Goal: Task Accomplishment & Management: Use online tool/utility

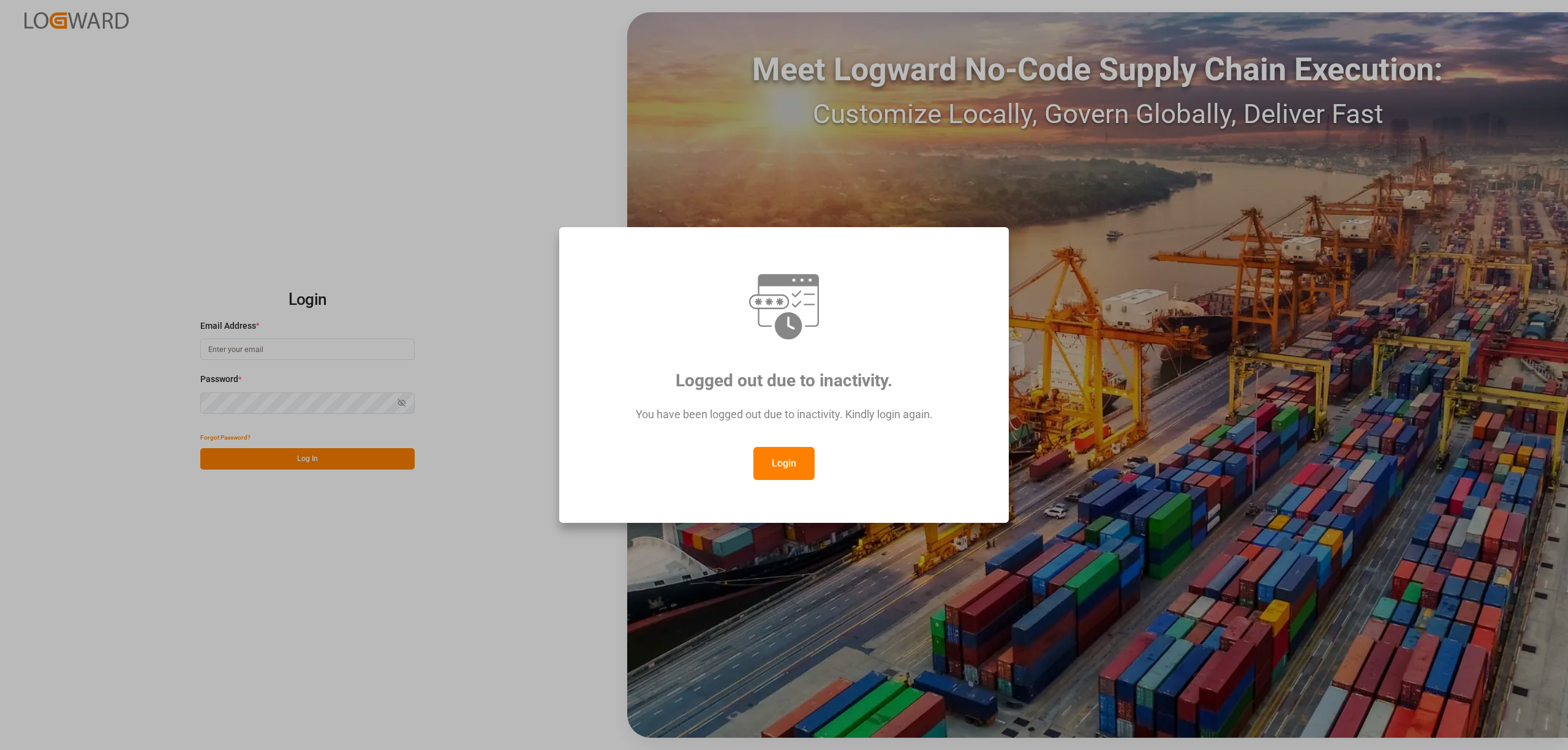
click at [795, 468] on button "Login" at bounding box center [784, 463] width 61 height 33
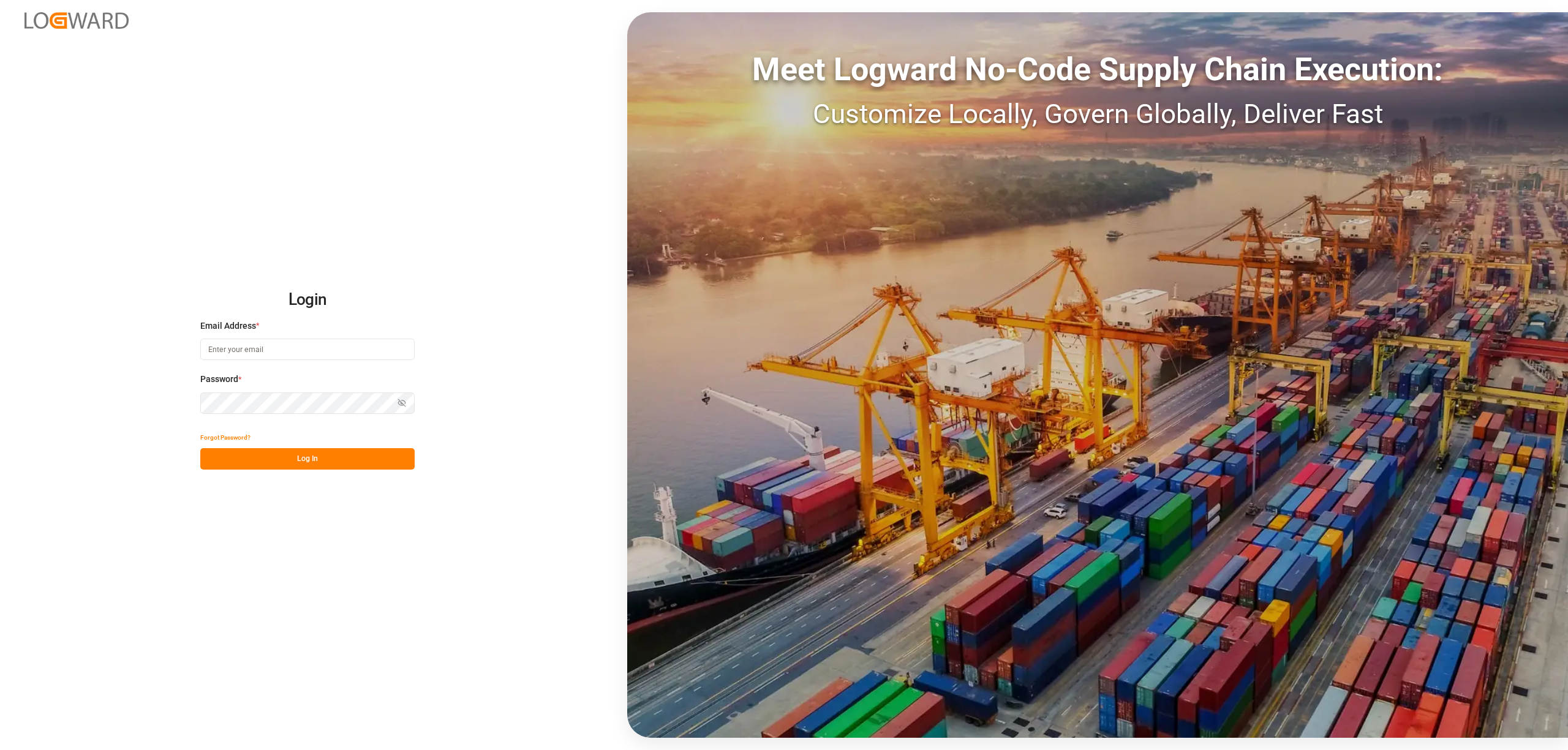
click at [229, 350] on input at bounding box center [307, 349] width 214 height 21
type input "inge.niegsch@rhenus.com"
click at [322, 455] on button "Log In" at bounding box center [307, 458] width 214 height 21
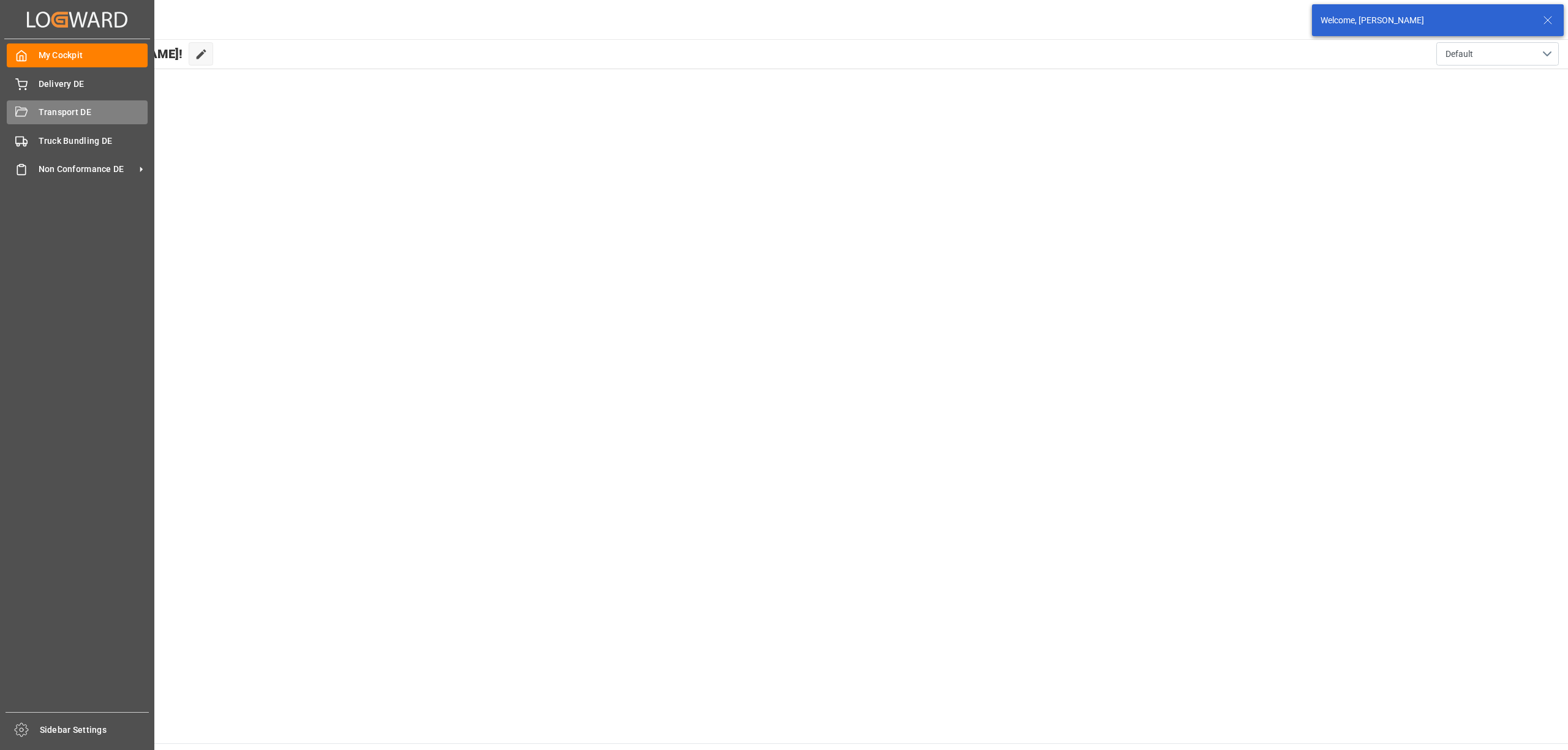
click at [45, 108] on span "Transport DE" at bounding box center [93, 112] width 110 height 12
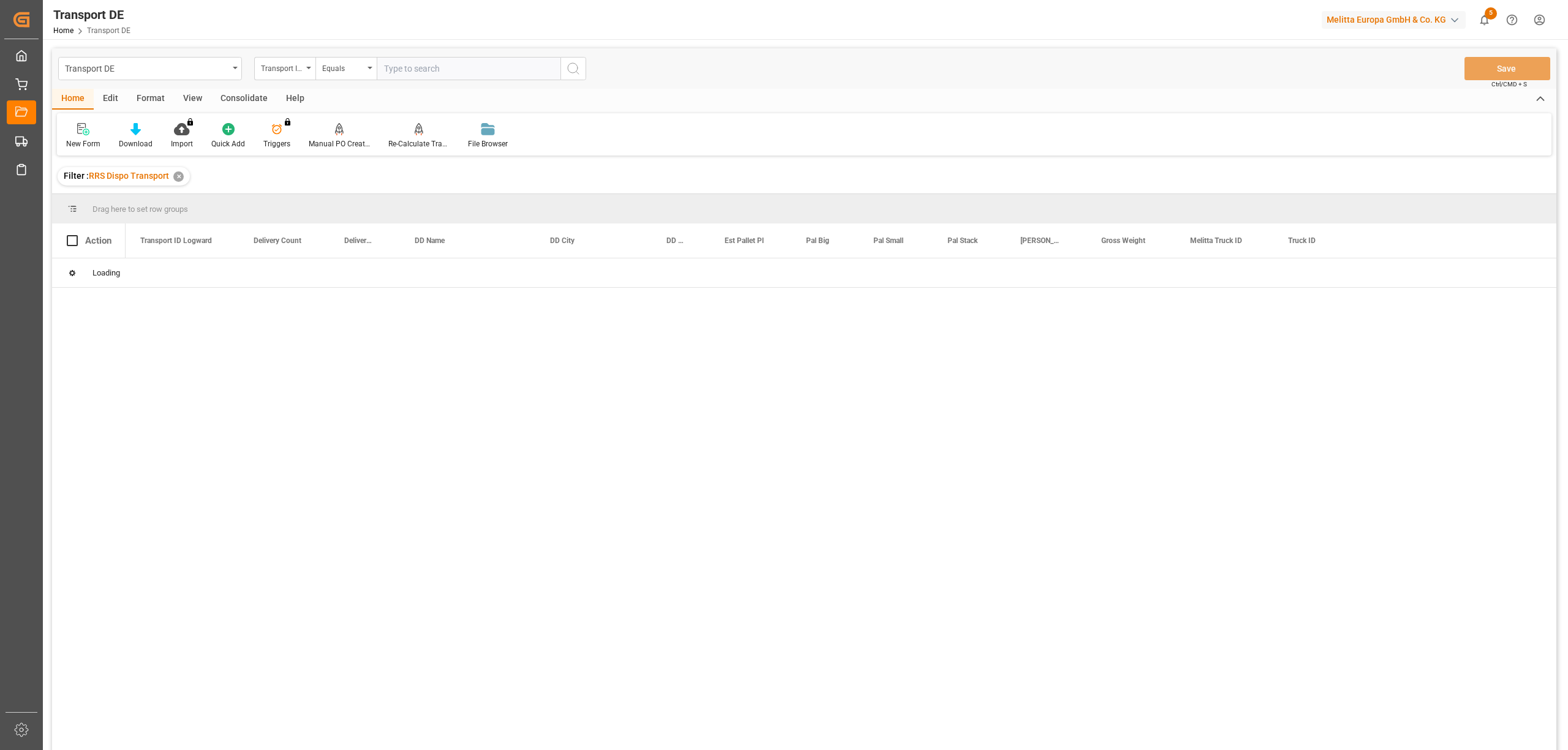
click at [277, 77] on div "Transport ID Logward" at bounding box center [285, 69] width 61 height 23
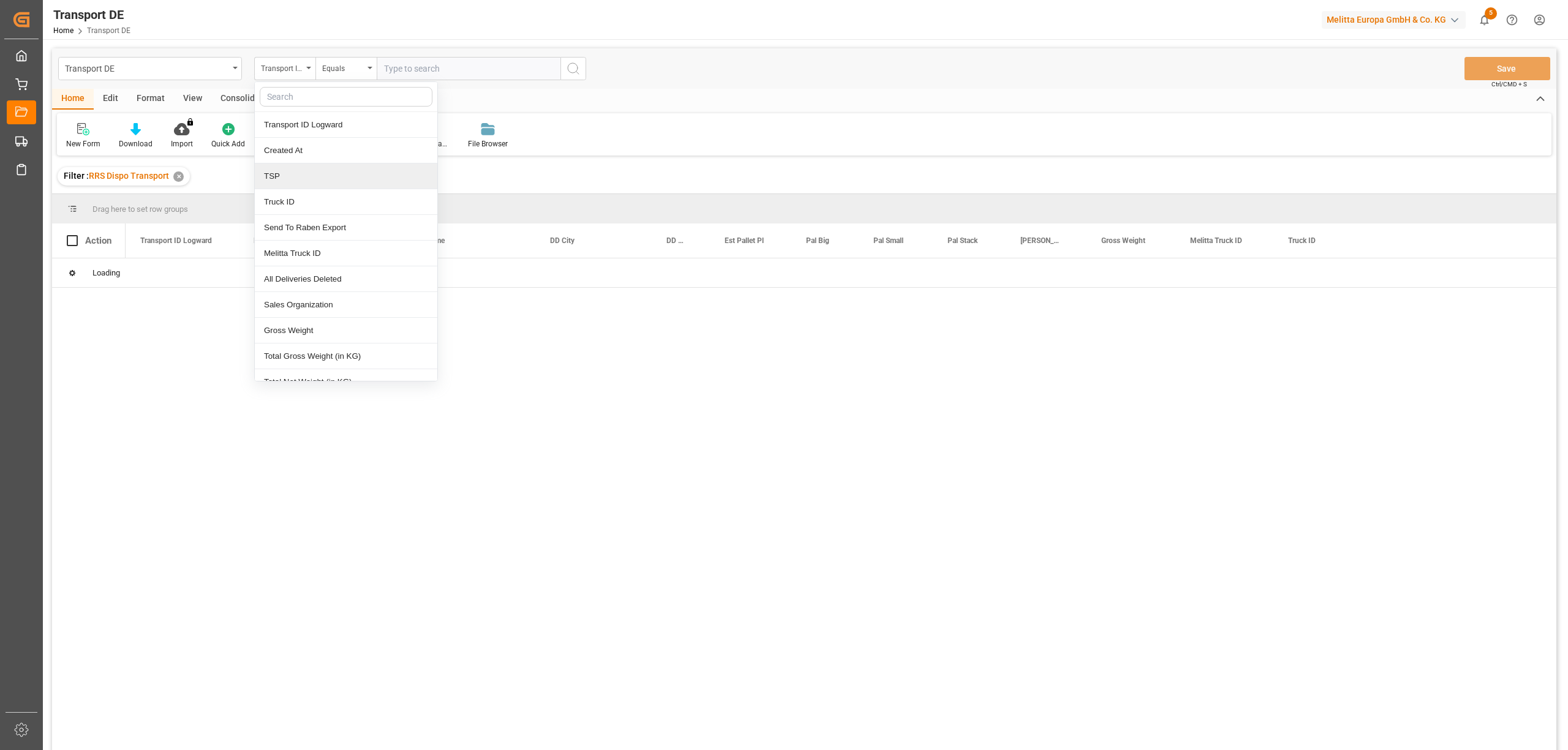
click at [280, 174] on div "TSP" at bounding box center [346, 176] width 183 height 26
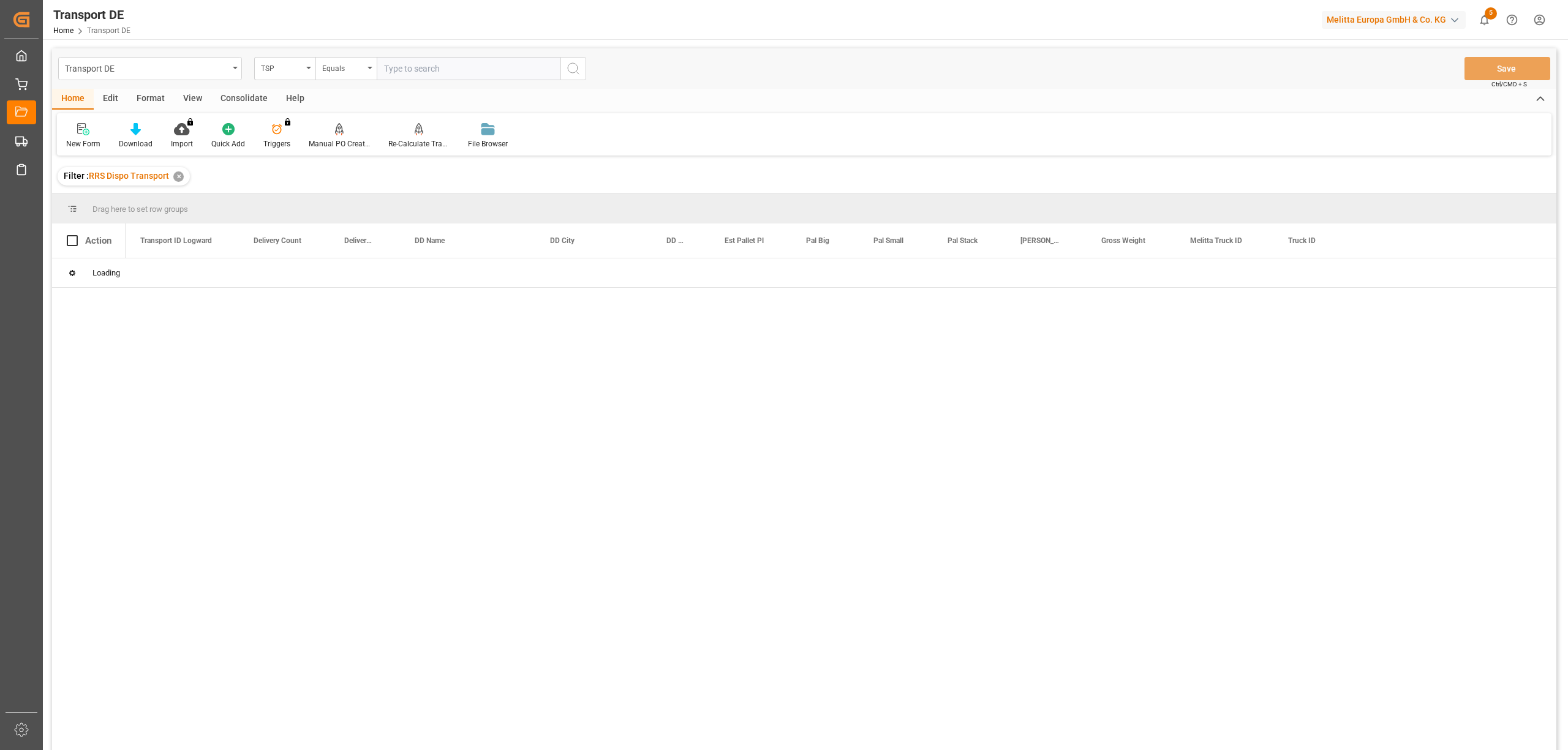
click at [246, 102] on div "Consolidate" at bounding box center [244, 99] width 65 height 21
click at [95, 139] on div "Consolidation List" at bounding box center [96, 144] width 60 height 11
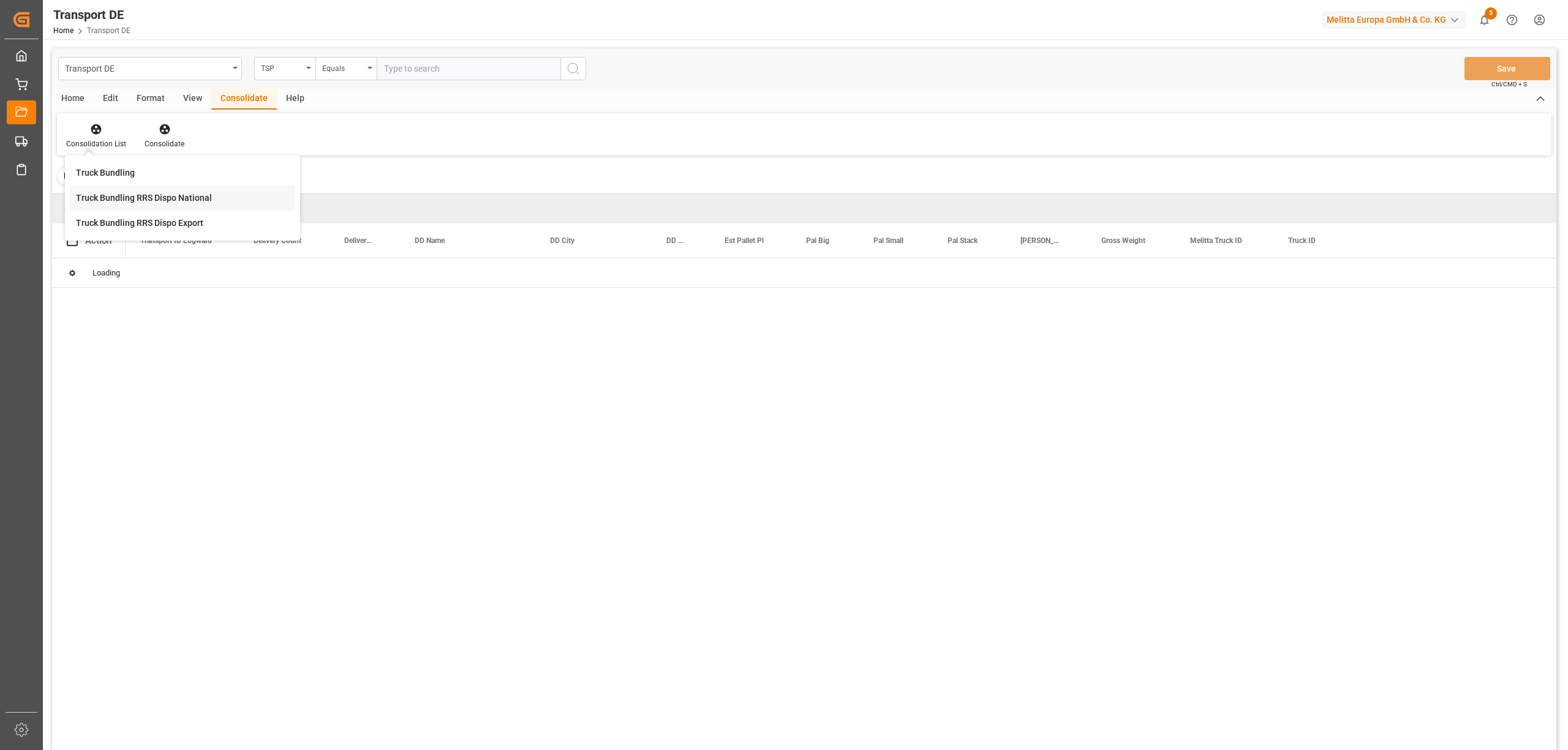
click at [106, 194] on div "Transport DE TSP Equals Save Ctrl/CMD + S Home Edit Format View Consolidate Hel…" at bounding box center [804, 415] width 1505 height 734
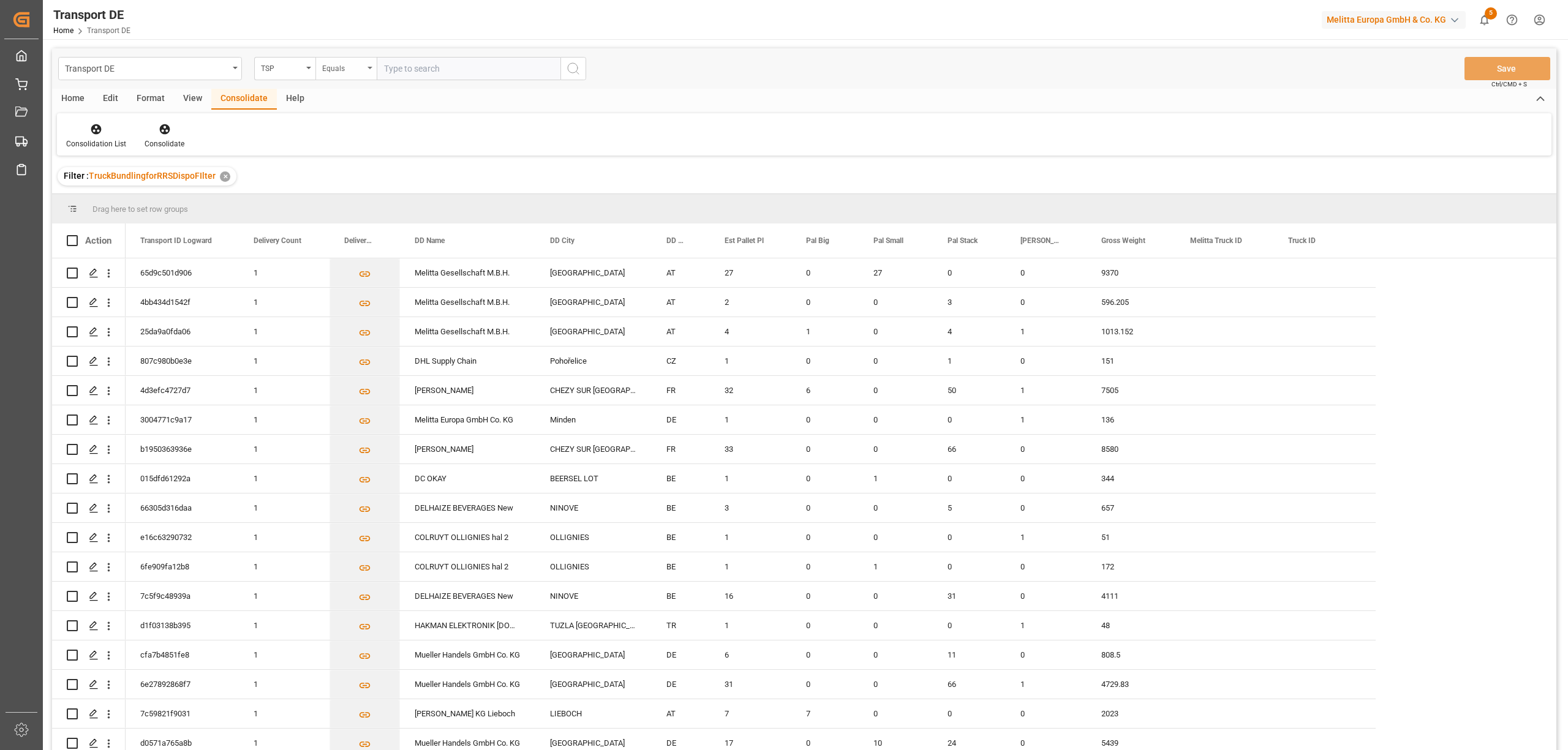
click at [345, 67] on div "Equals" at bounding box center [344, 67] width 42 height 14
click at [359, 202] on div "Starts with" at bounding box center [407, 202] width 183 height 26
type input "LIT DE"
click at [568, 70] on icon "search button" at bounding box center [572, 68] width 14 height 14
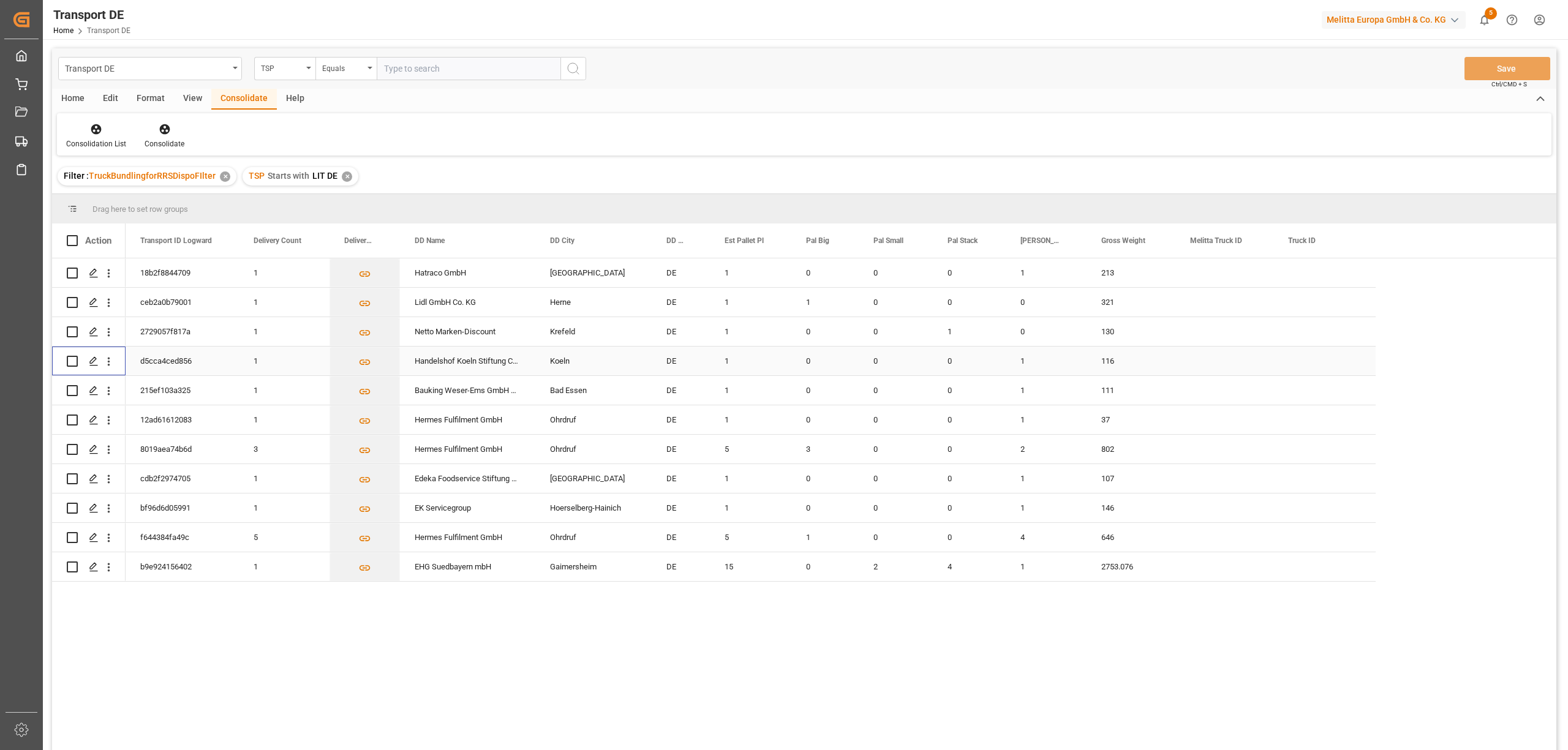
click at [74, 361] on input "Press Space to toggle row selection (unchecked)" at bounding box center [73, 362] width 11 height 11
checkbox input "true"
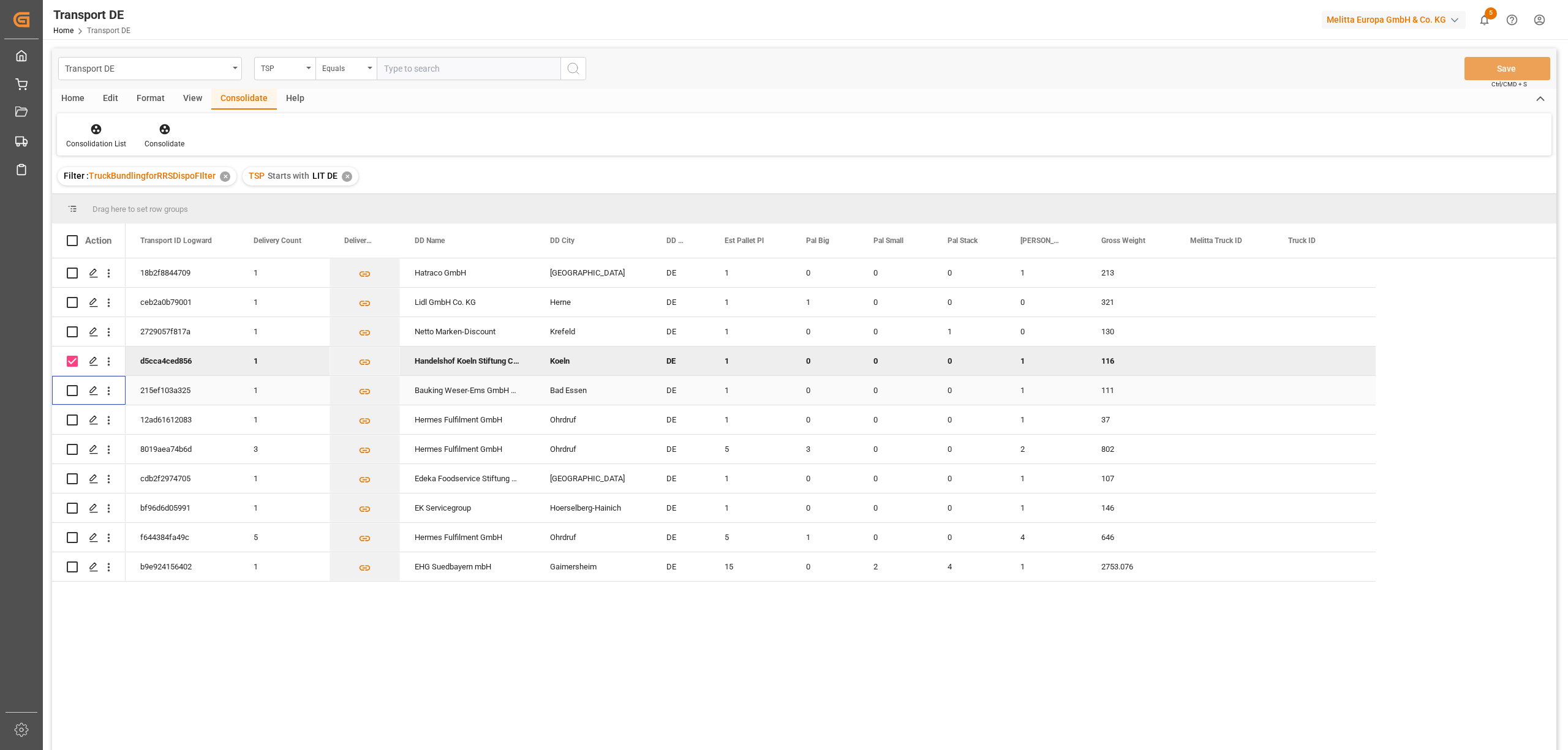
click at [67, 390] on input "Press Space to toggle row selection (unchecked)" at bounding box center [73, 390] width 11 height 11
checkbox input "true"
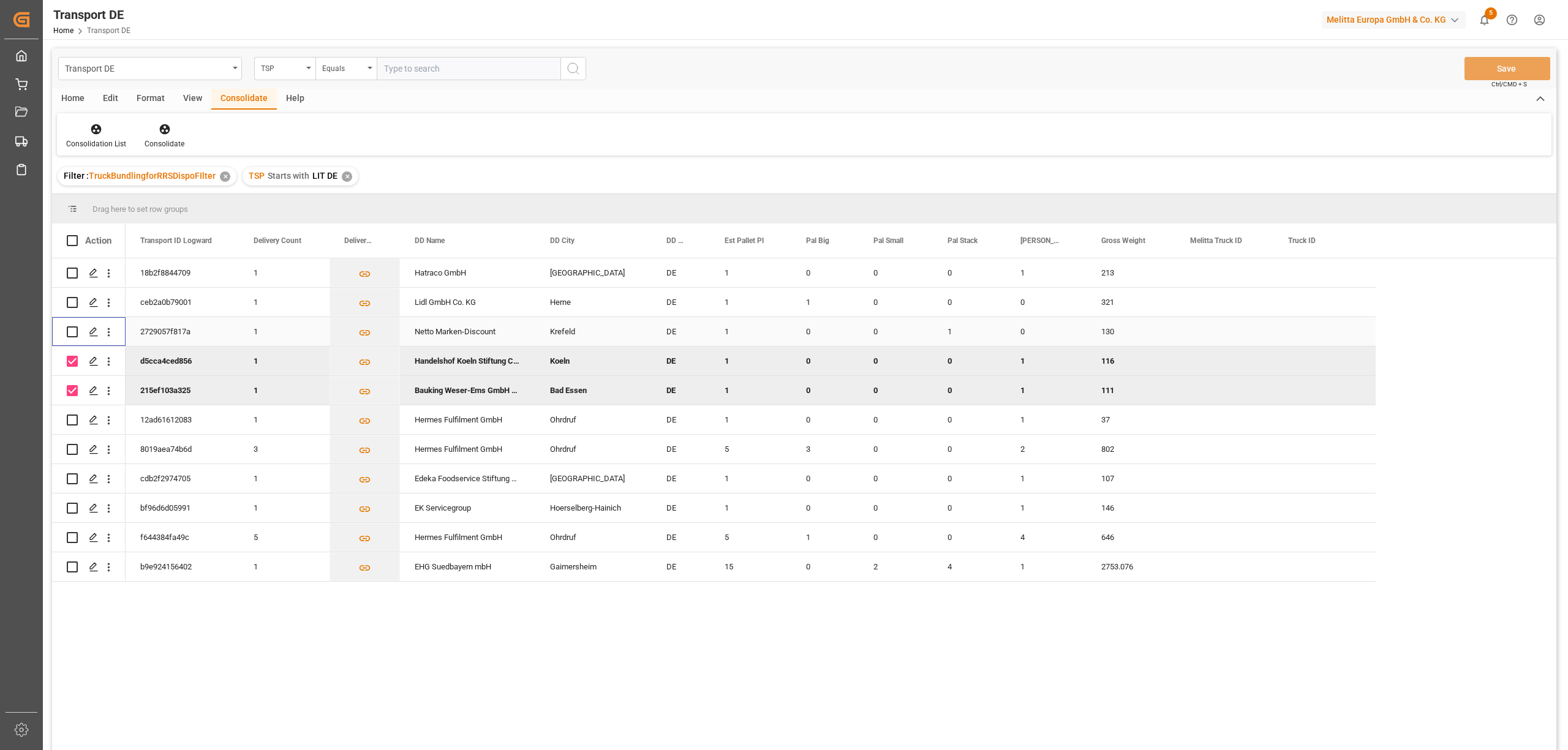
click at [73, 329] on input "Press Space to toggle row selection (unchecked)" at bounding box center [73, 332] width 11 height 11
checkbox input "true"
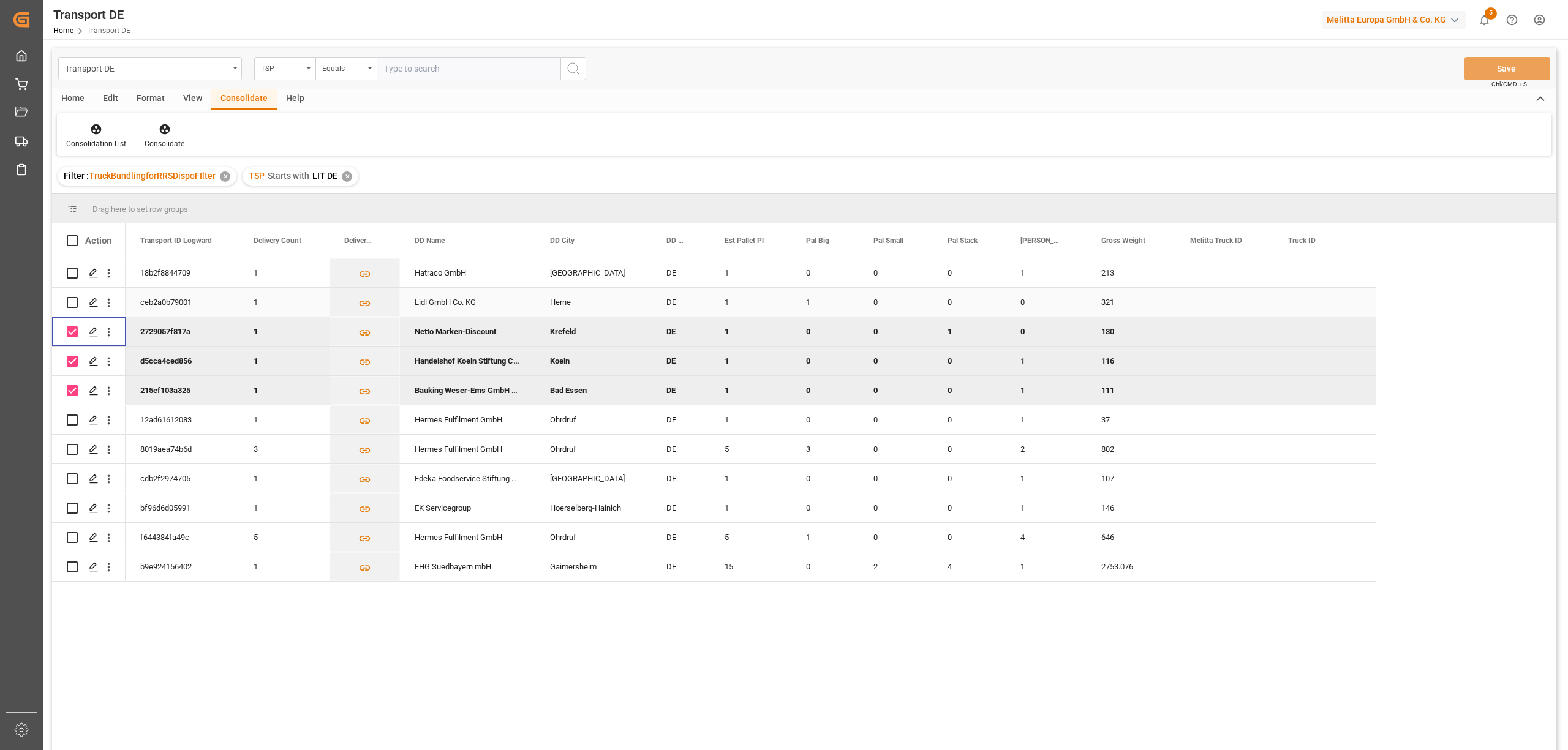
click at [73, 303] on input "Press Space to toggle row selection (unchecked)" at bounding box center [73, 302] width 11 height 11
checkbox input "true"
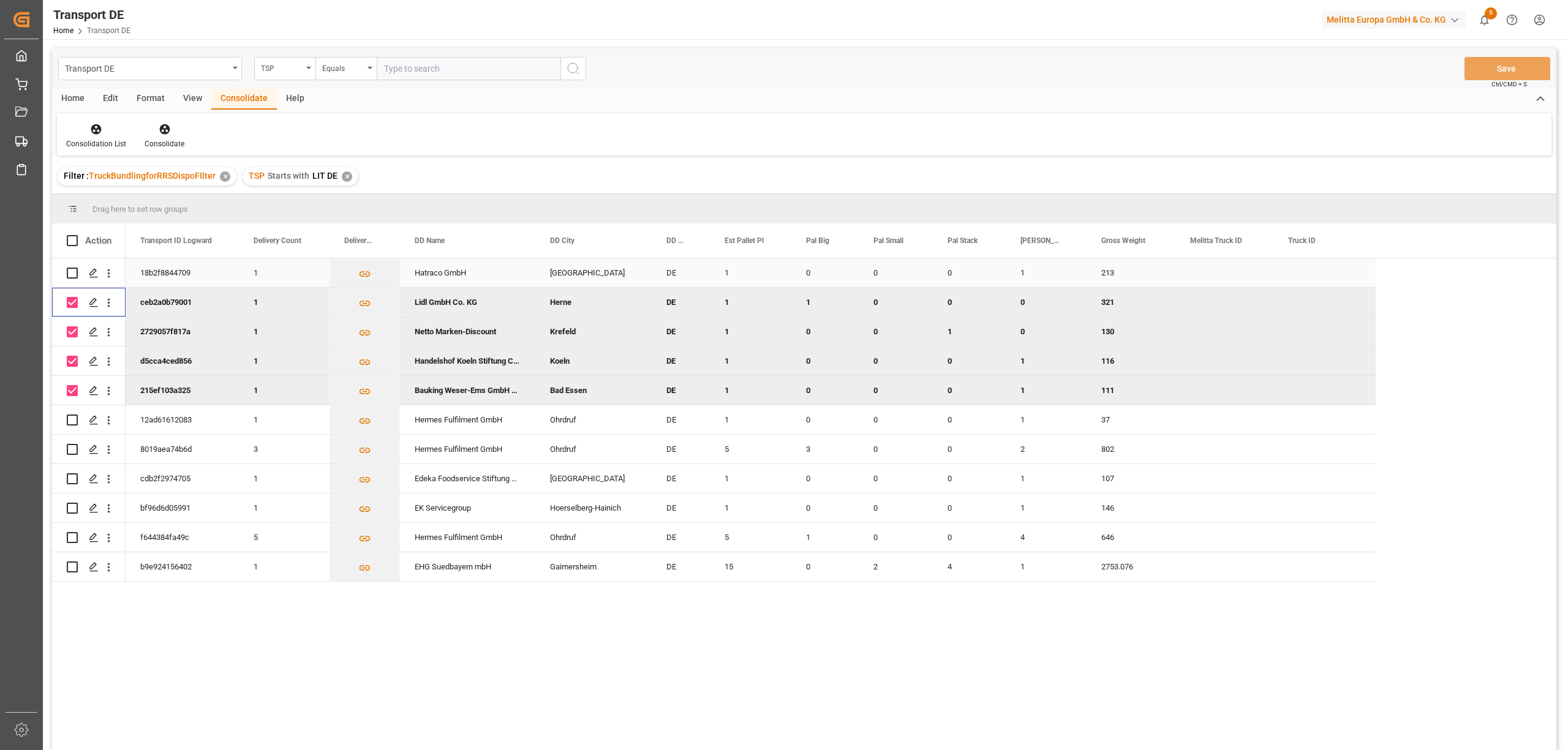
click at [75, 273] on input "Press Space to toggle row selection (unchecked)" at bounding box center [73, 274] width 11 height 11
checkbox input "true"
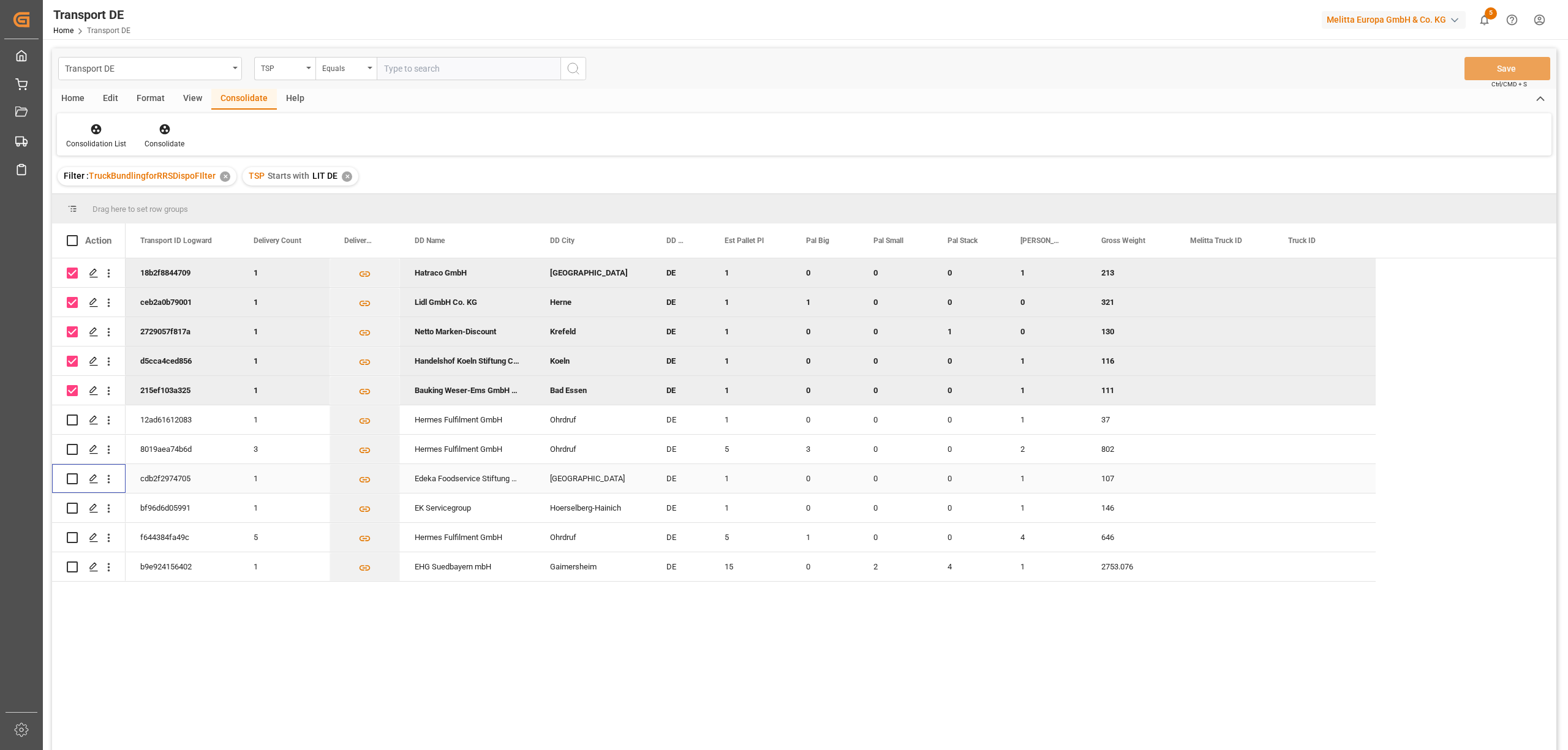
click at [69, 478] on input "Press Space to toggle row selection (unchecked)" at bounding box center [73, 479] width 11 height 11
checkbox input "true"
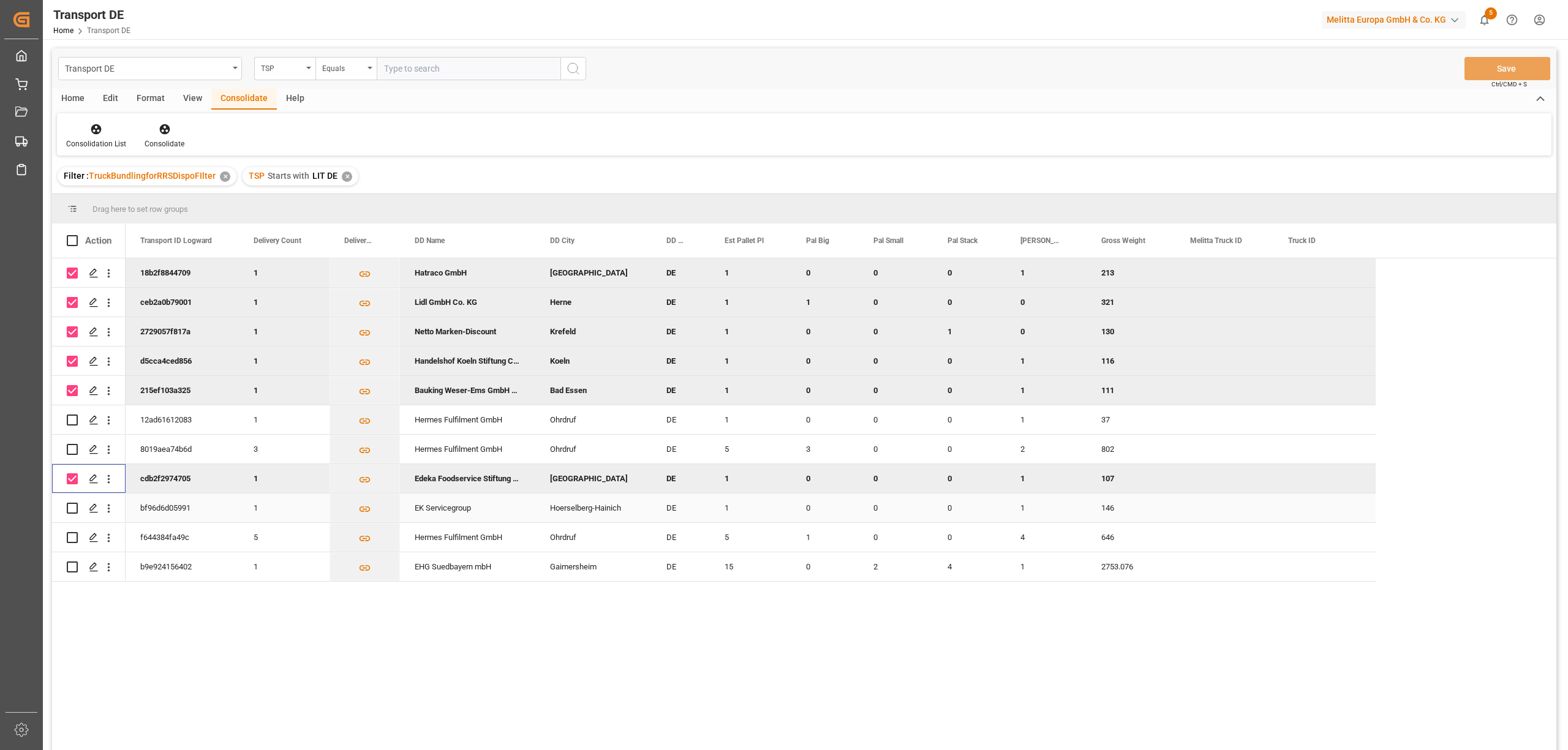
click at [73, 508] on input "Press Space to toggle row selection (unchecked)" at bounding box center [73, 508] width 11 height 11
checkbox input "true"
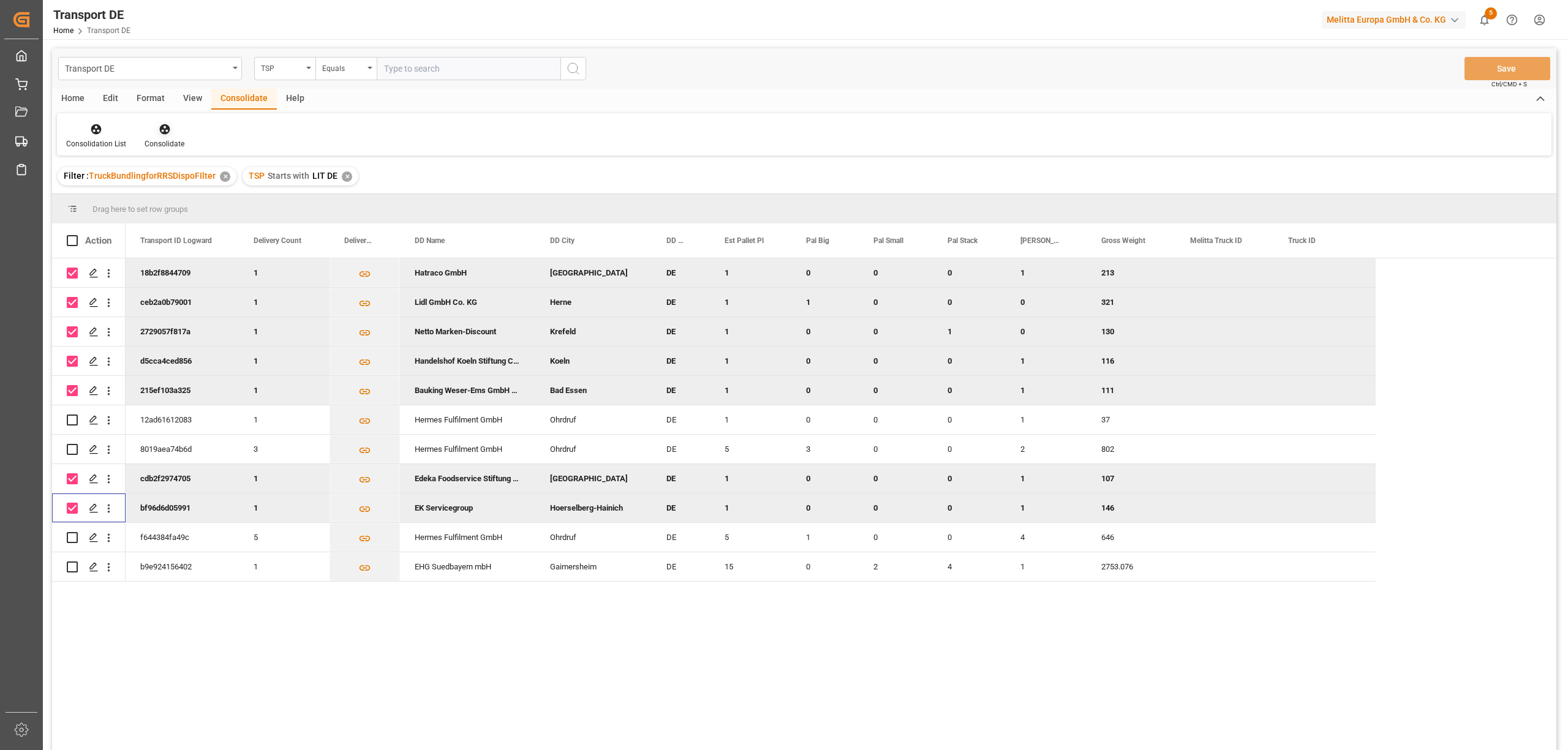
click at [161, 132] on icon at bounding box center [164, 129] width 11 height 11
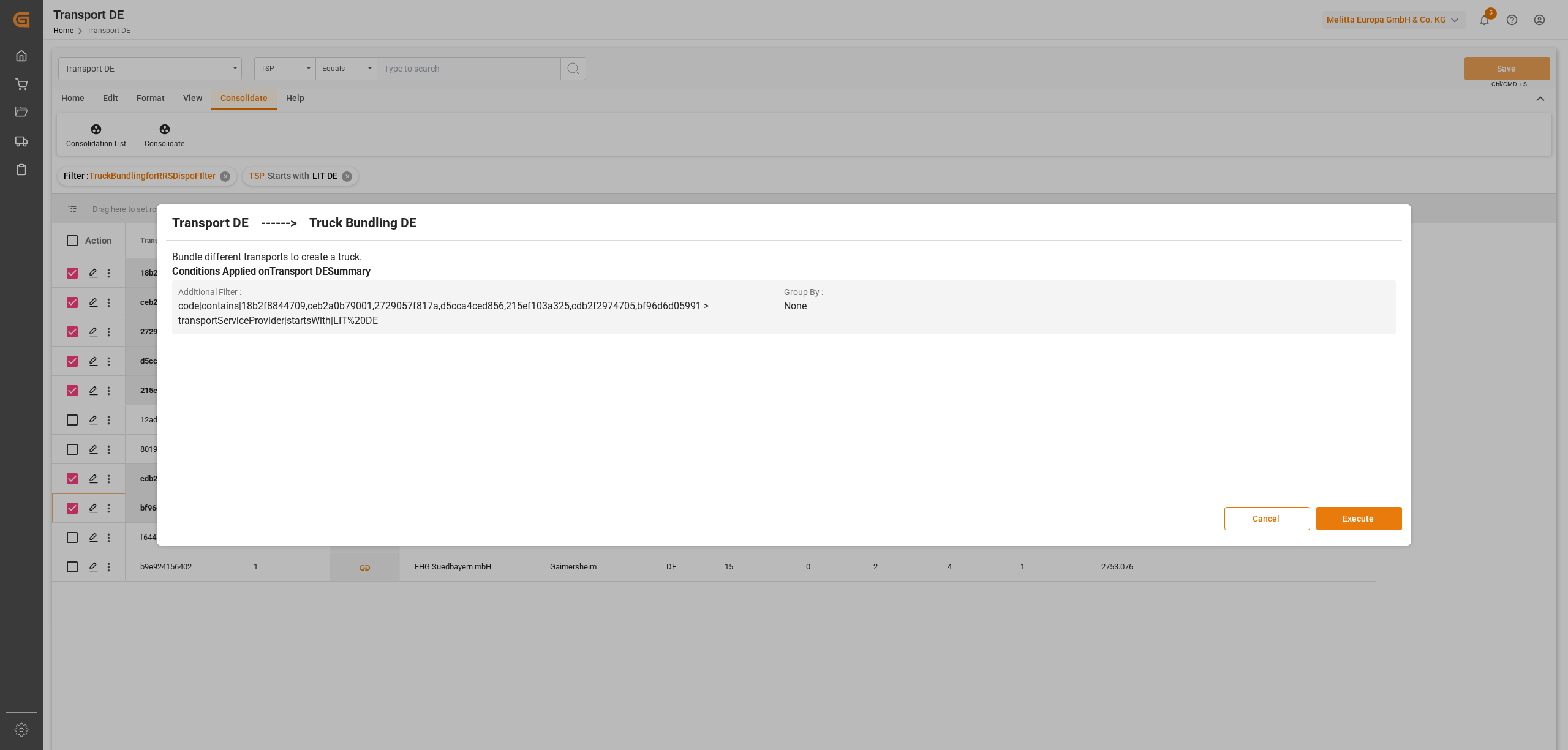
click at [1358, 521] on button "Execute" at bounding box center [1359, 518] width 86 height 23
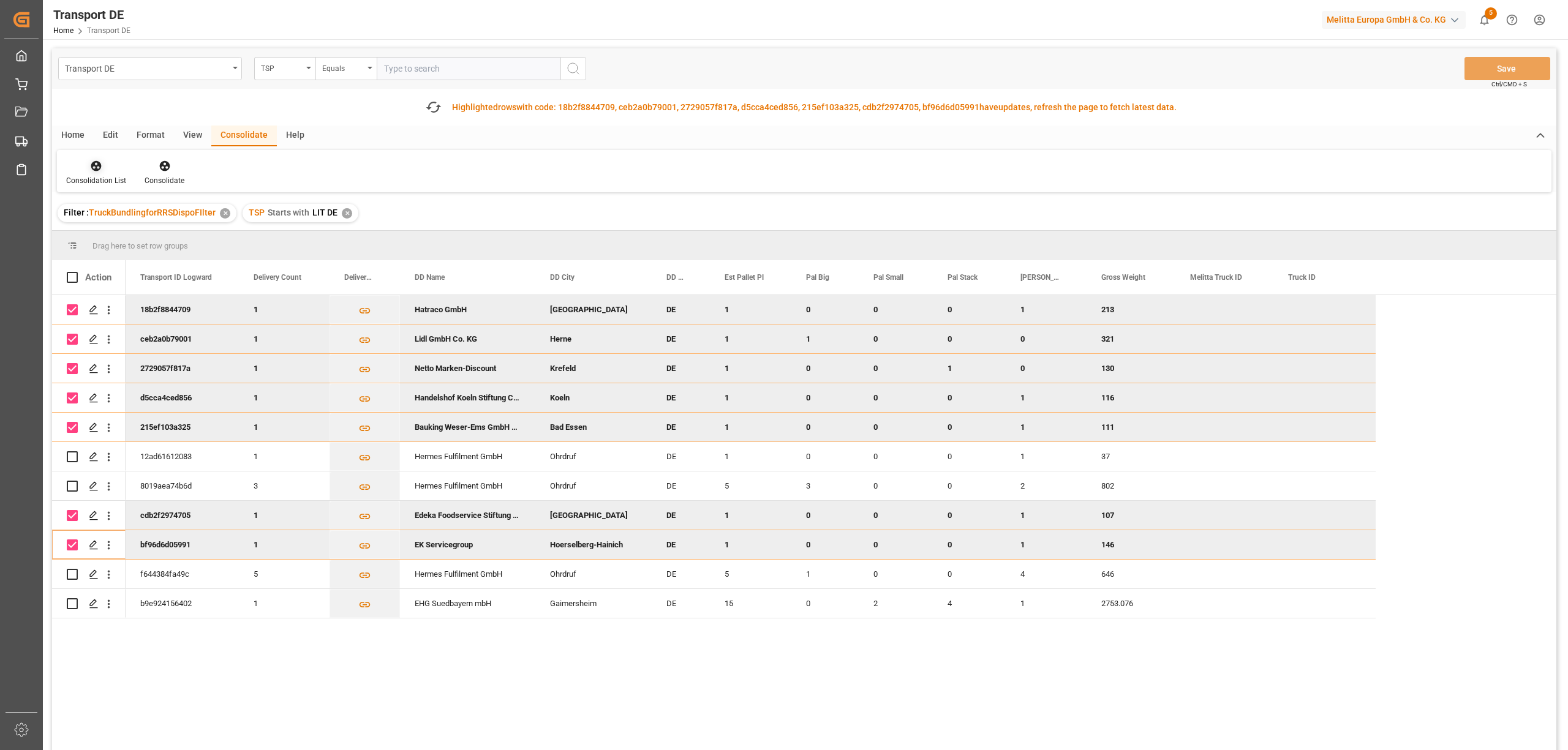
click at [101, 170] on div at bounding box center [96, 165] width 60 height 12
click at [168, 231] on div "Transport DE TSP Equals Save Ctrl/CMD + S Fetch latest updates Highlighted rows…" at bounding box center [804, 434] width 1505 height 771
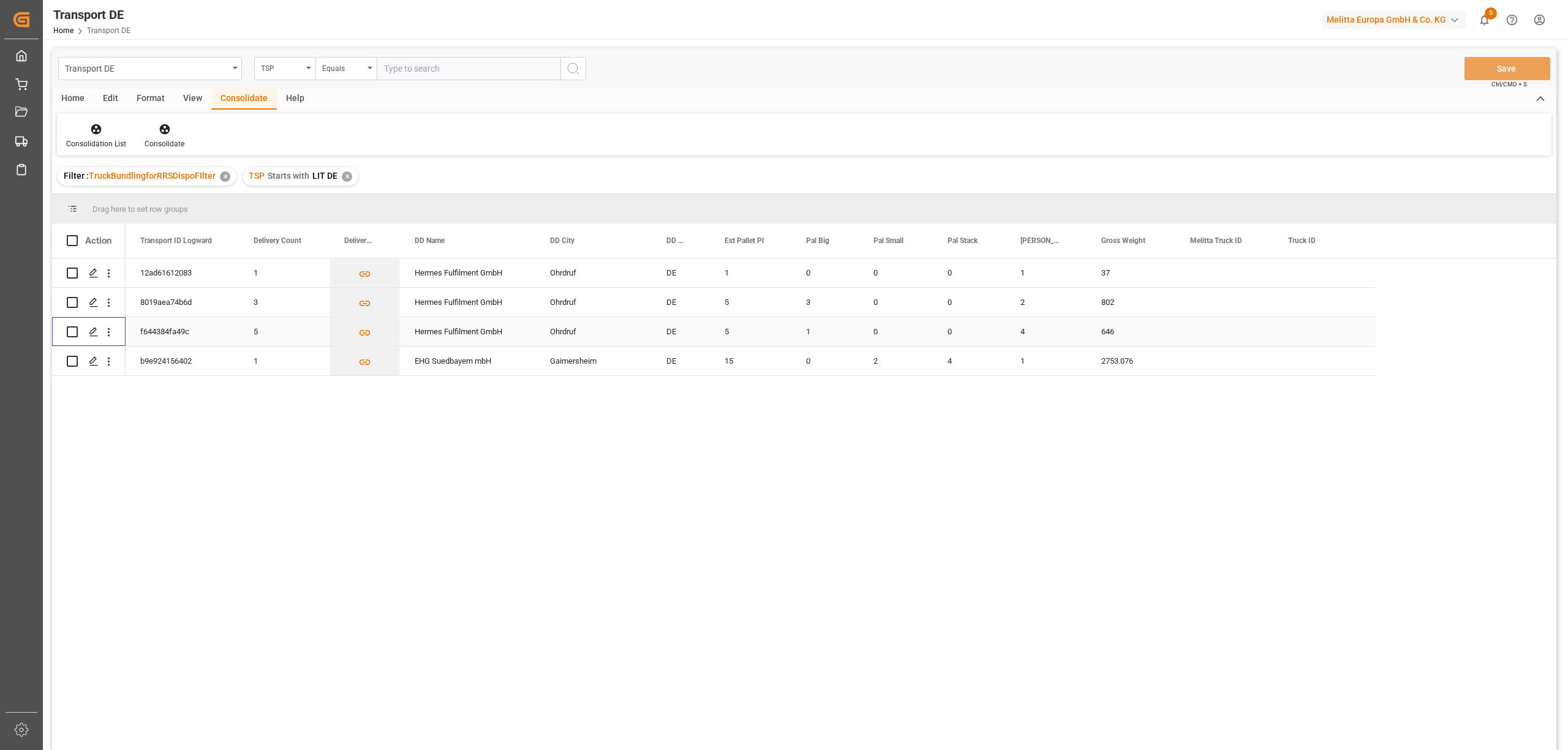
click at [70, 329] on input "Press Space to toggle row selection (unchecked)" at bounding box center [73, 332] width 11 height 11
checkbox input "true"
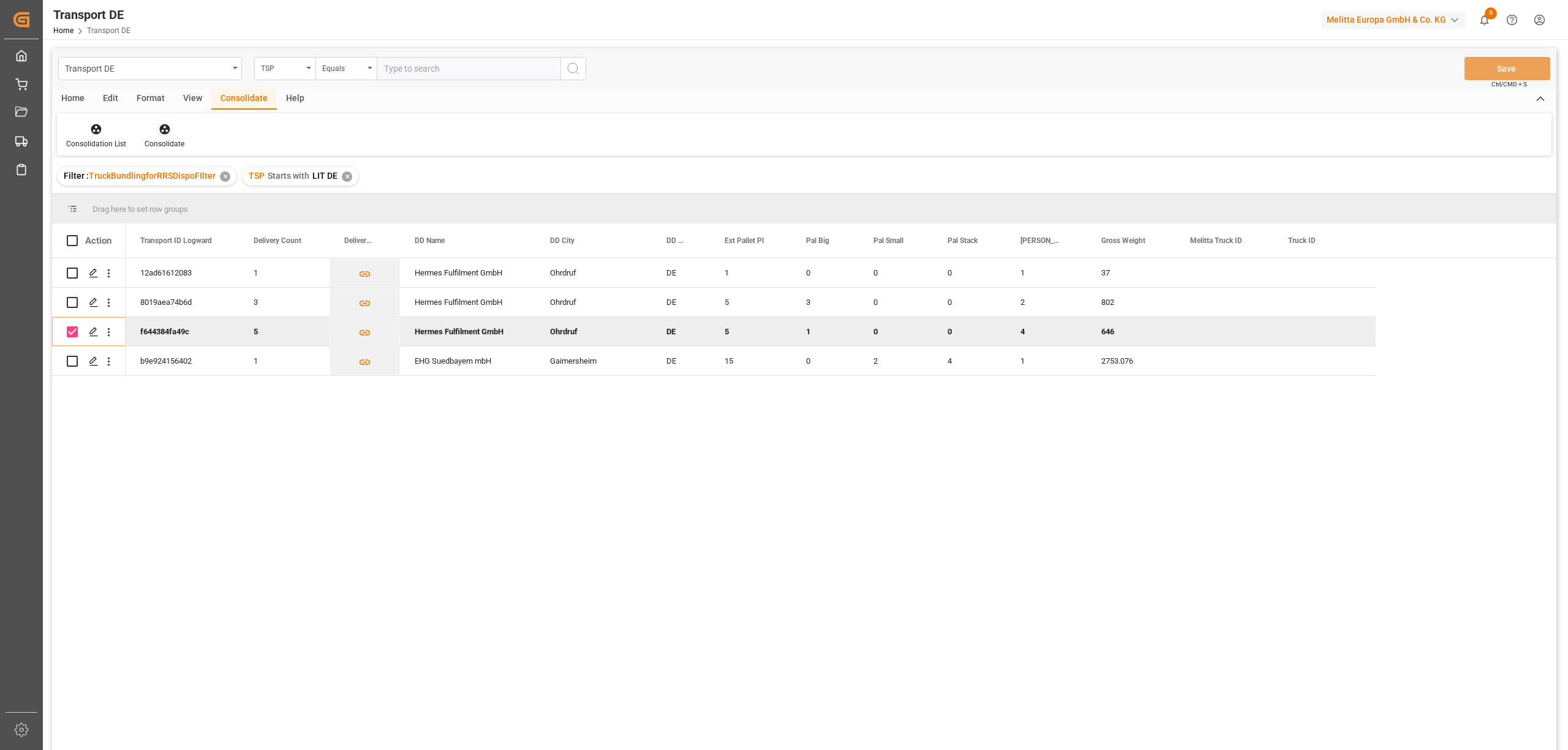
click at [162, 136] on div "Consolidate" at bounding box center [164, 136] width 58 height 27
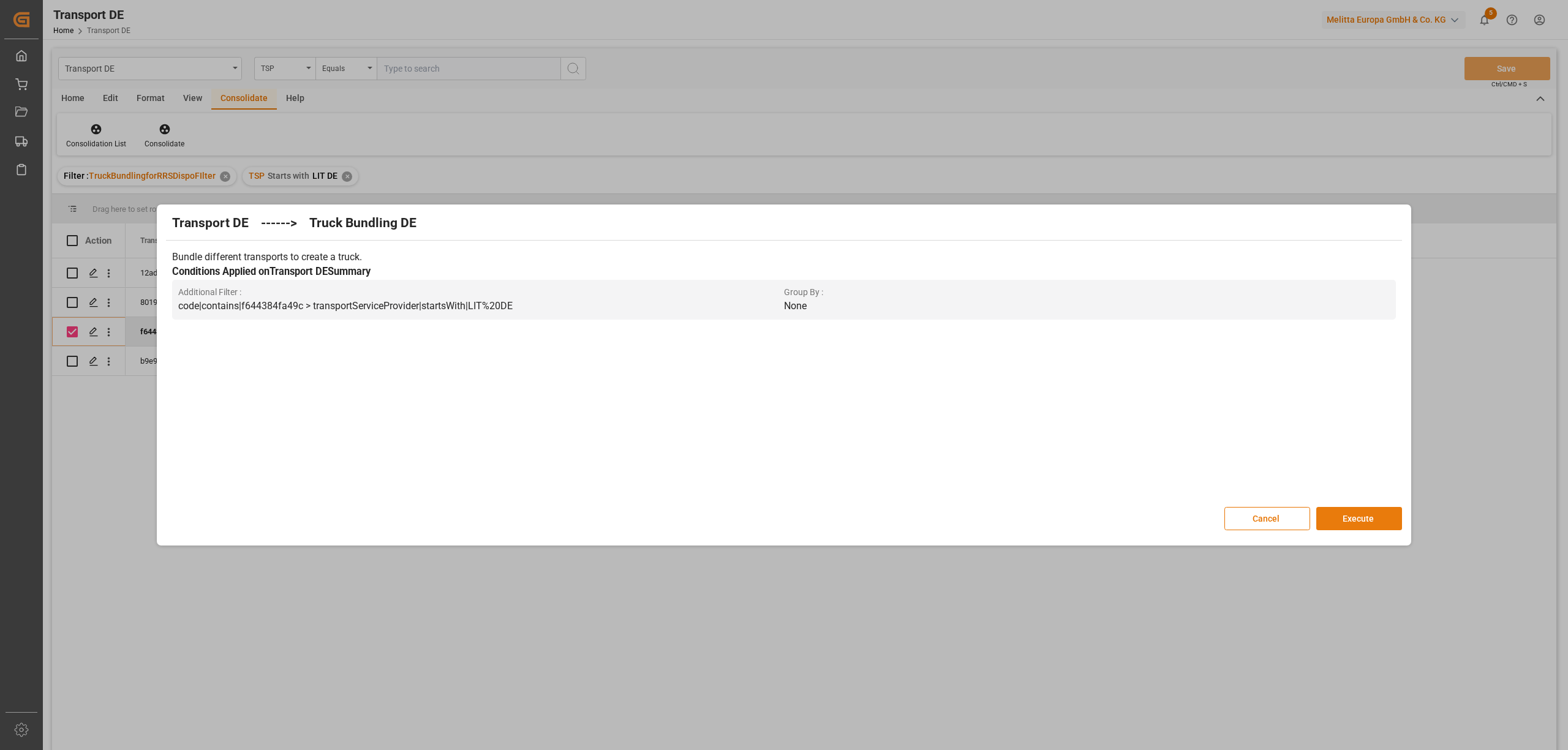
click at [1348, 517] on button "Execute" at bounding box center [1359, 518] width 86 height 23
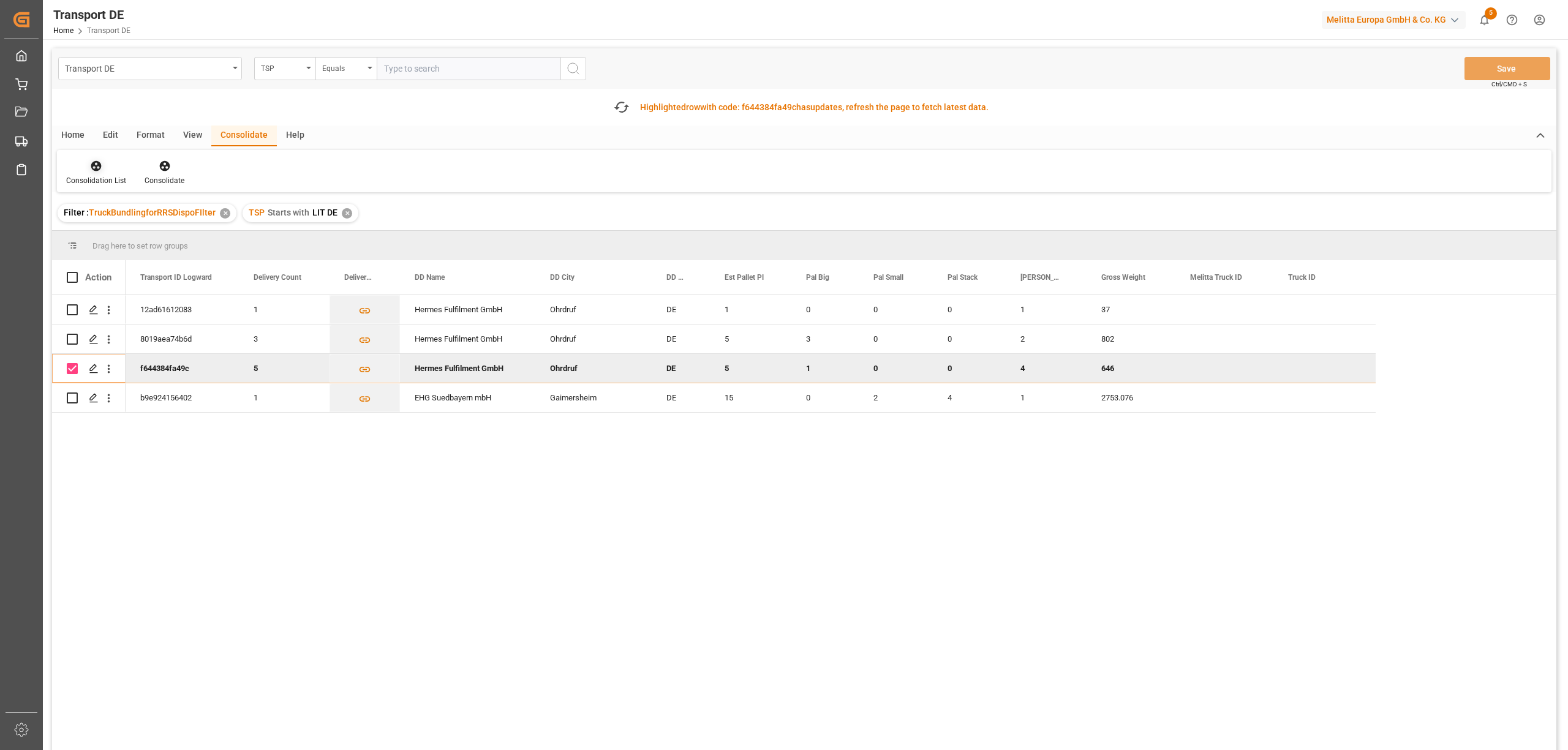
click at [95, 167] on icon at bounding box center [96, 165] width 12 height 12
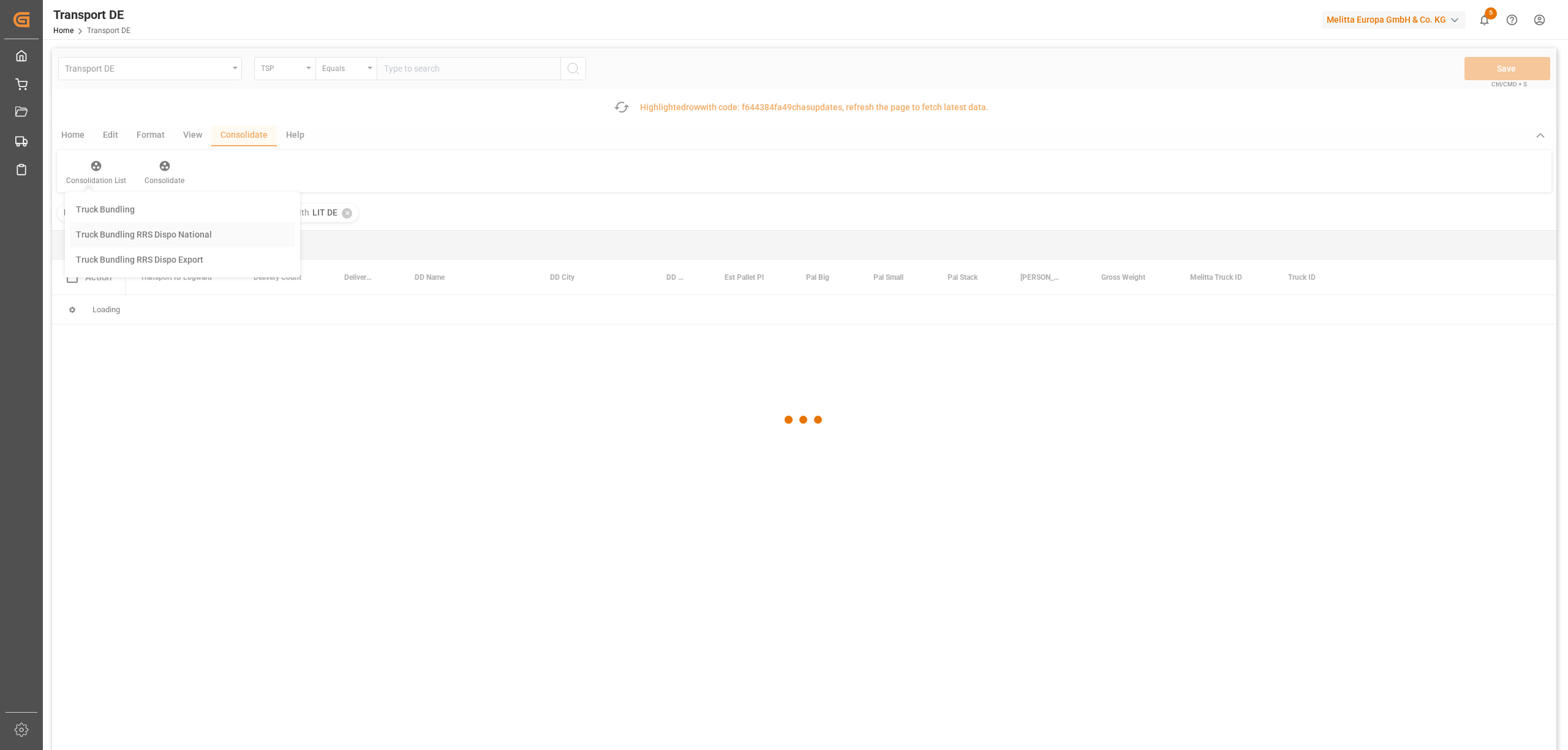
click at [131, 229] on div "Transport DE TSP Equals Save Ctrl/CMD + S Fetch latest updates Highlighted row …" at bounding box center [804, 434] width 1505 height 771
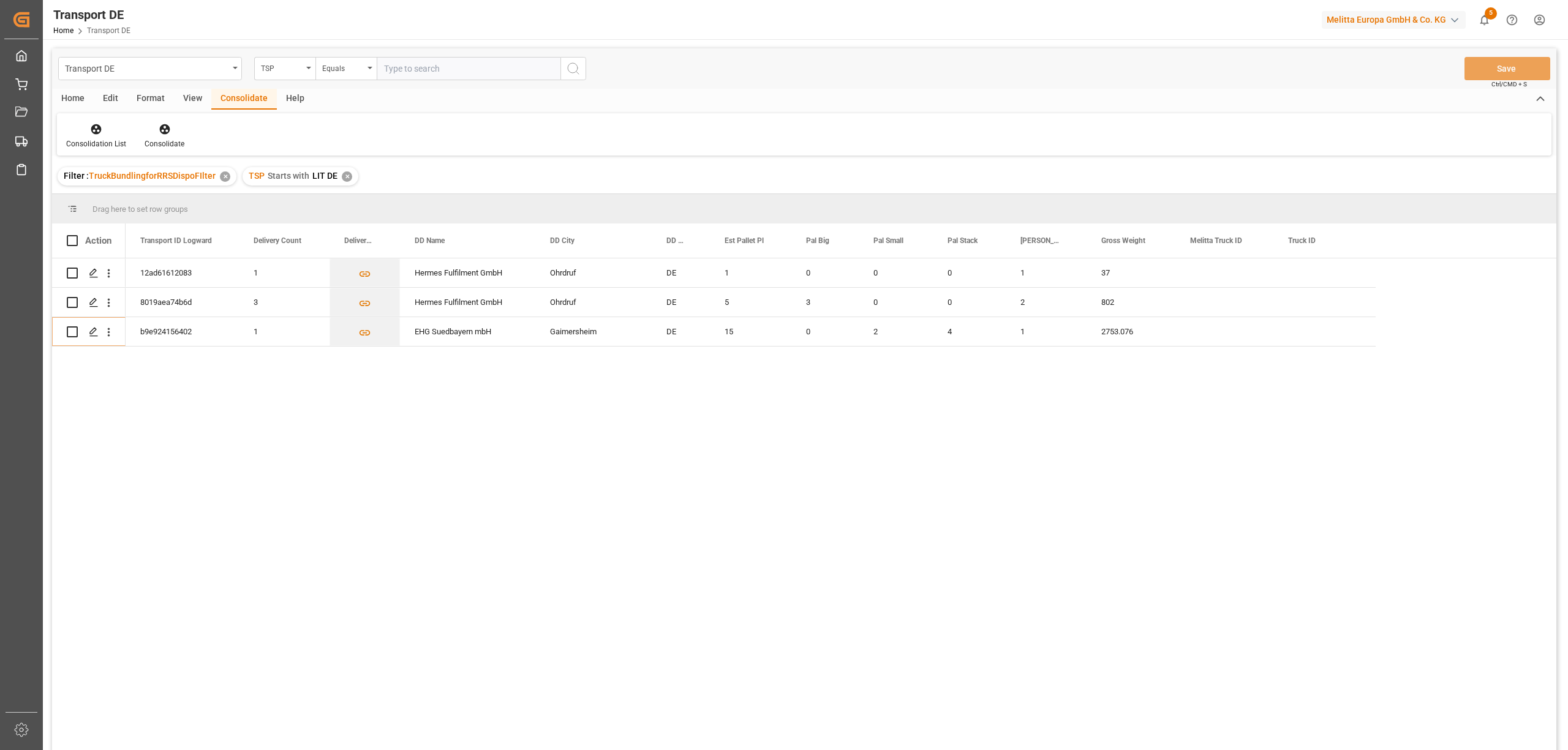
click at [342, 175] on div "✕" at bounding box center [347, 176] width 11 height 11
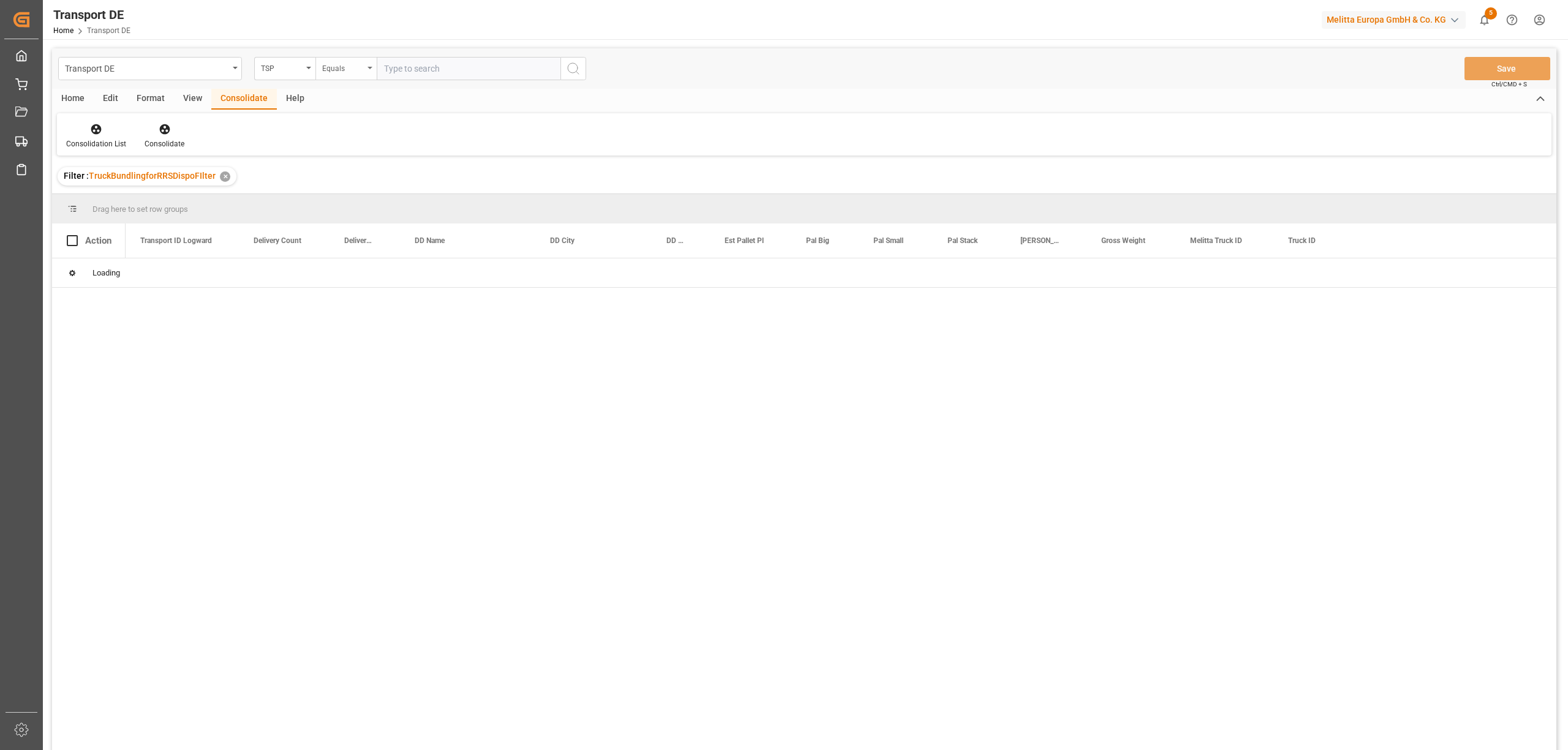
click at [341, 70] on div "Equals" at bounding box center [344, 67] width 42 height 14
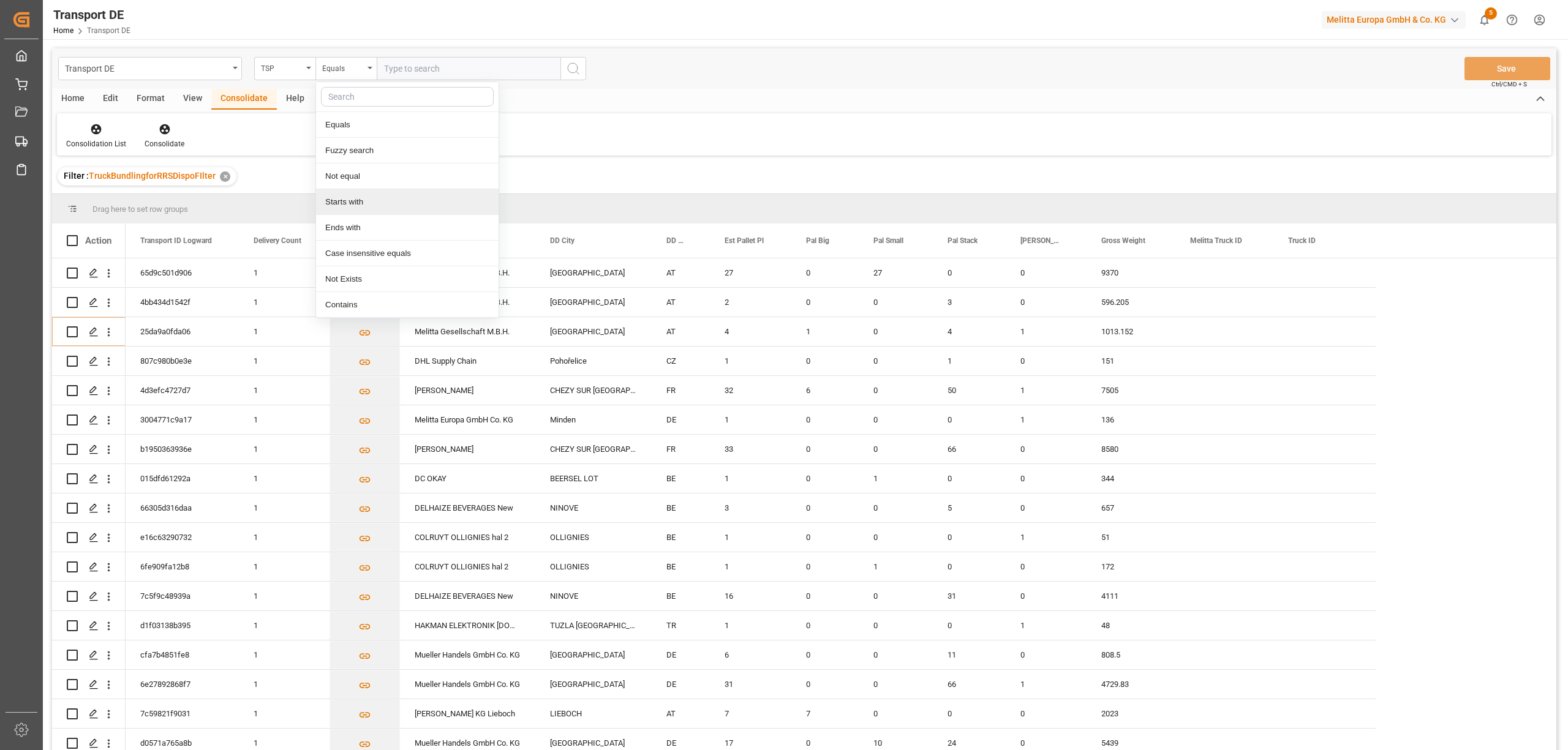
click at [355, 203] on div "Starts with" at bounding box center [407, 202] width 183 height 26
type input "Self"
click at [571, 66] on icon "search button" at bounding box center [572, 68] width 14 height 14
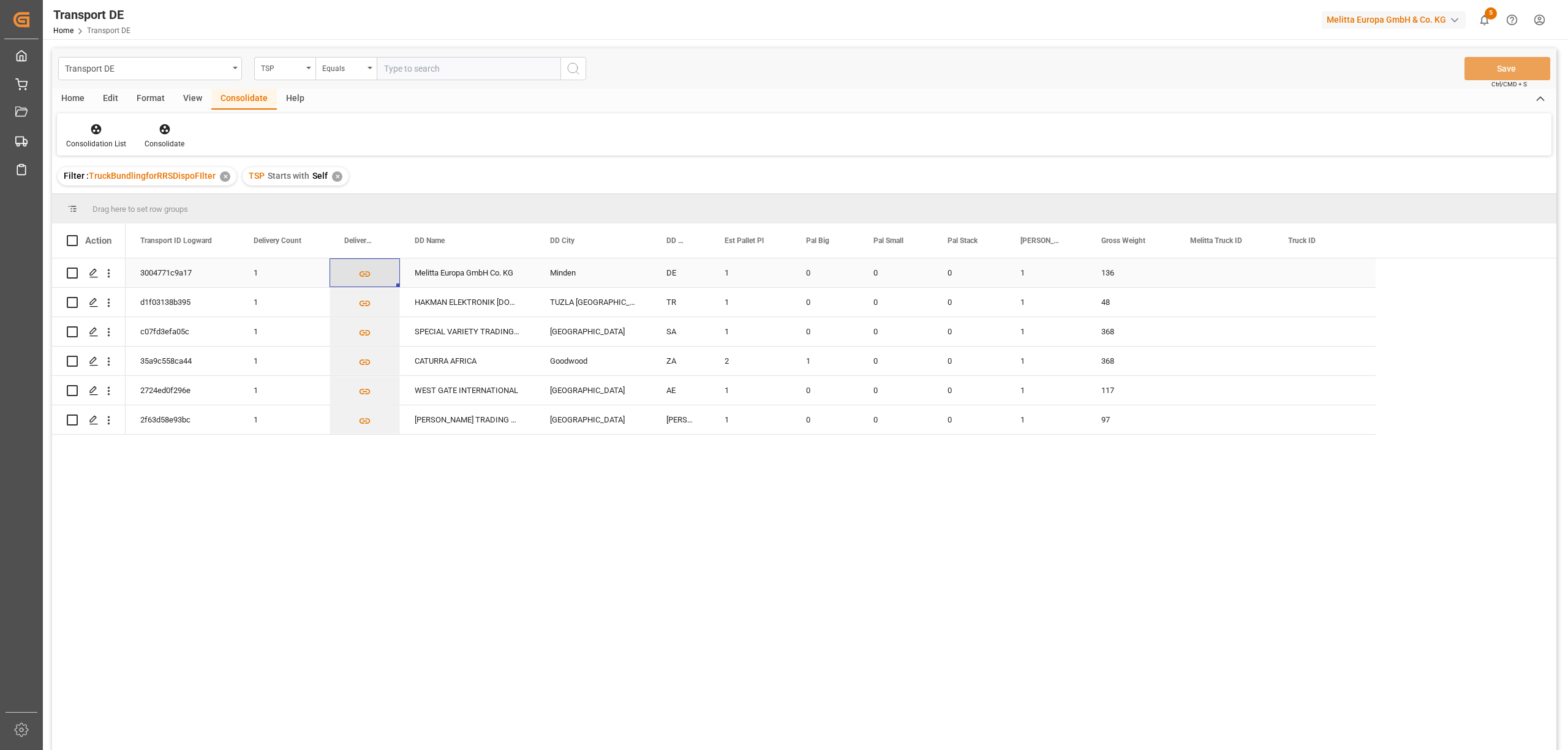
click at [366, 270] on icon "Press SPACE to select this row." at bounding box center [364, 274] width 12 height 12
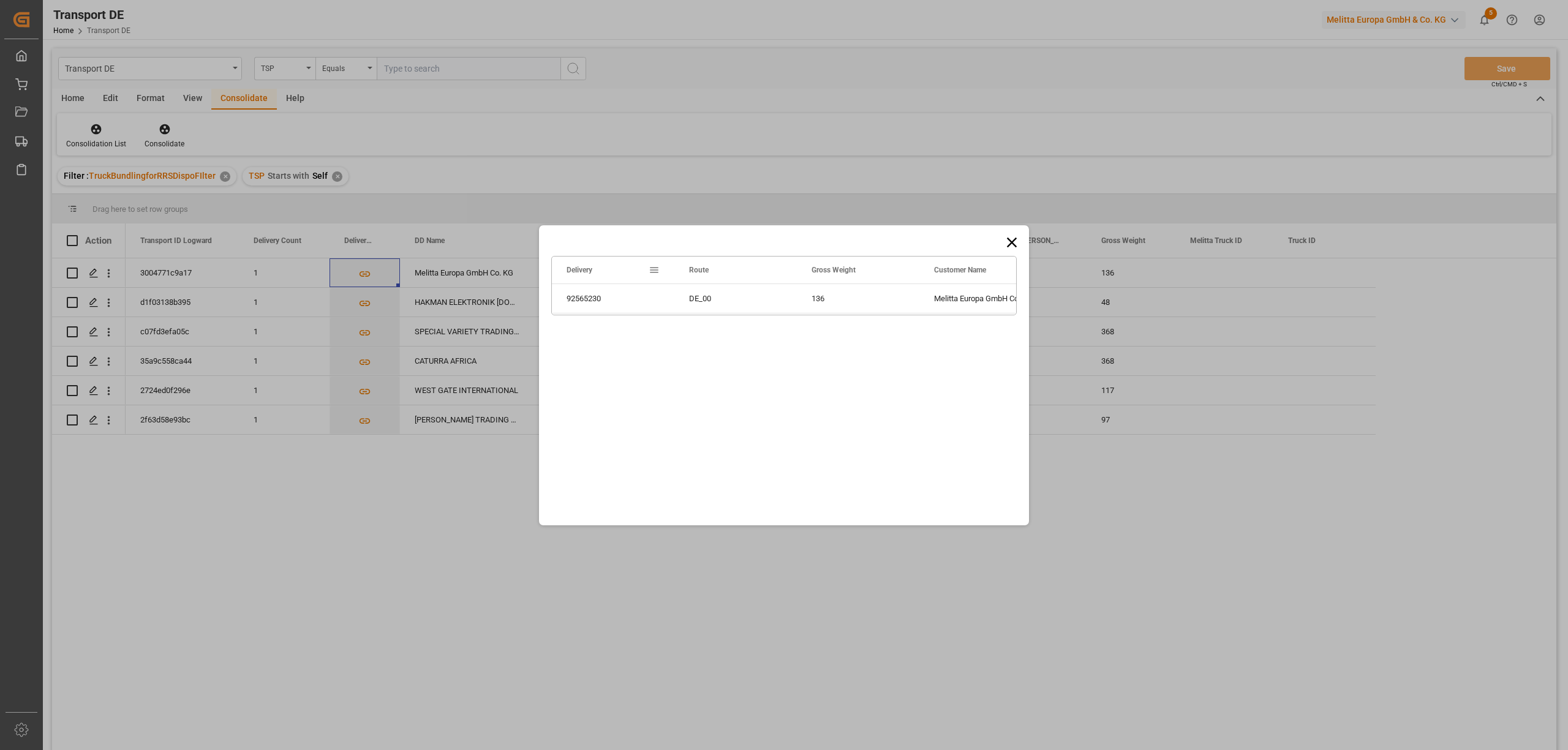
click at [1013, 236] on icon at bounding box center [1012, 242] width 17 height 17
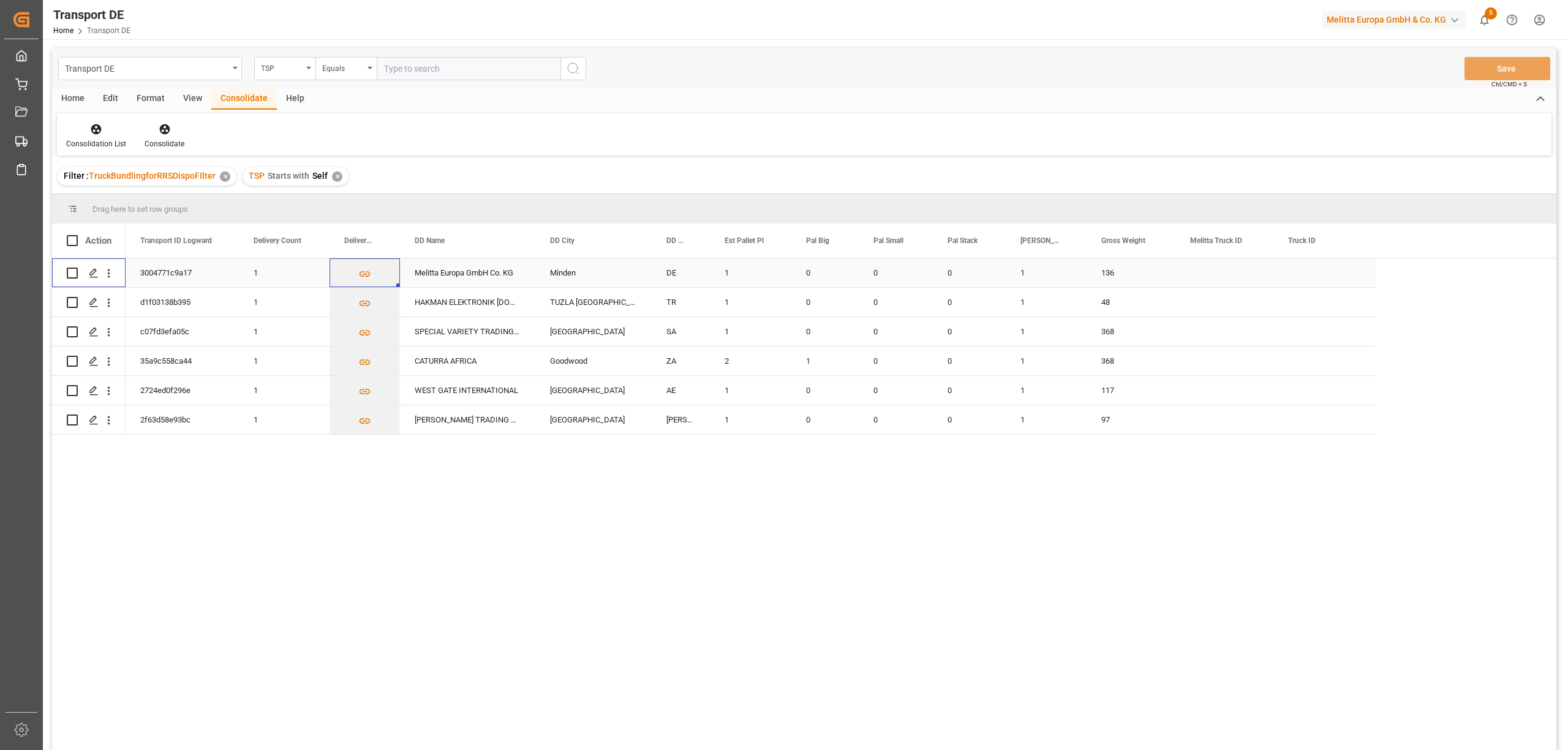
click at [70, 273] on input "Press Space to toggle row selection (unchecked)" at bounding box center [73, 274] width 11 height 11
checkbox input "true"
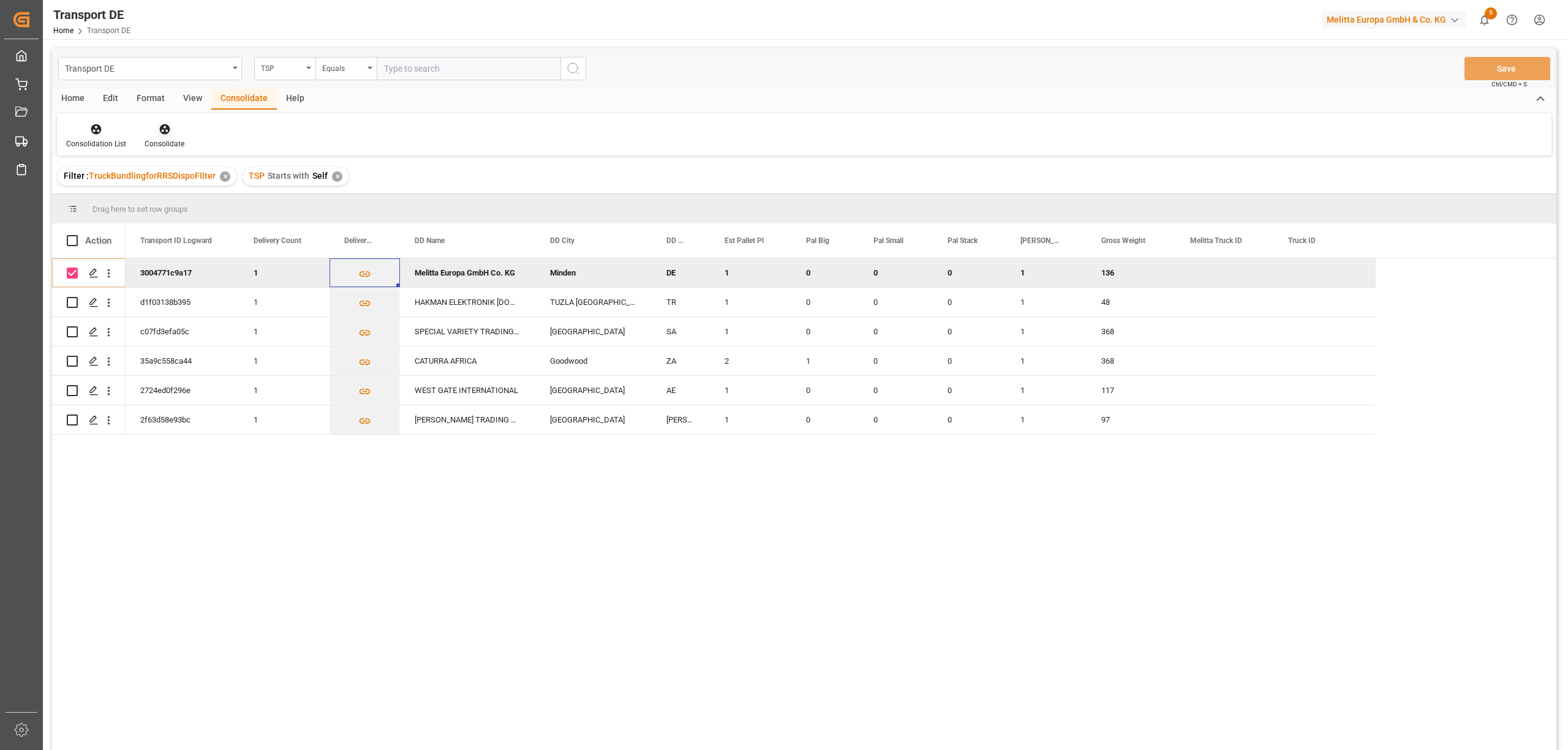
click at [164, 133] on icon at bounding box center [164, 129] width 11 height 11
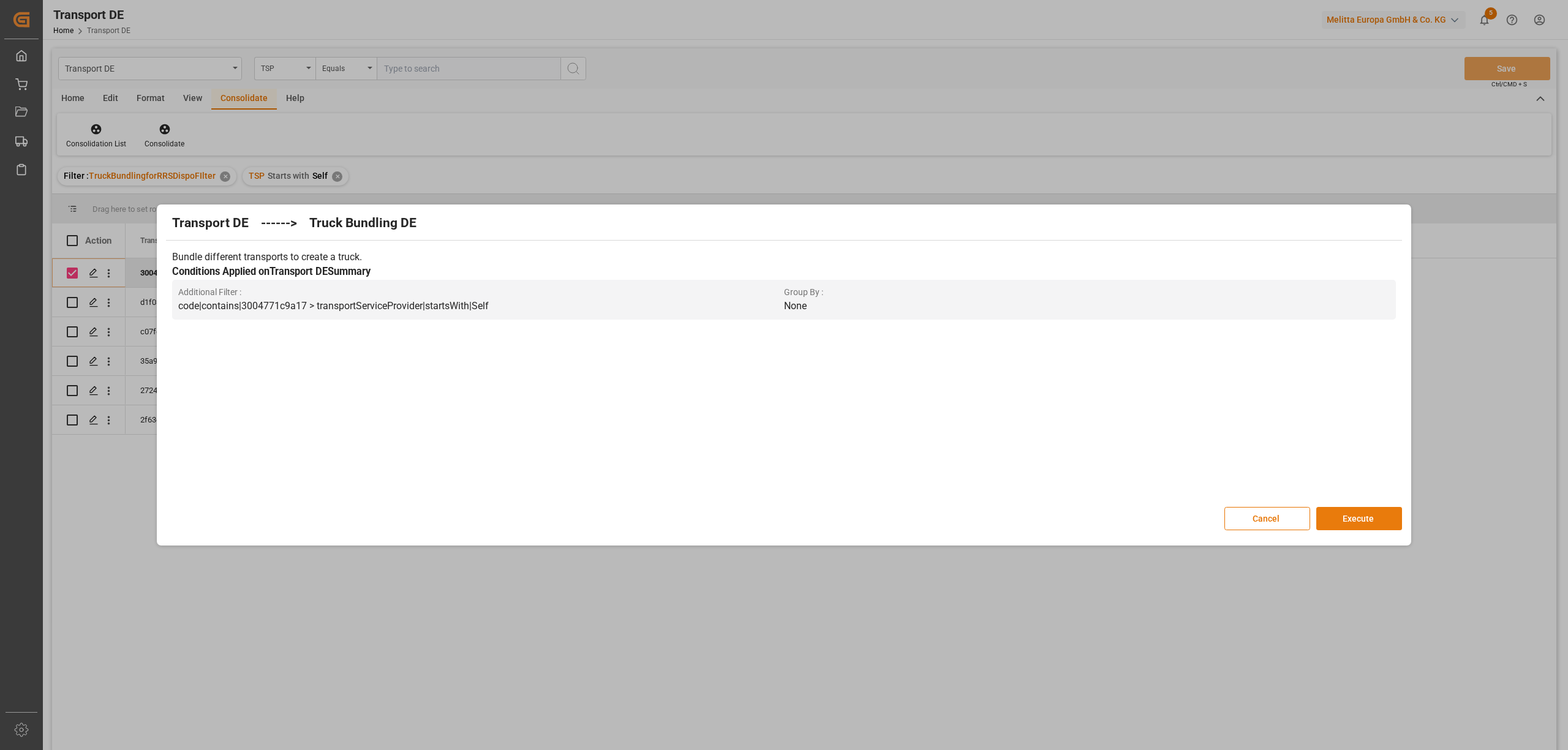
click at [1358, 510] on button "Execute" at bounding box center [1359, 518] width 86 height 23
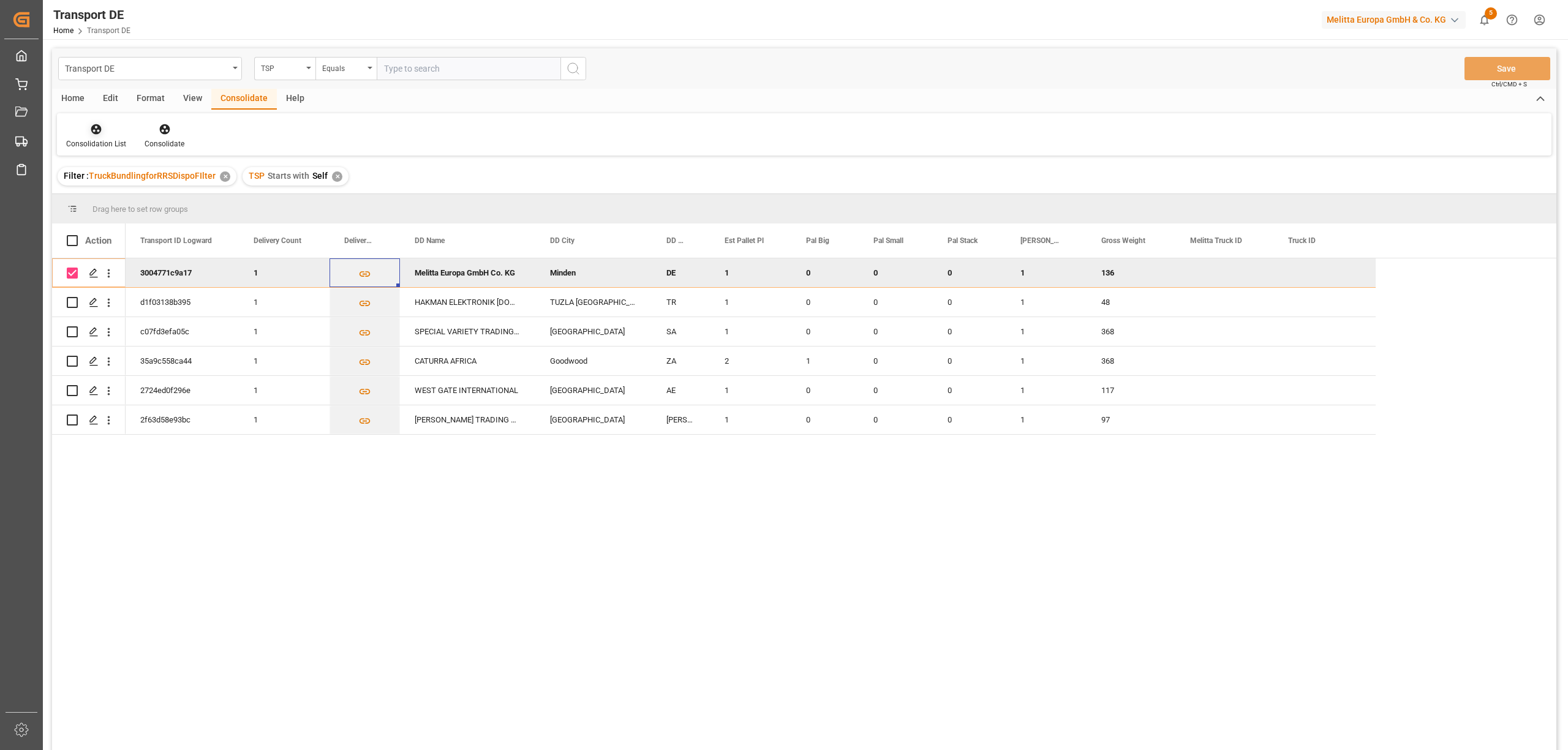
click at [100, 133] on icon at bounding box center [96, 129] width 12 height 12
click at [115, 193] on div "Transport DE TSP Equals Save Ctrl/CMD + S Home Edit Format View Consolidate Hel…" at bounding box center [804, 415] width 1505 height 734
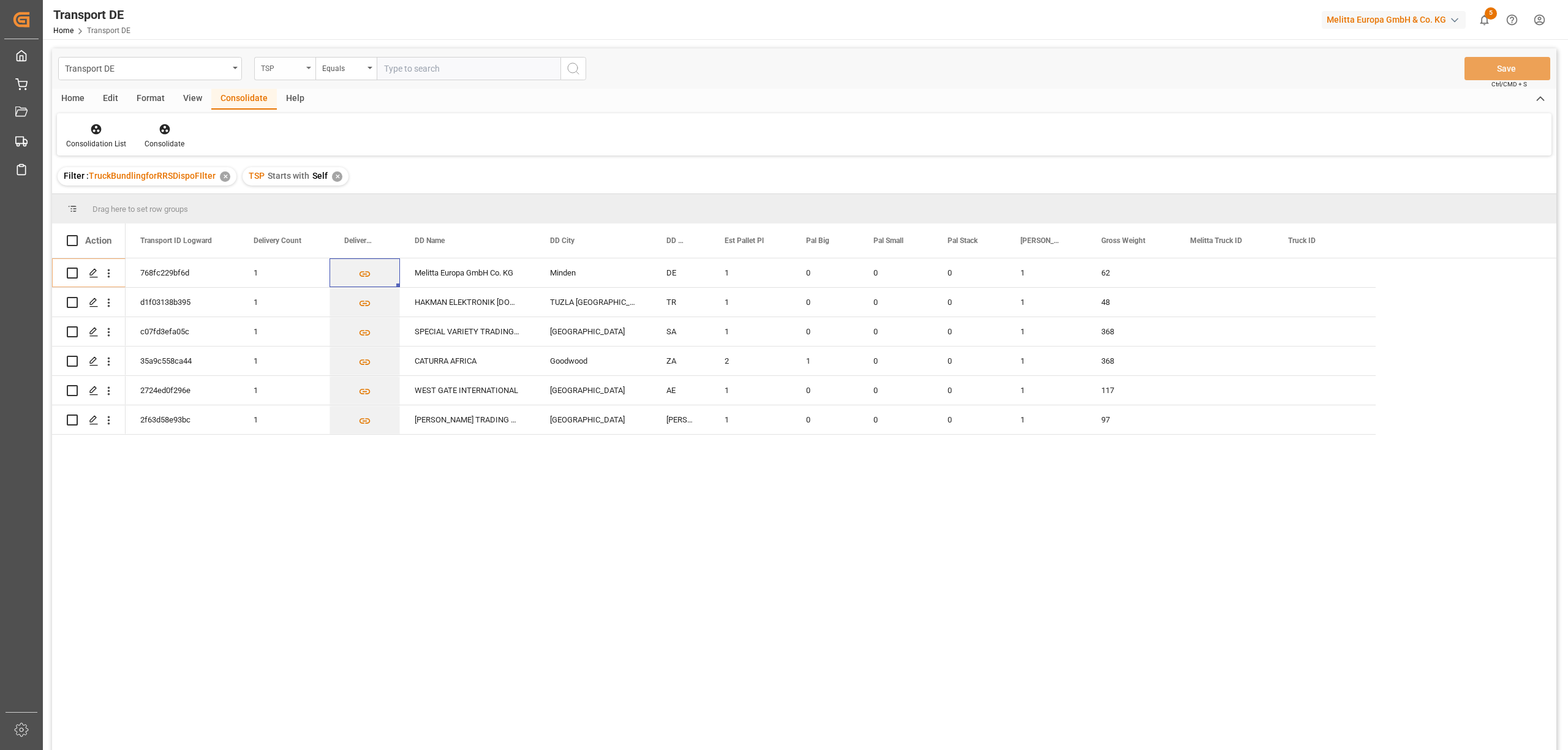
click at [275, 64] on div "TSP" at bounding box center [282, 67] width 42 height 14
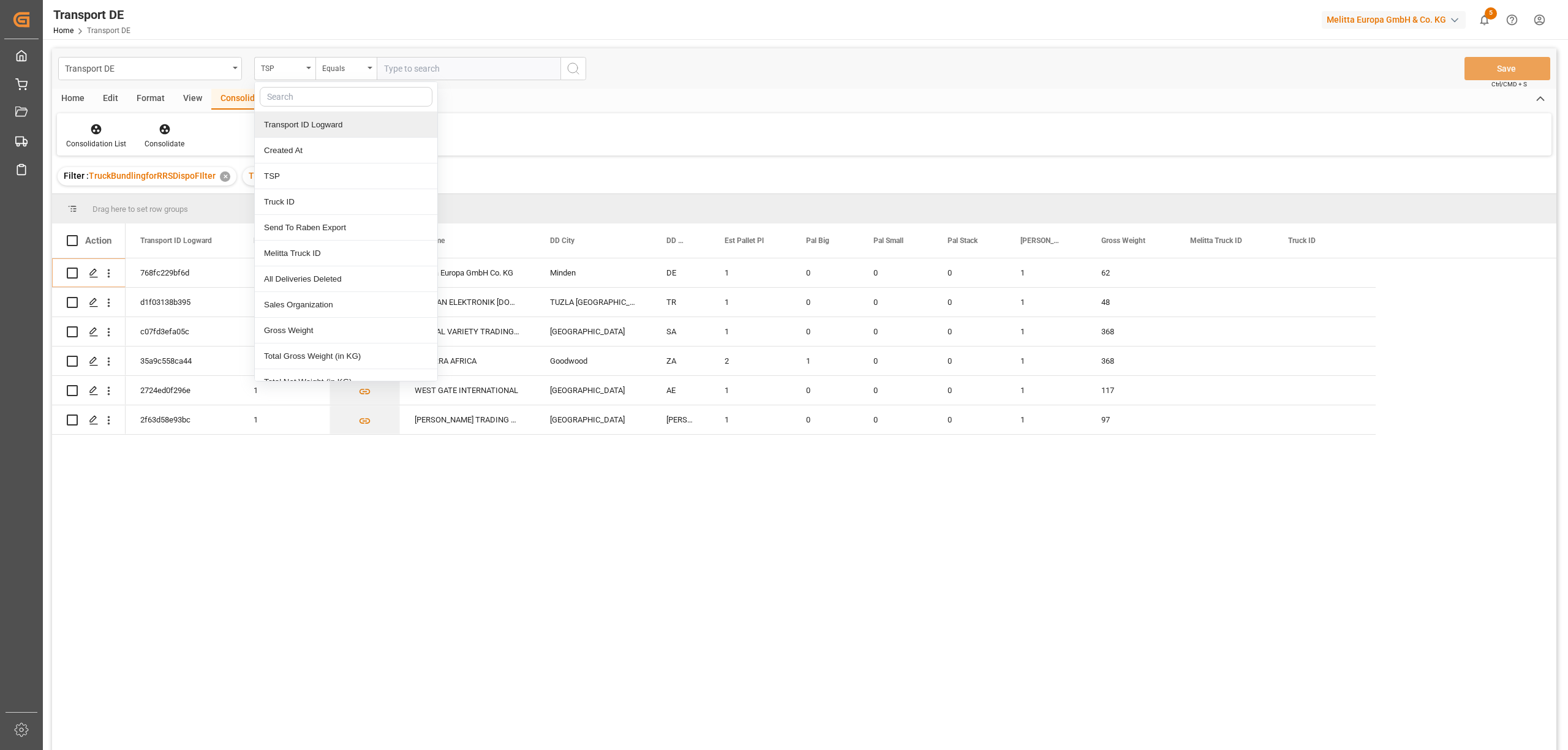
click at [299, 118] on div "Transport ID Logward" at bounding box center [346, 124] width 183 height 26
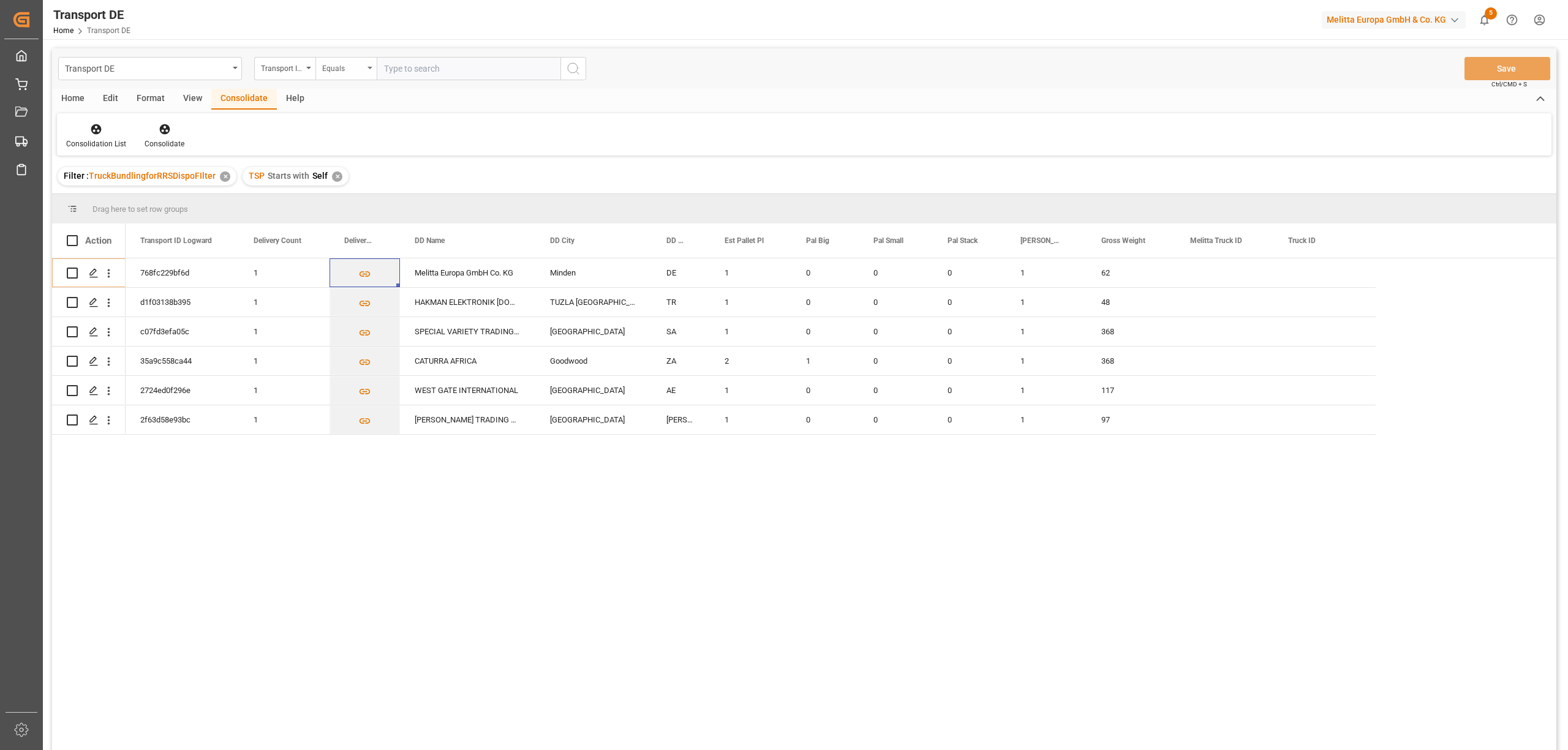
click at [353, 69] on div "Equals" at bounding box center [344, 67] width 42 height 14
click at [333, 202] on div "Starts with" at bounding box center [407, 202] width 183 height 26
type input "cfa7b4851fe8"
click at [570, 67] on icon "search button" at bounding box center [572, 68] width 14 height 14
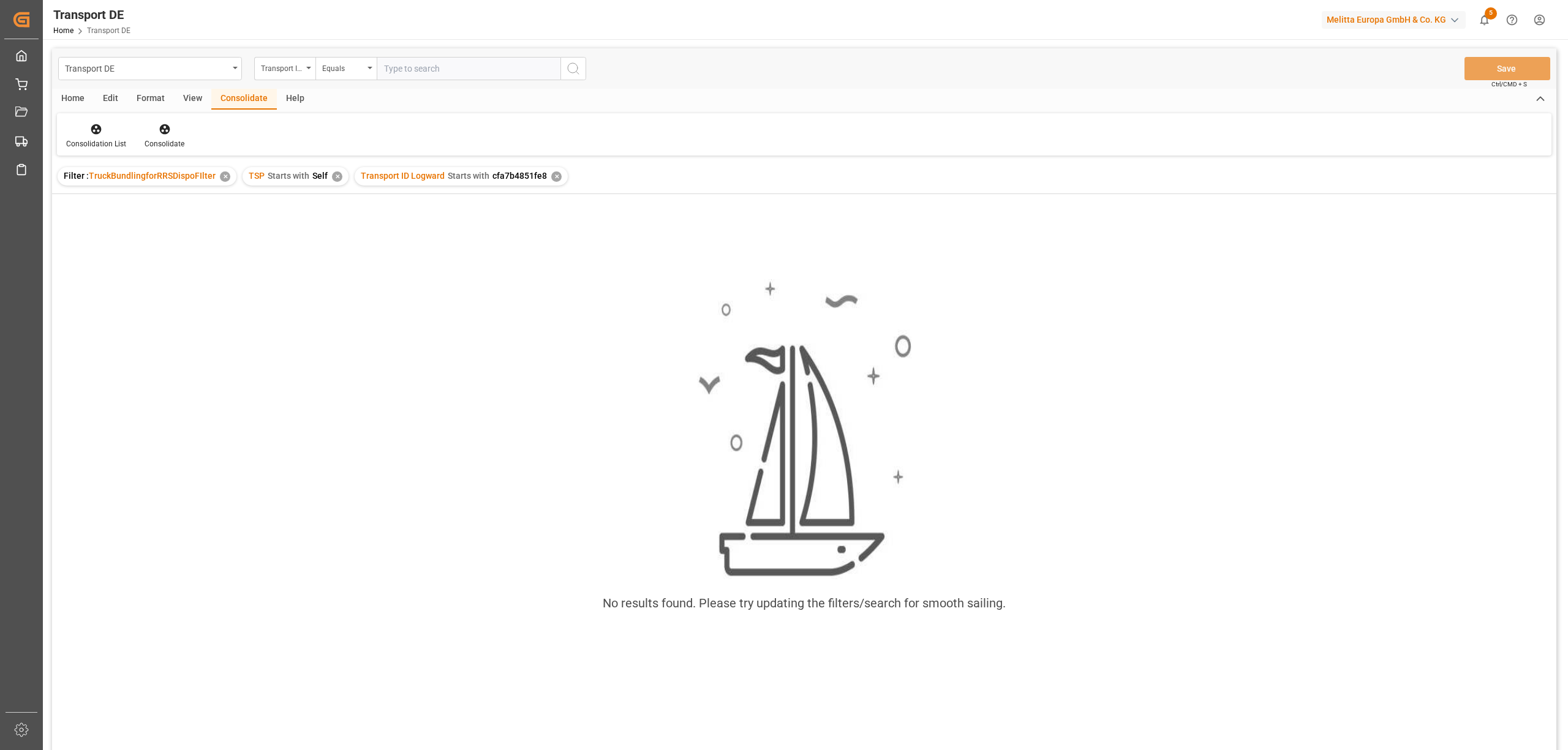
click at [332, 174] on div "✕" at bounding box center [337, 176] width 11 height 11
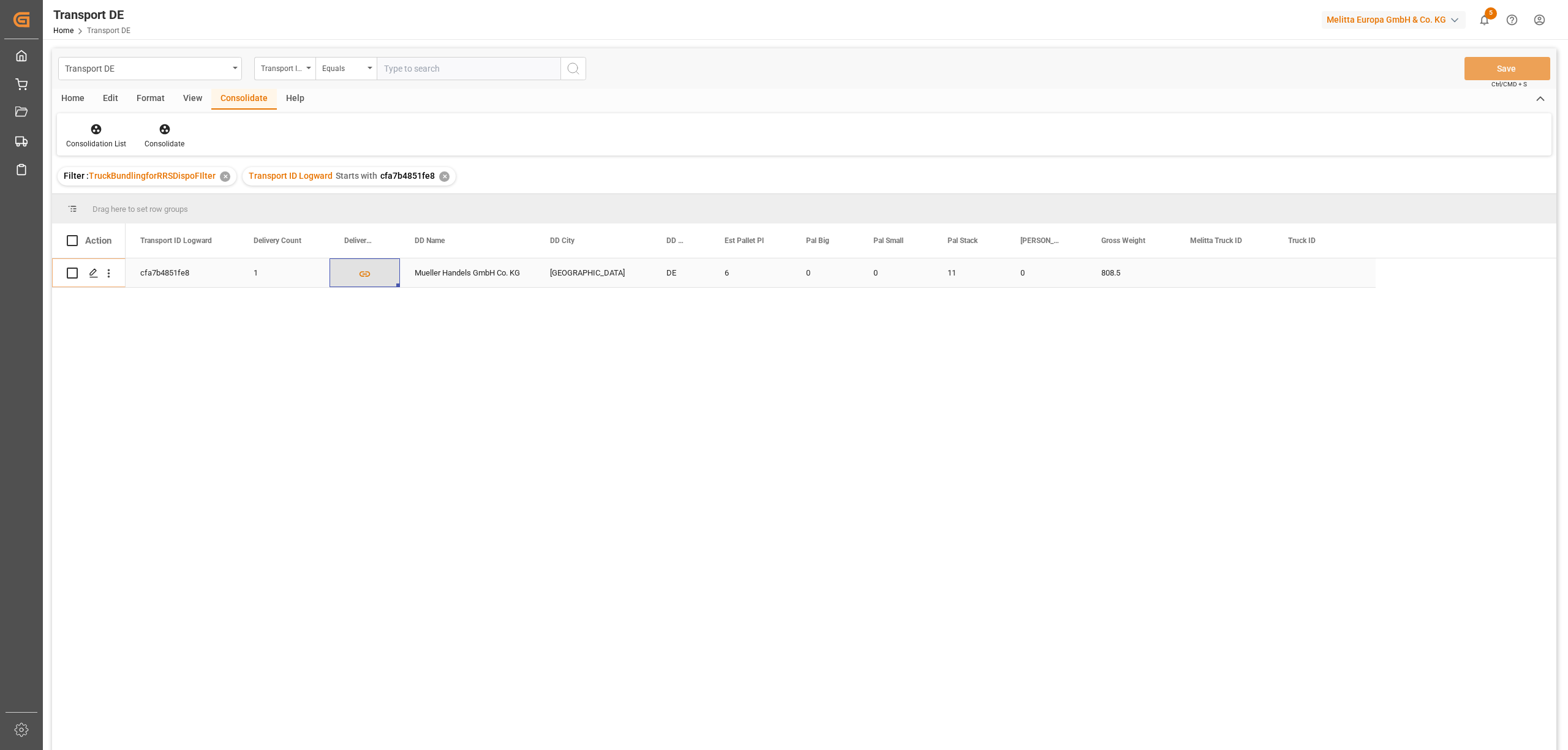
click at [364, 273] on icon "Press SPACE to select this row." at bounding box center [366, 274] width 11 height 6
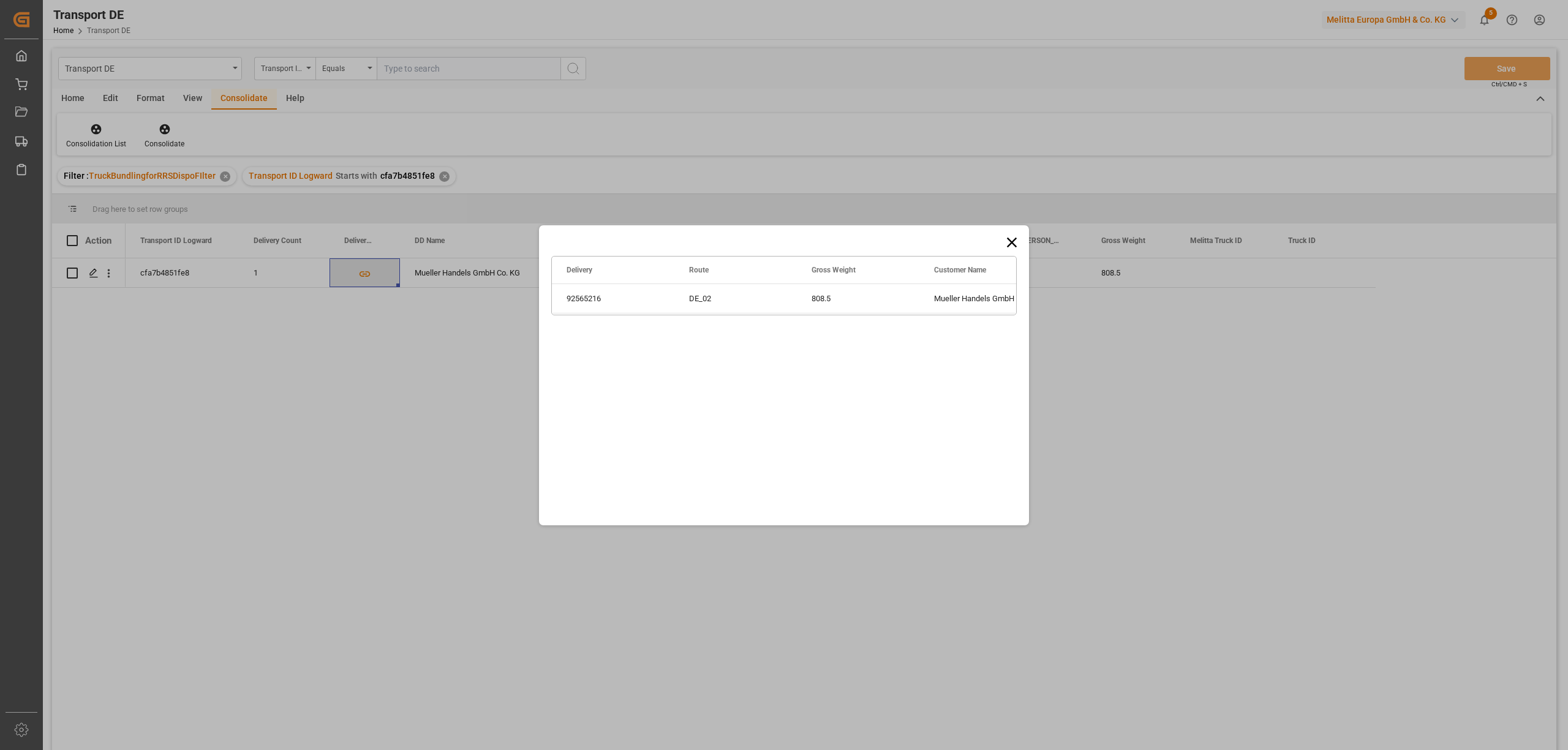
click at [364, 273] on div "Drag here to set row groups Drag here to set column labels Delivery Route Gross…" at bounding box center [784, 375] width 1568 height 750
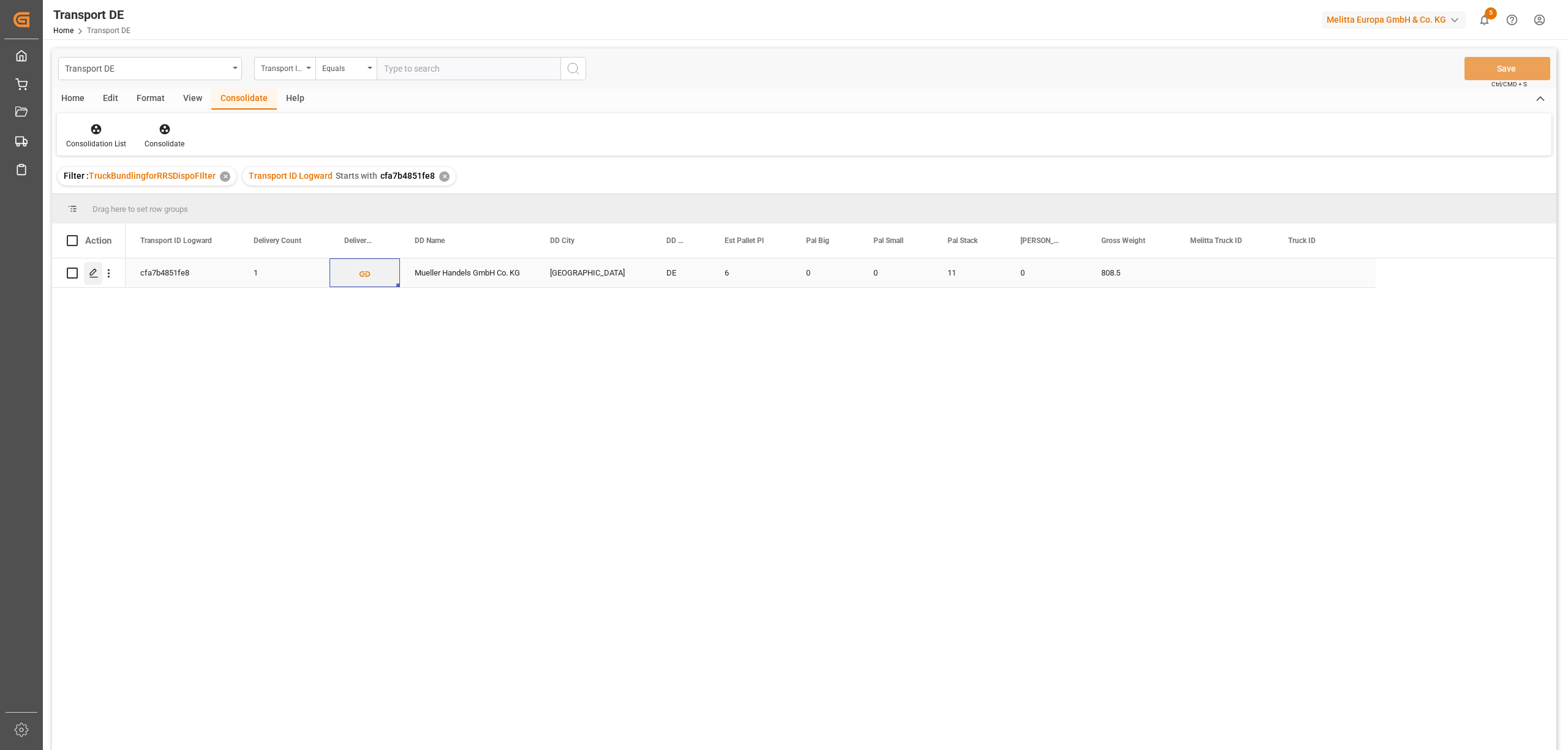
click at [95, 268] on icon "Press SPACE to select this row." at bounding box center [94, 273] width 10 height 10
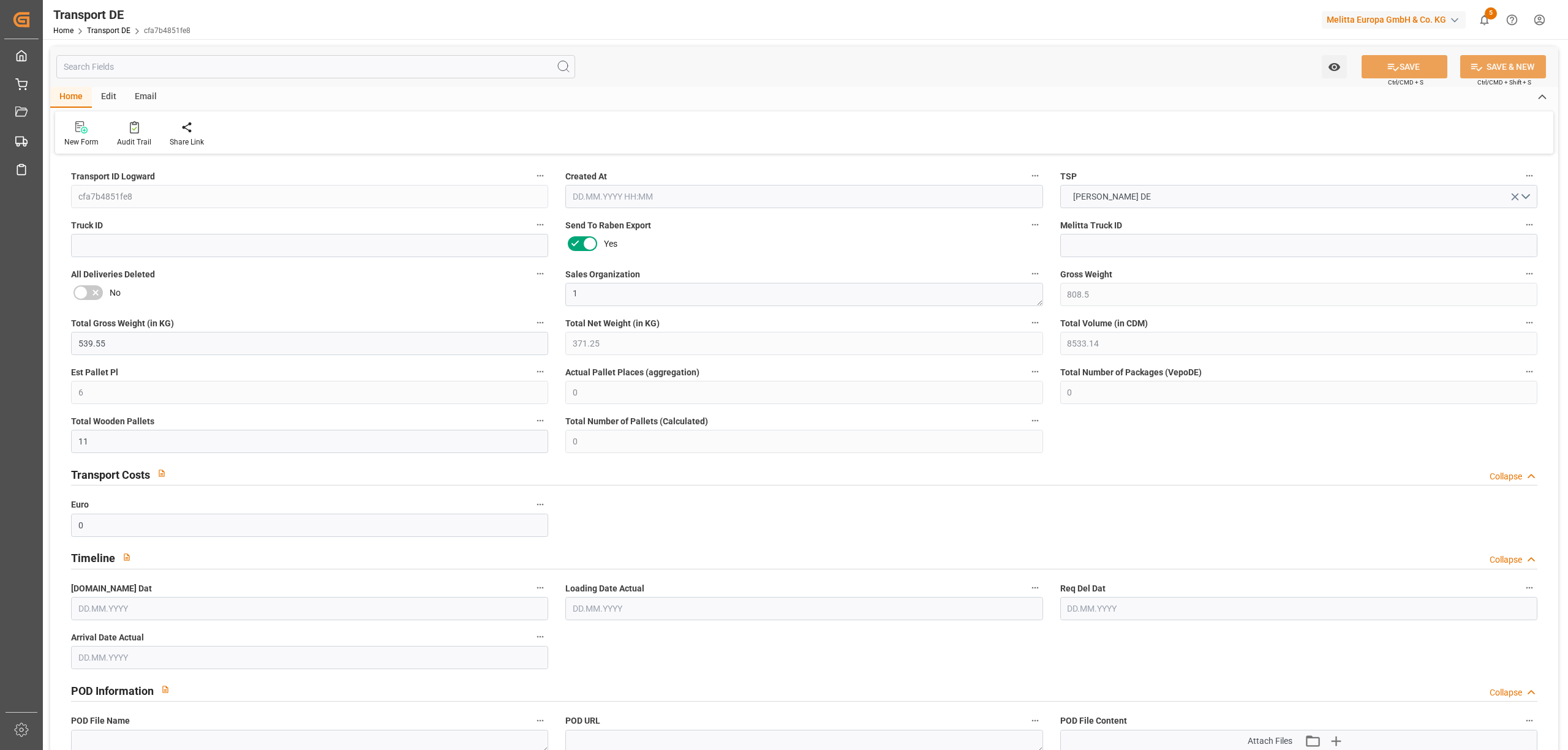
type input "808.5"
type input "539.55"
type input "371.25"
type input "8533.14"
type input "6"
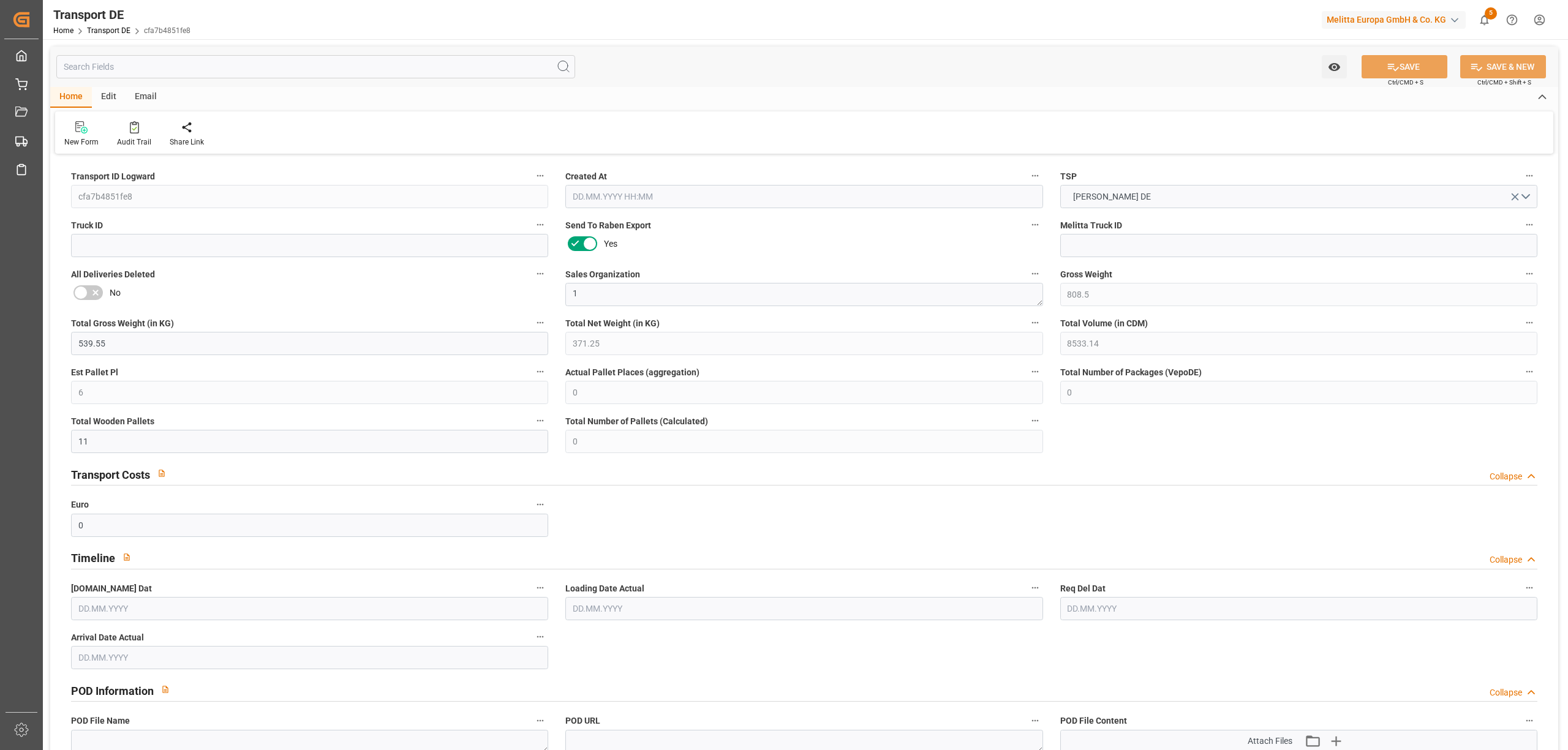
type input "0"
type input "11"
type input "0"
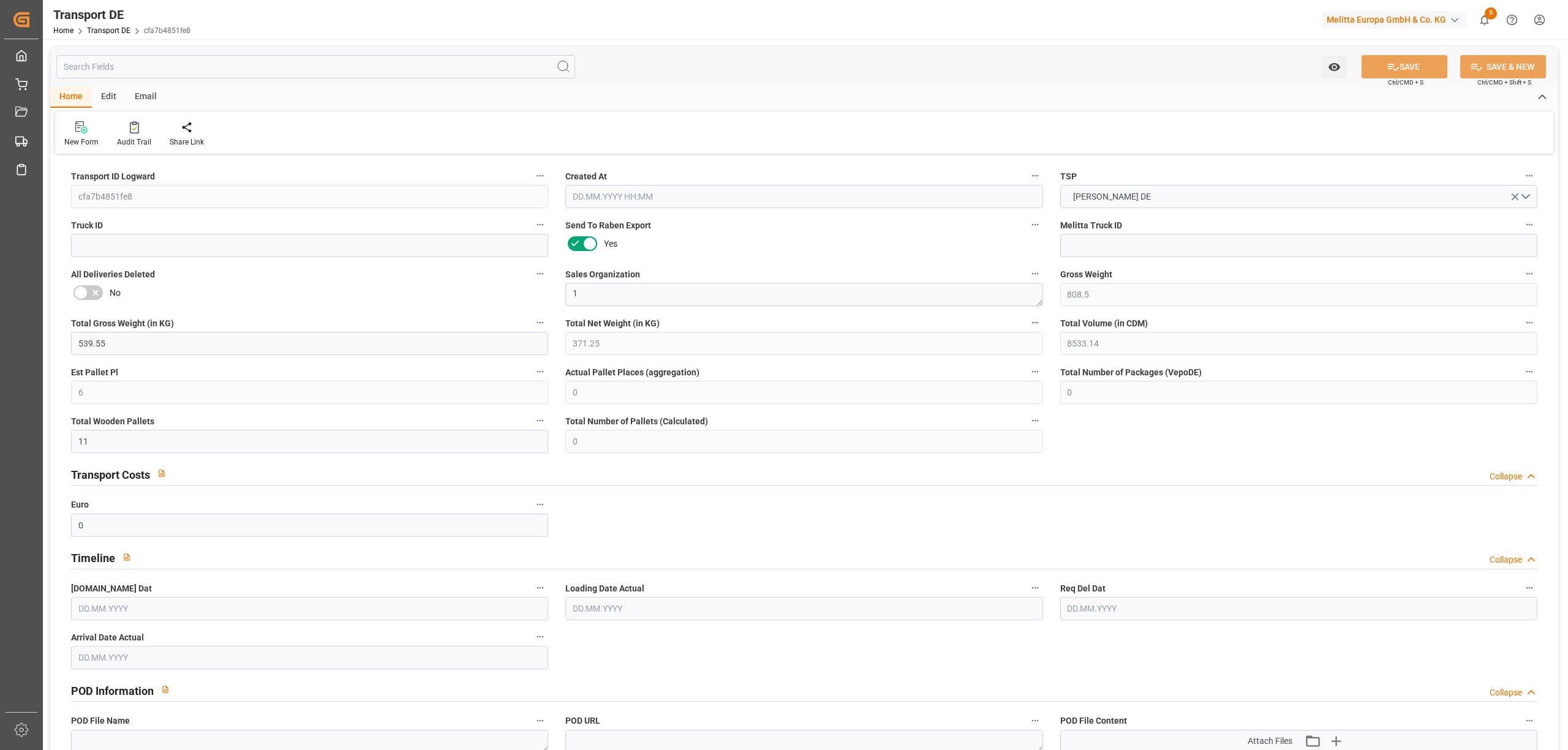
type input "89"
type input "0"
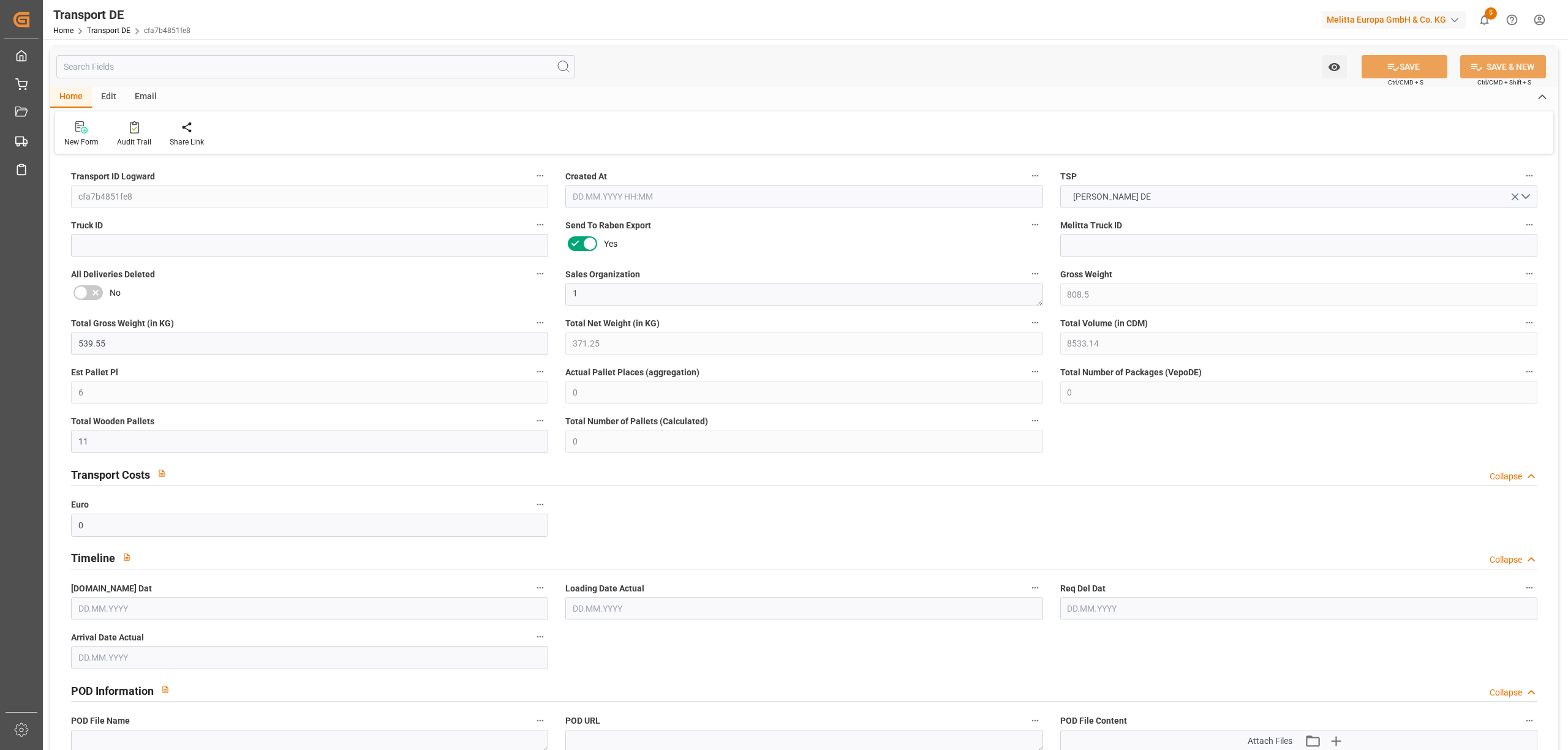
type input "0"
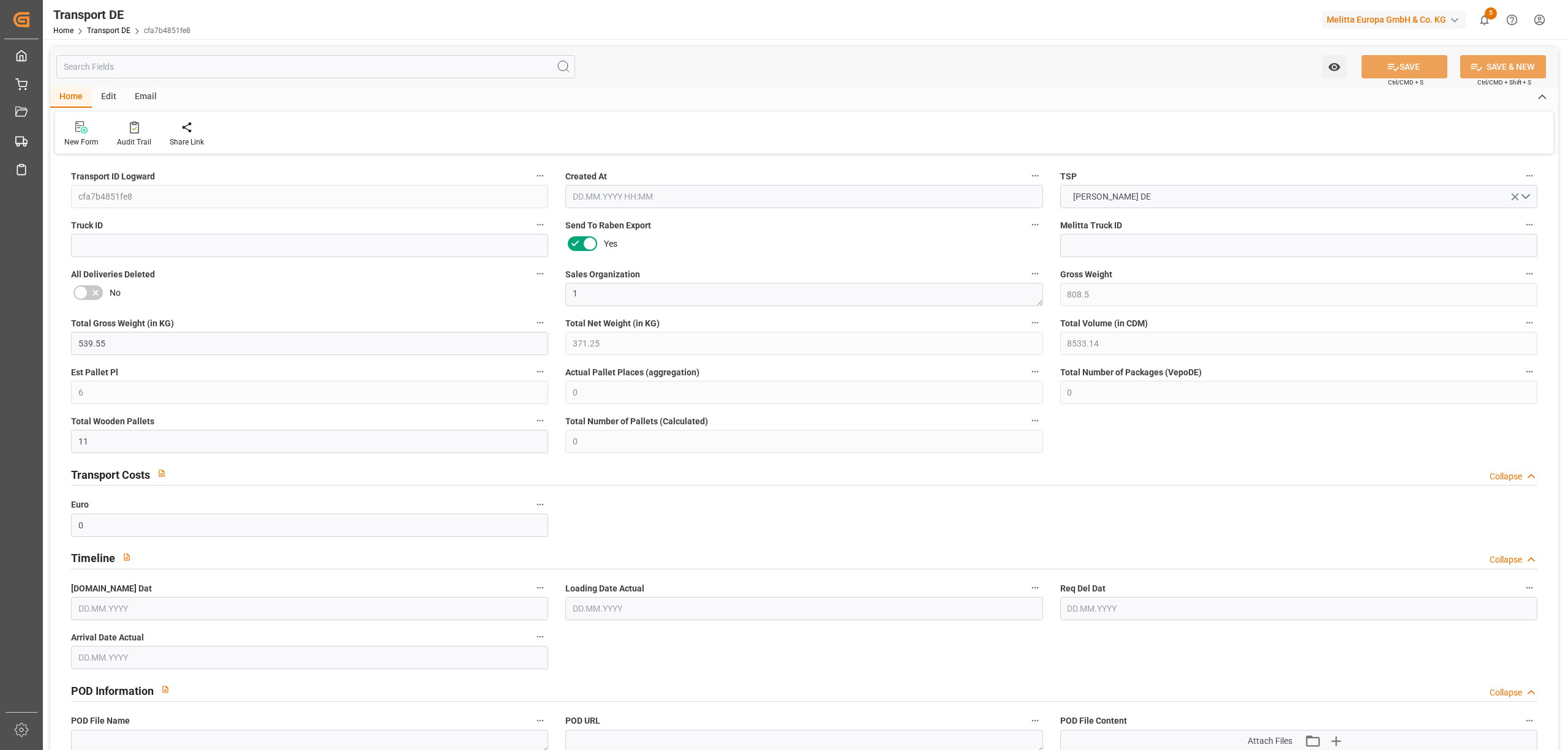
type input "0"
type input "11"
type input "0"
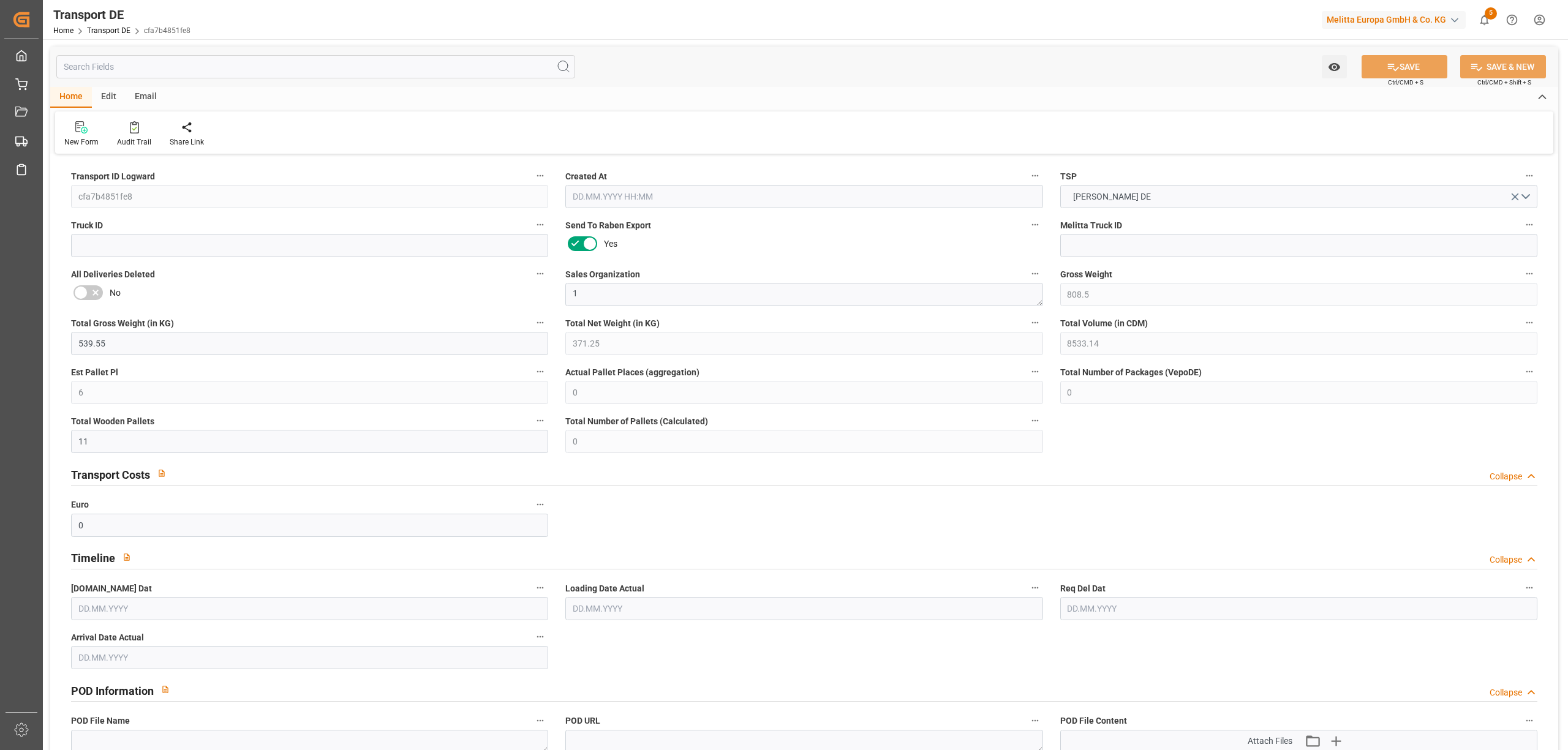
type input "0"
type input "1"
type input "0"
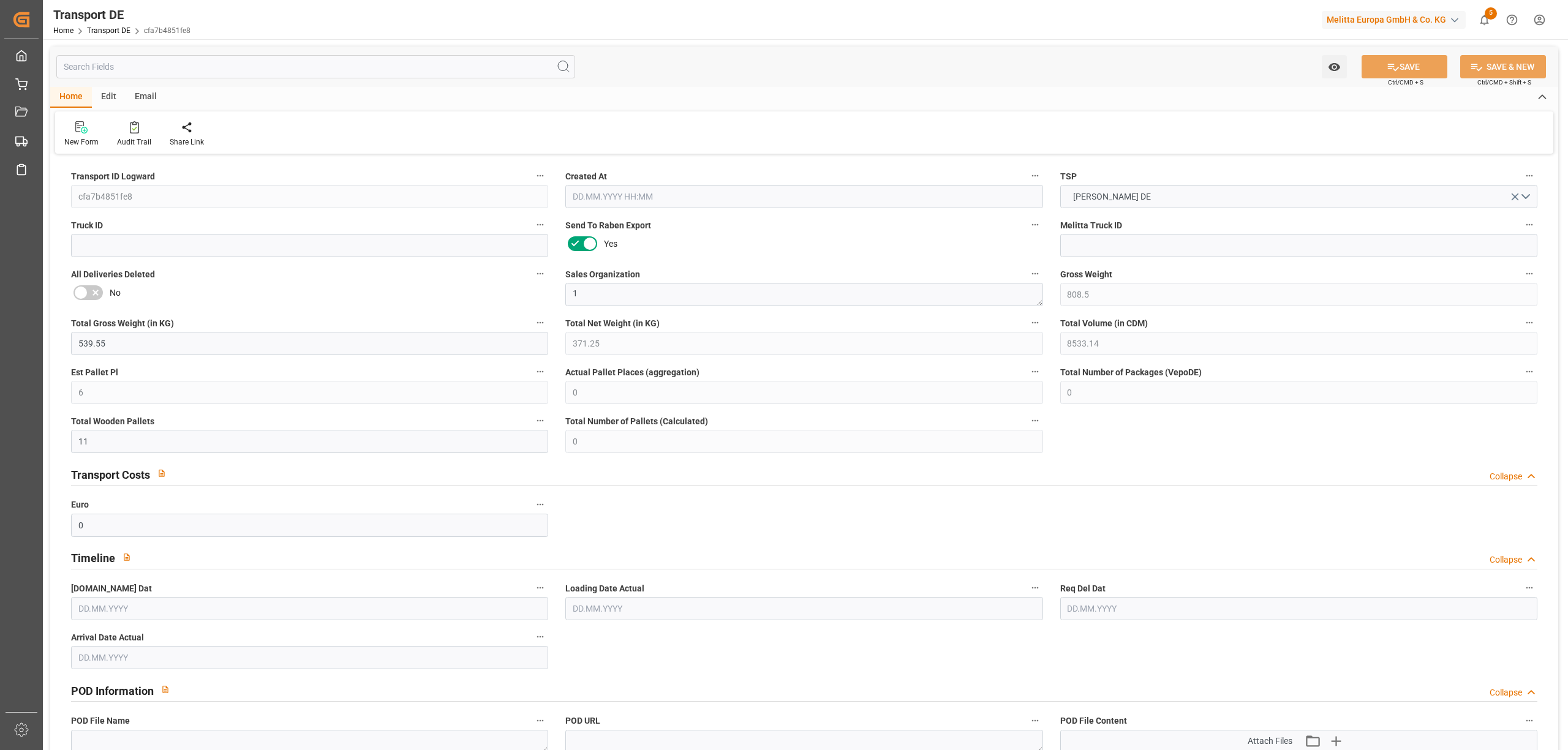
type input "825"
type input "293.9287"
type input "290.8897"
type input "07.10.2025 09:41"
type input "09.10.2025"
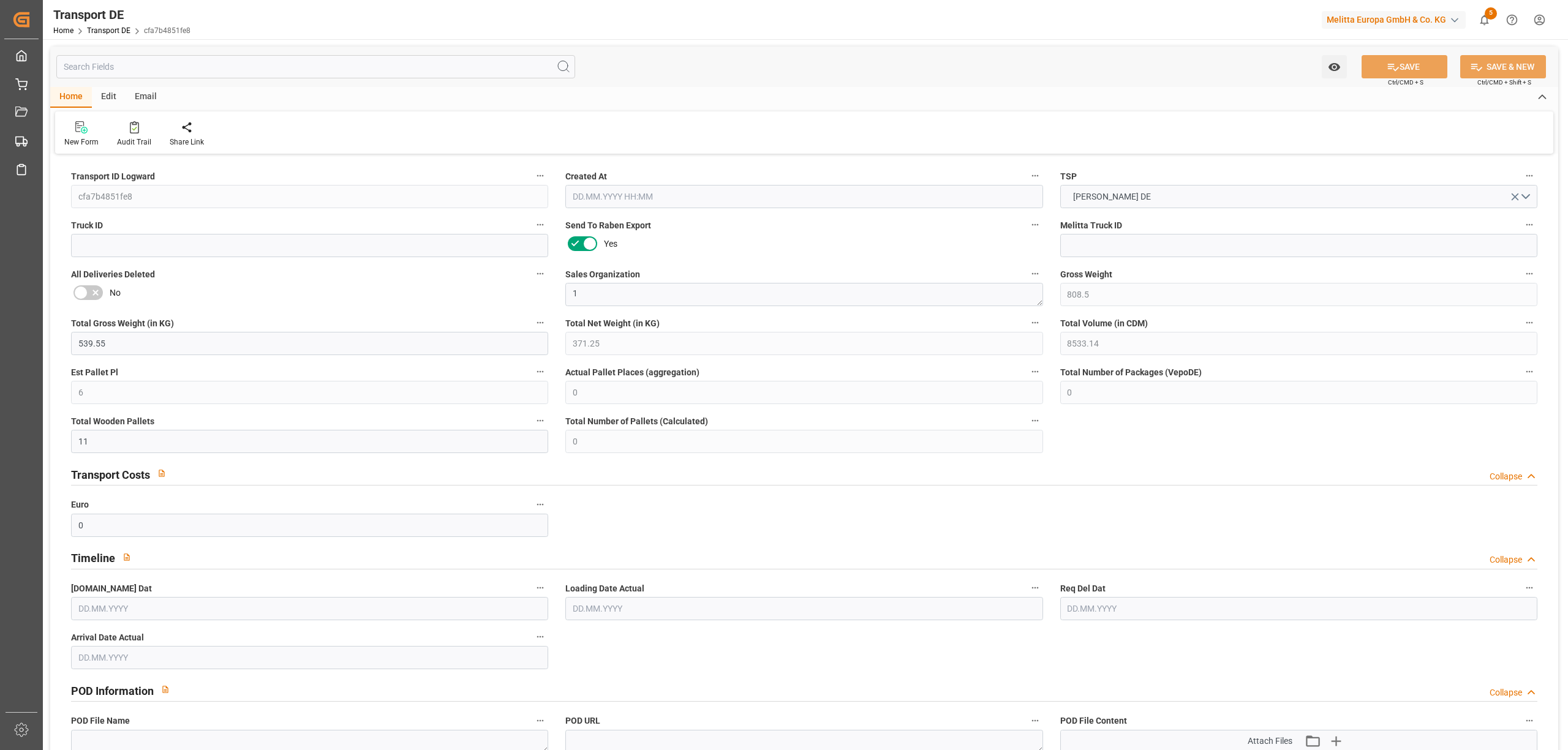
type input "13.10.2025"
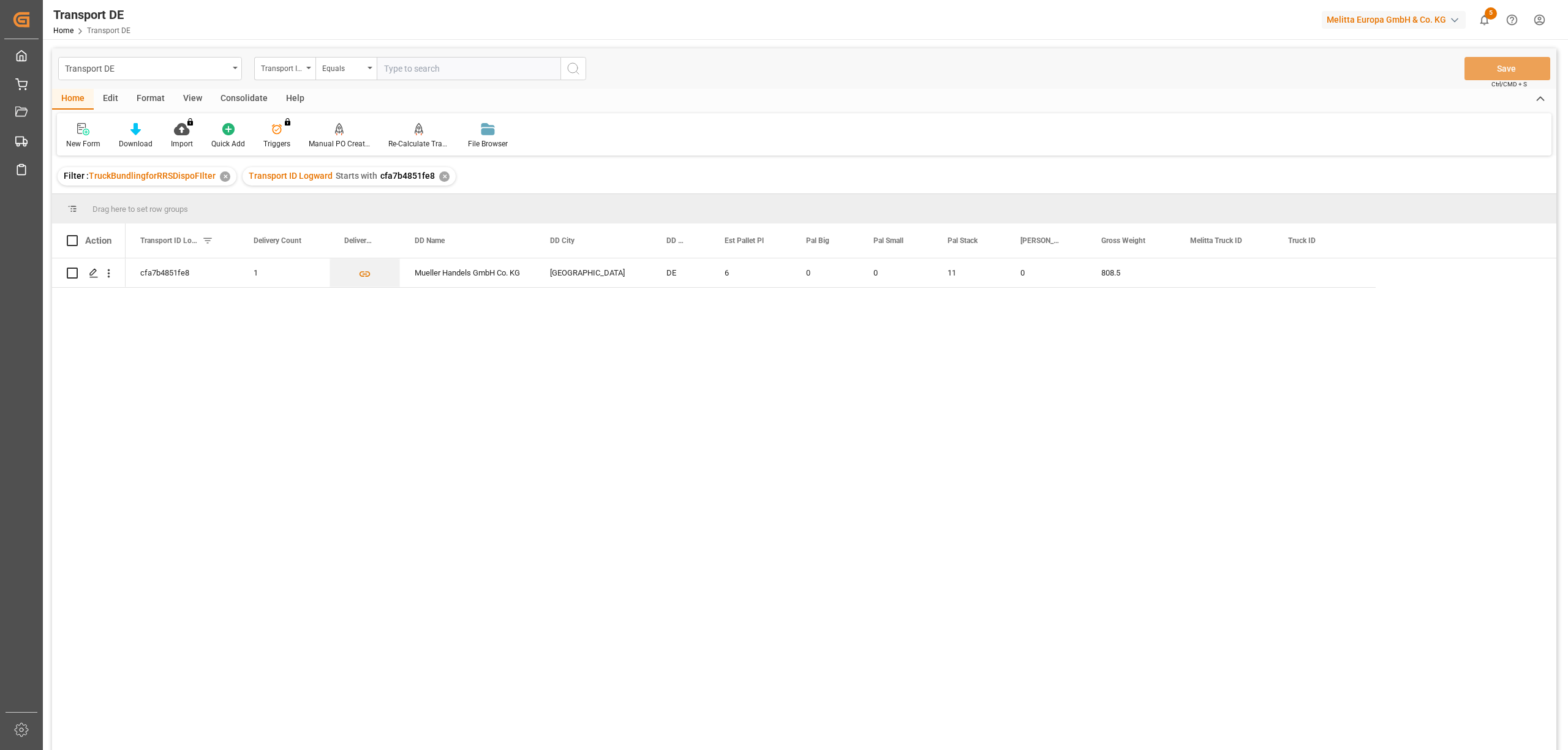
click at [439, 174] on div "✕" at bounding box center [444, 176] width 11 height 11
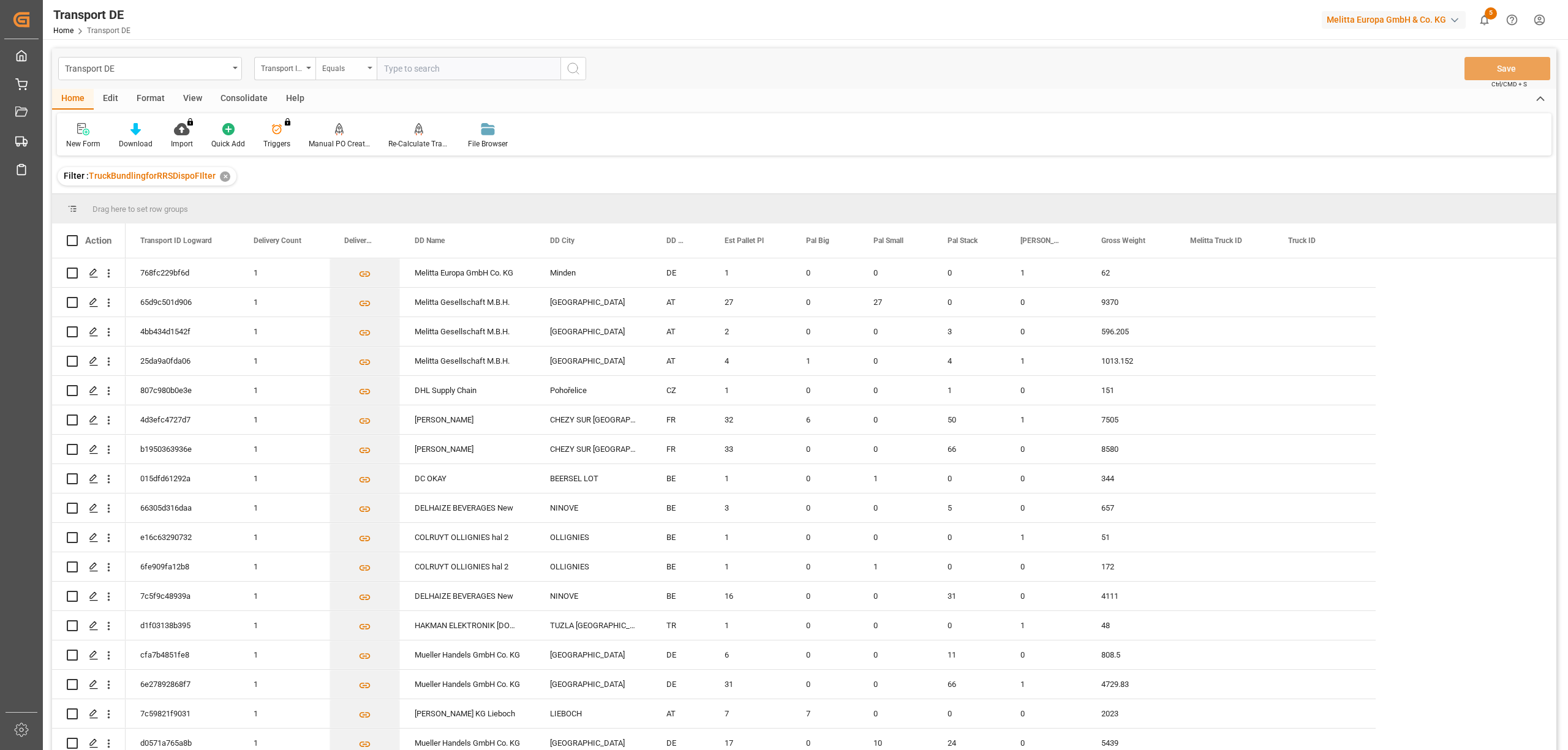
click at [347, 69] on div "Equals" at bounding box center [344, 67] width 42 height 14
click at [354, 210] on div "Starts with" at bounding box center [407, 202] width 183 height 26
type input "5e27892868f7"
click at [576, 66] on icon "search button" at bounding box center [572, 68] width 14 height 14
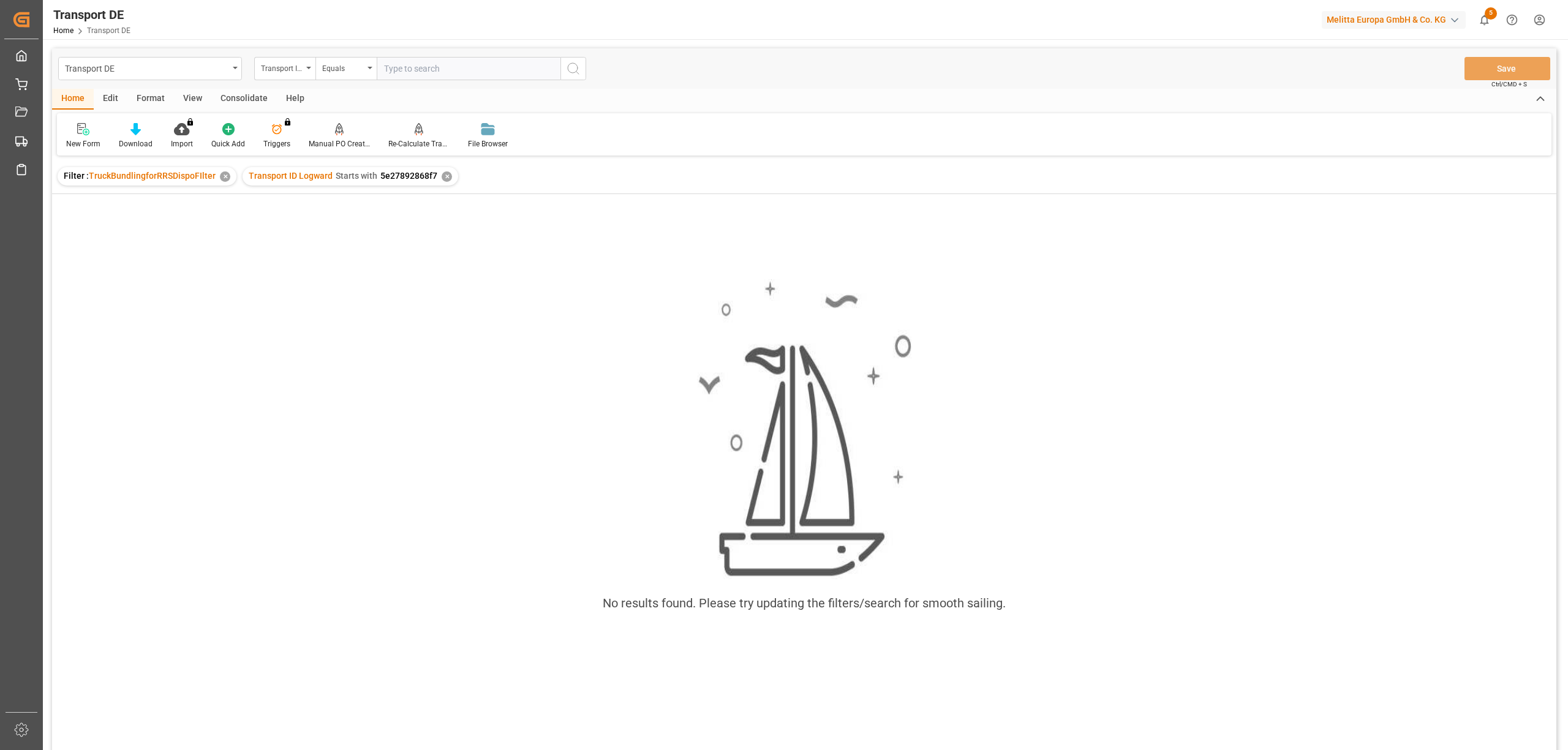
click at [444, 175] on div "✕" at bounding box center [446, 176] width 11 height 11
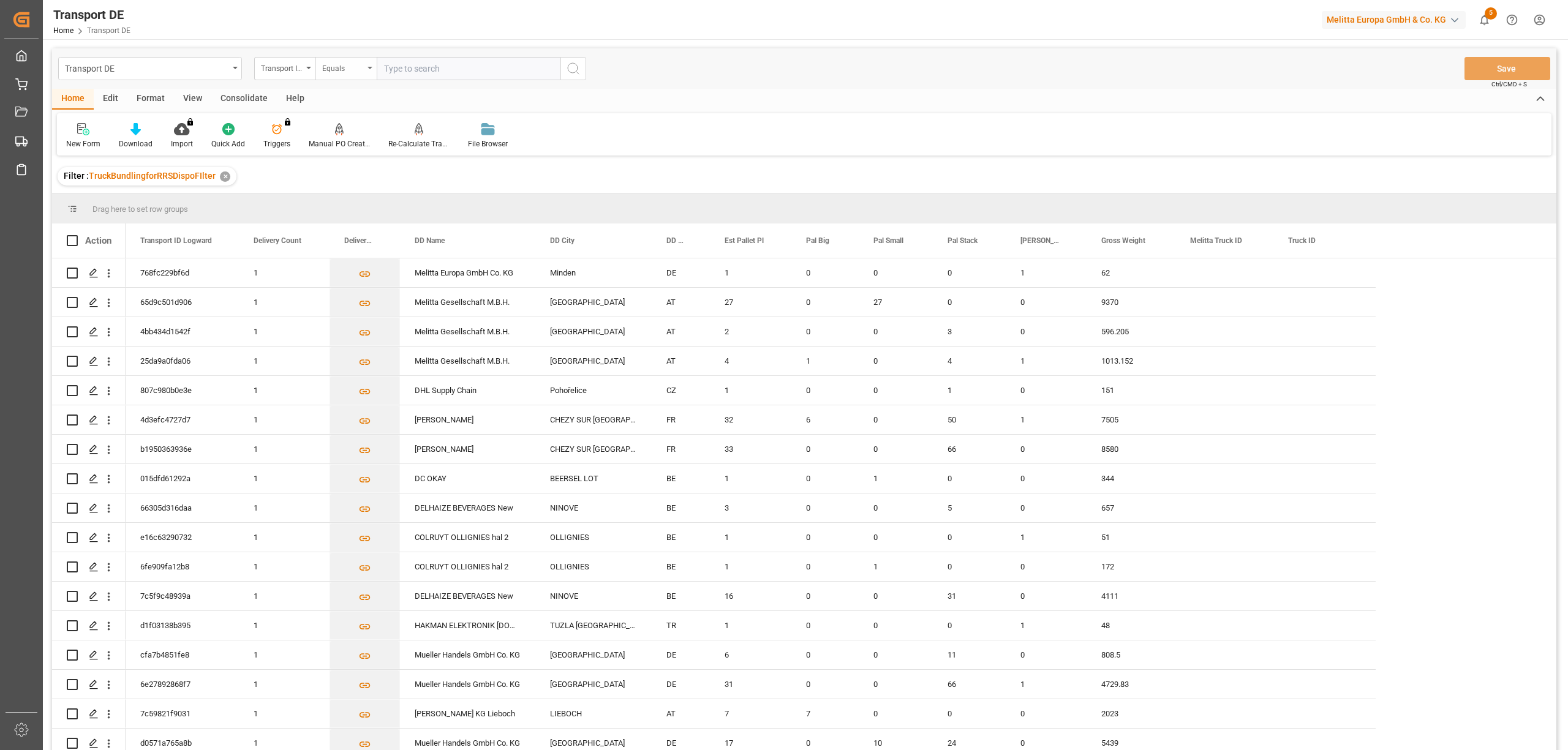
click at [341, 71] on div "Equals" at bounding box center [344, 67] width 42 height 14
drag, startPoint x: 354, startPoint y: 203, endPoint x: 393, endPoint y: 181, distance: 44.8
click at [354, 201] on div "Starts with" at bounding box center [407, 202] width 183 height 26
type input "6e27892868f7"
click at [576, 70] on icon "search button" at bounding box center [572, 68] width 14 height 14
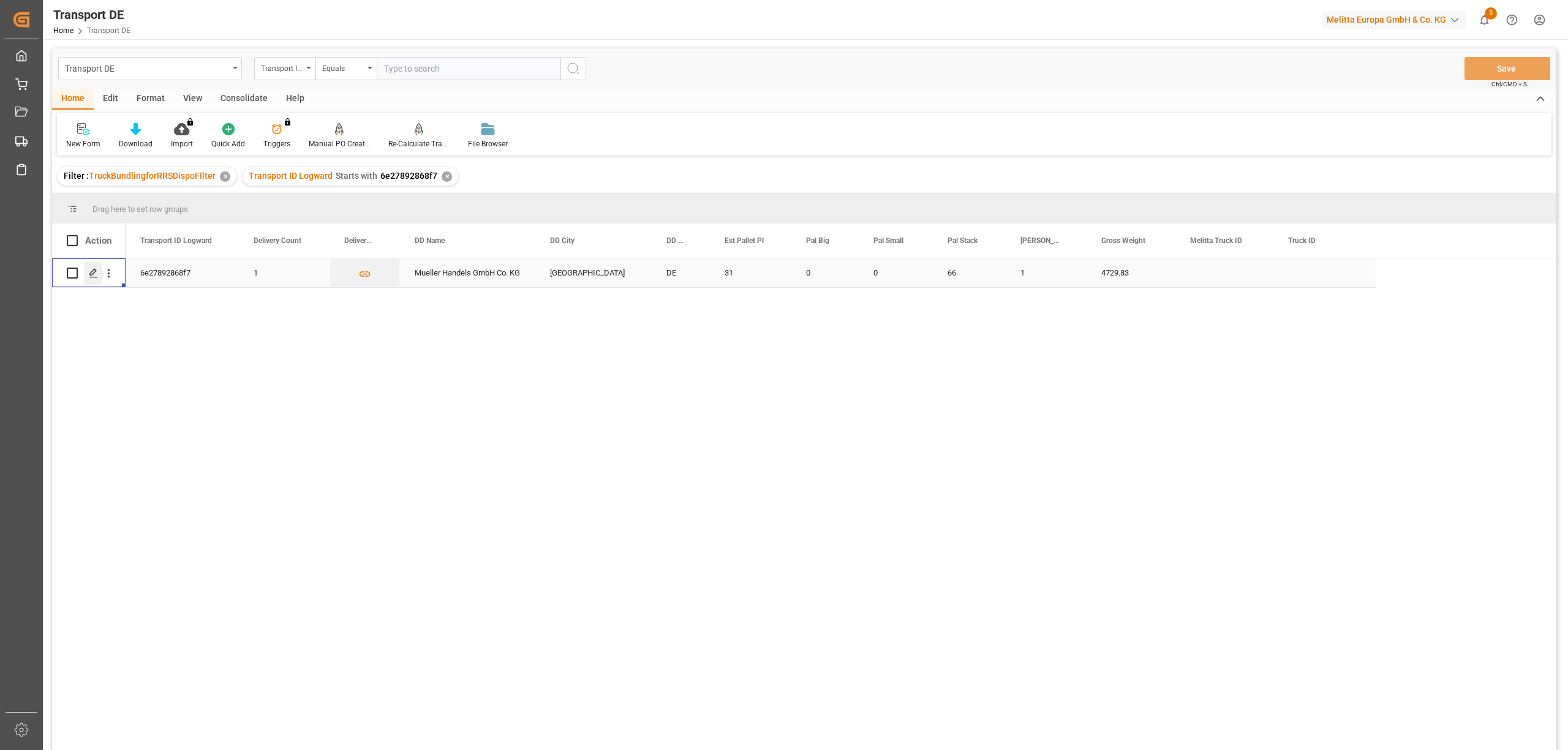
click at [93, 275] on icon "Press SPACE to select this row." at bounding box center [94, 273] width 10 height 10
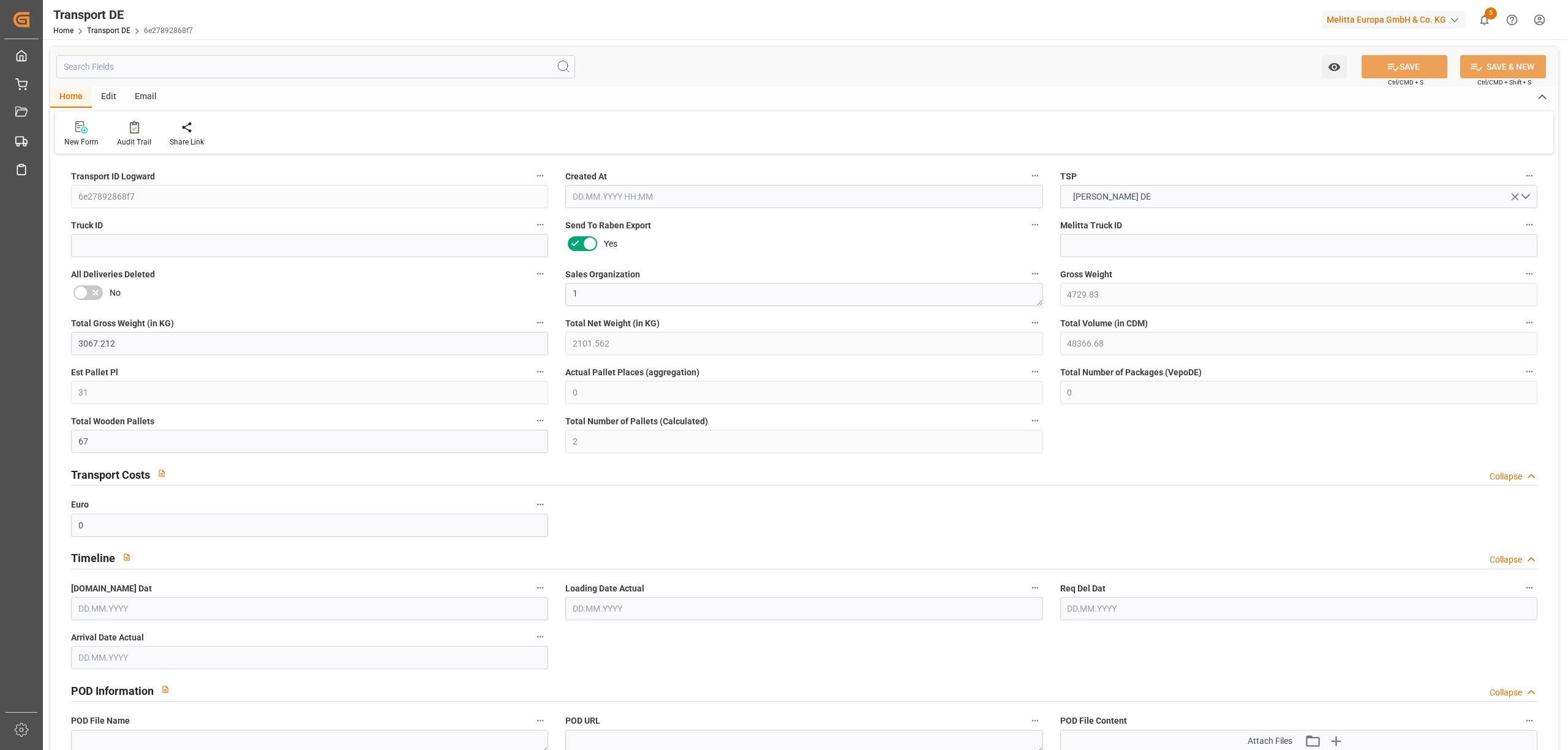
type input "4729.83"
type input "3067.212"
type input "2101.562"
type input "48366.68"
type input "31"
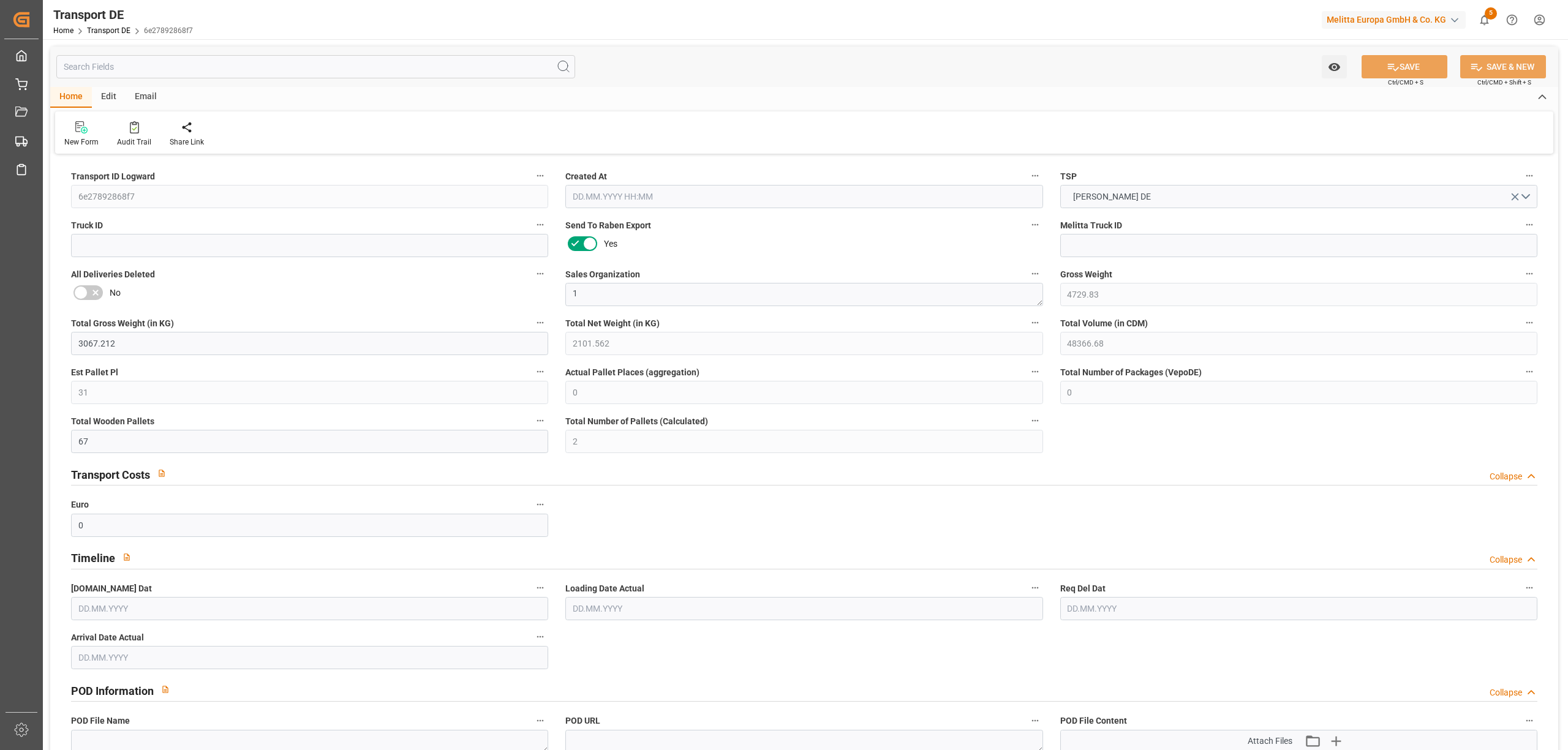
type input "0"
type input "67"
type input "2"
type input "0"
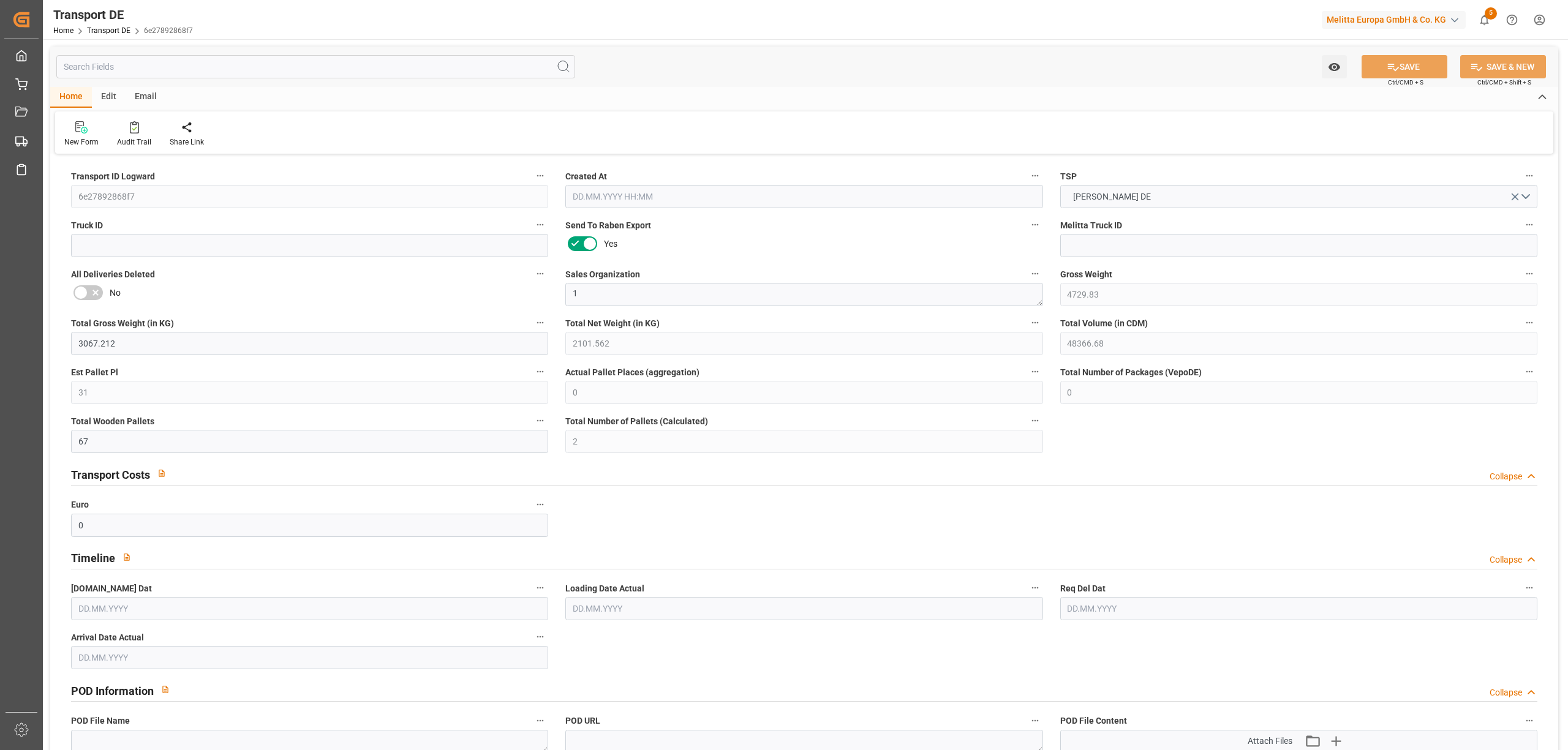
type input "89"
type input "0"
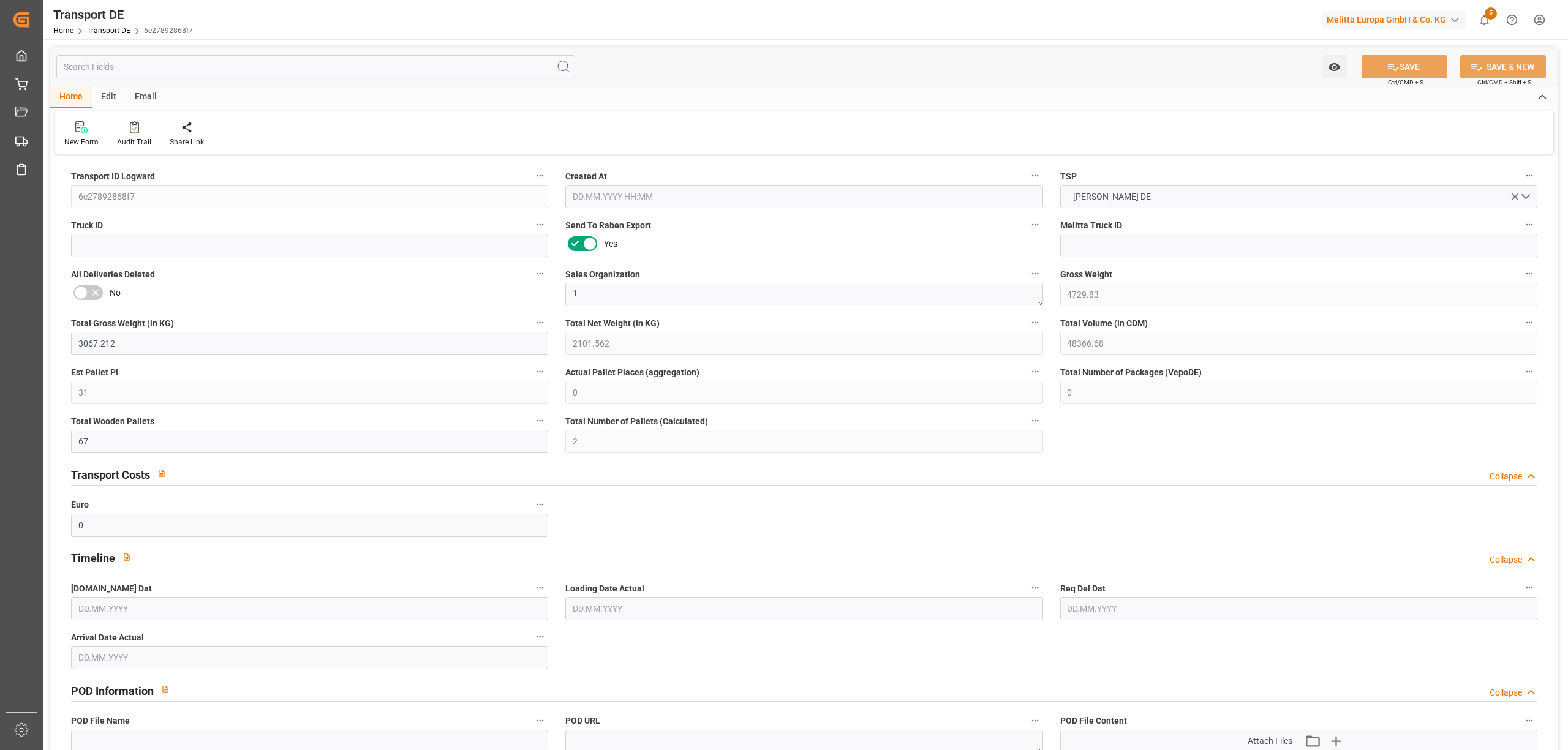
type input "0"
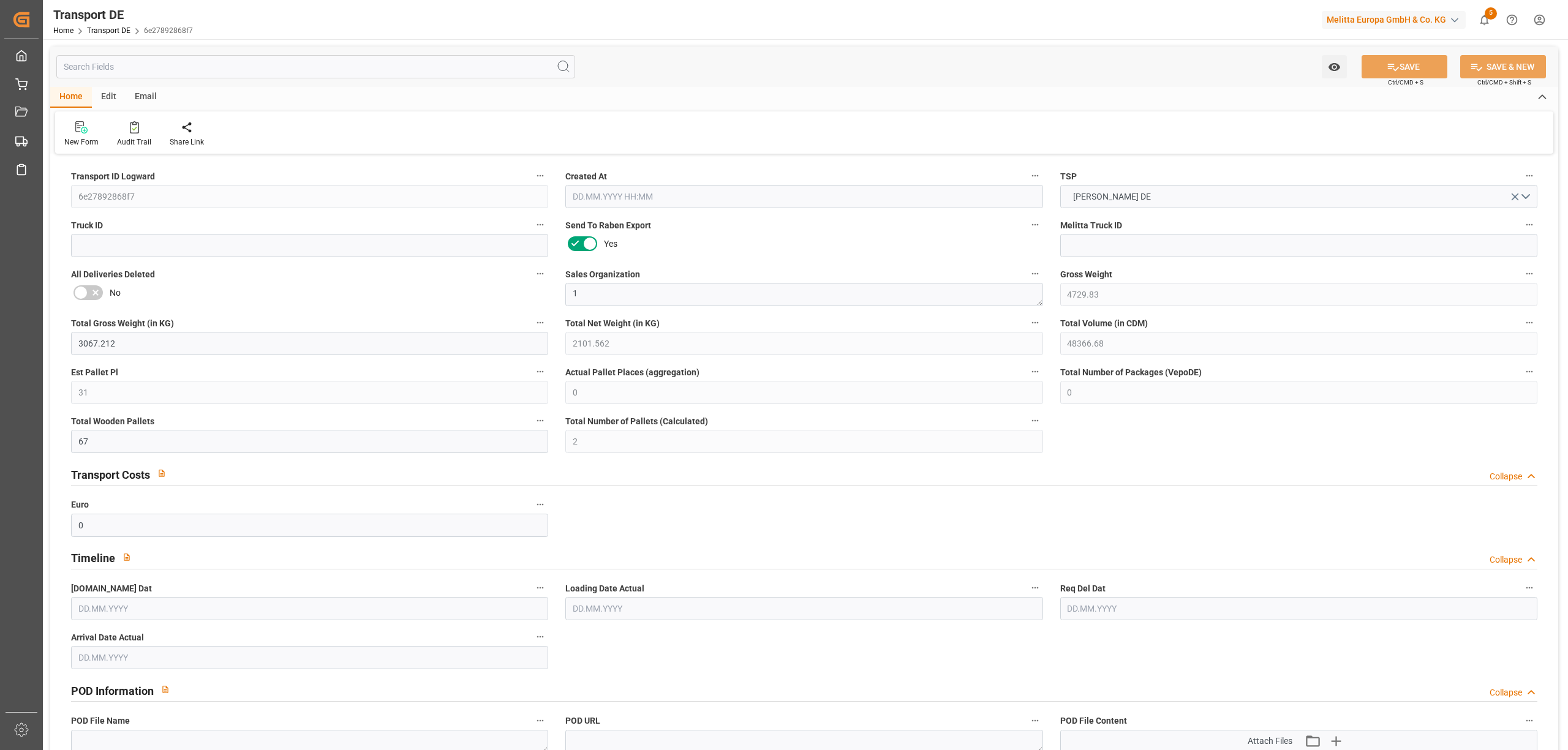
type input "0"
type input "66"
type input "0"
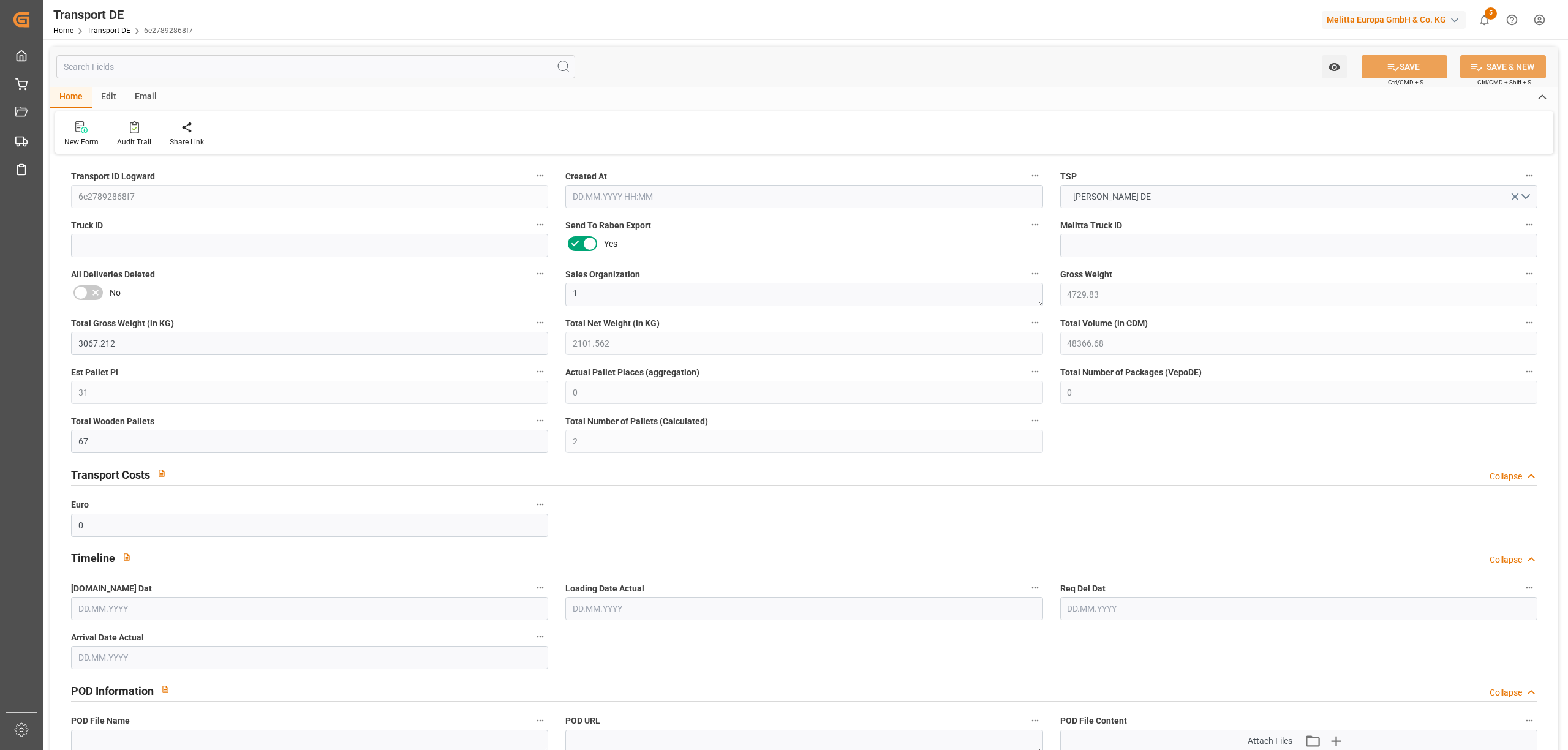
type input "0"
type input "1"
type input "0"
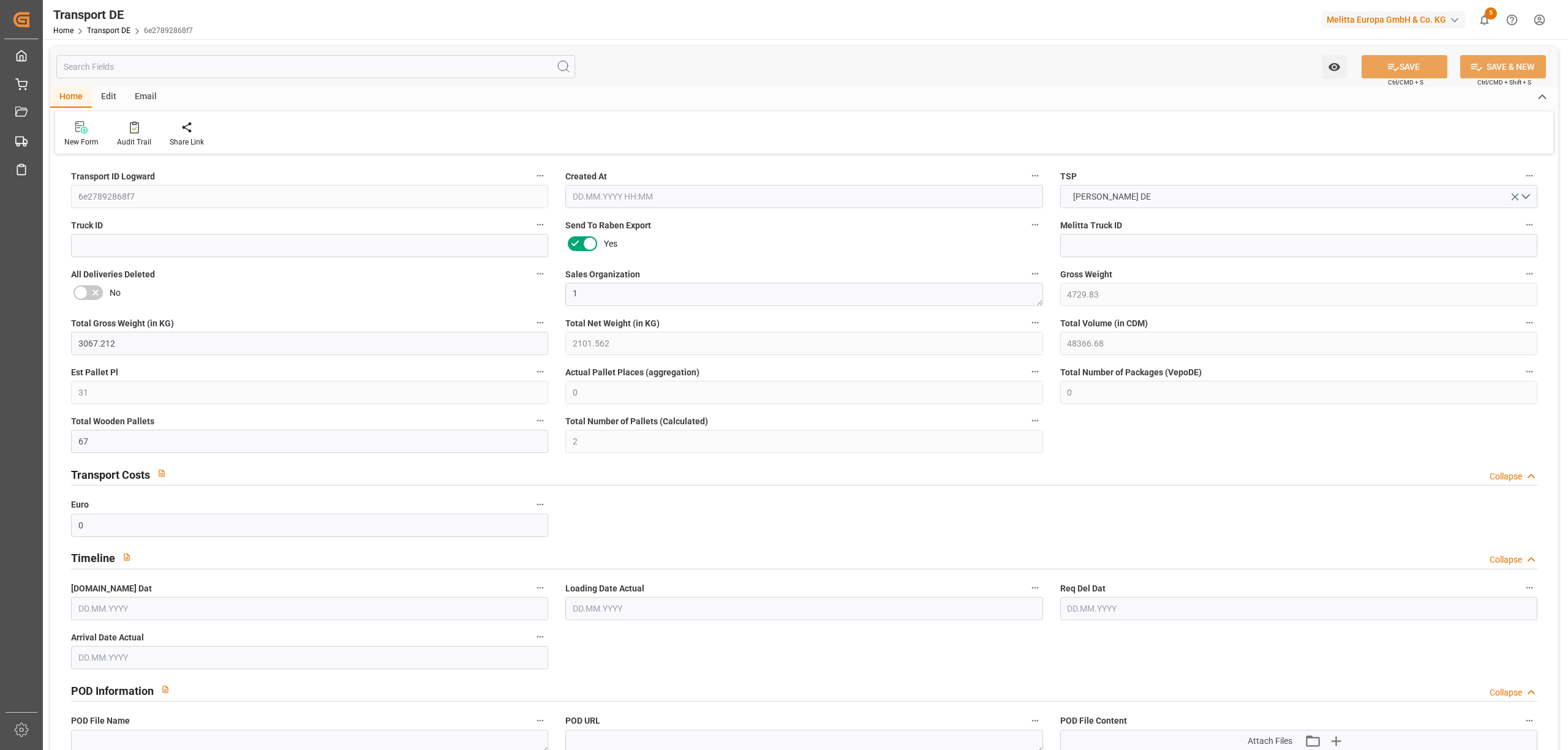
type input "4878"
type input "750.6487"
type input "732.0237"
type input "07.10.2025 09:41"
type input "09.10.2025"
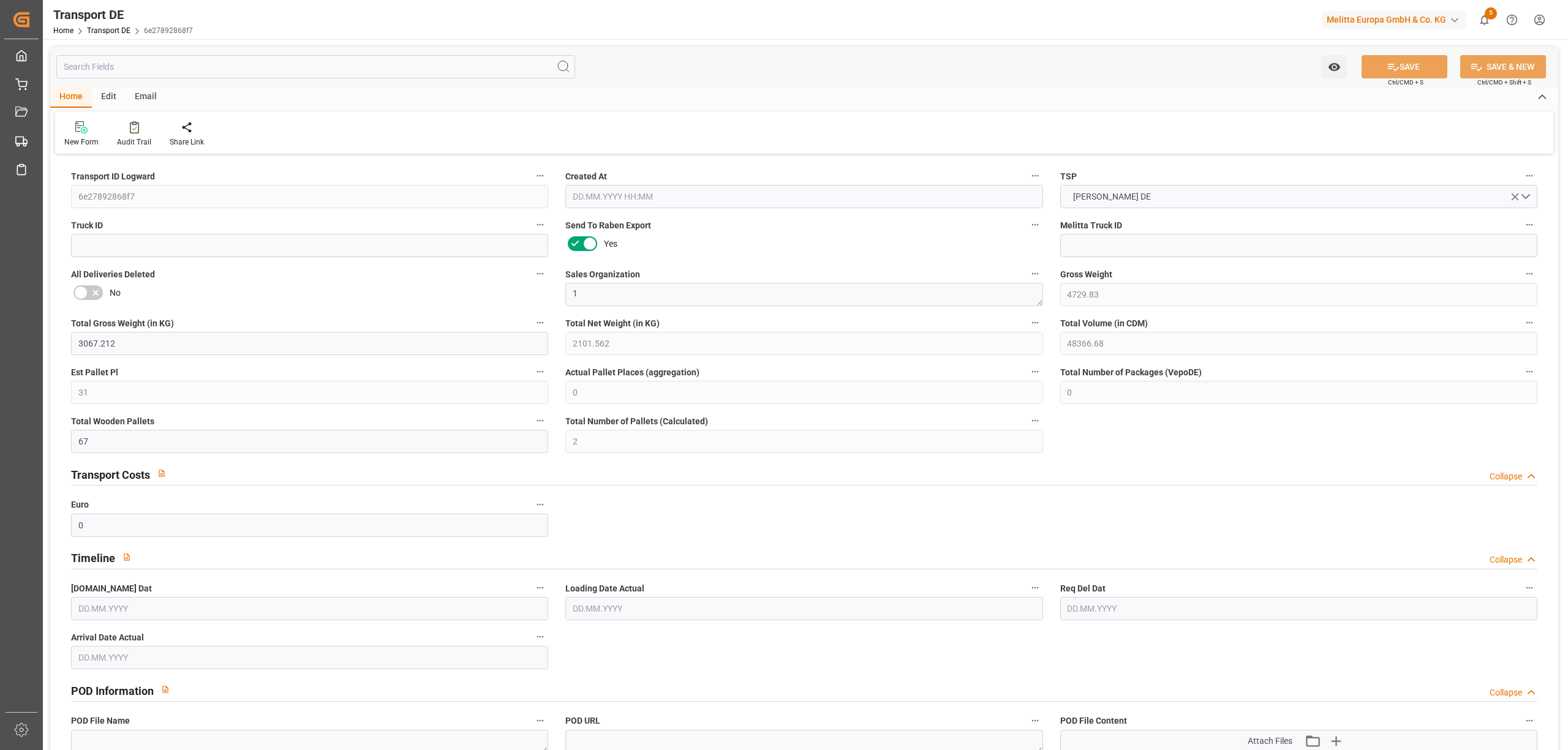
type input "13.10.2025"
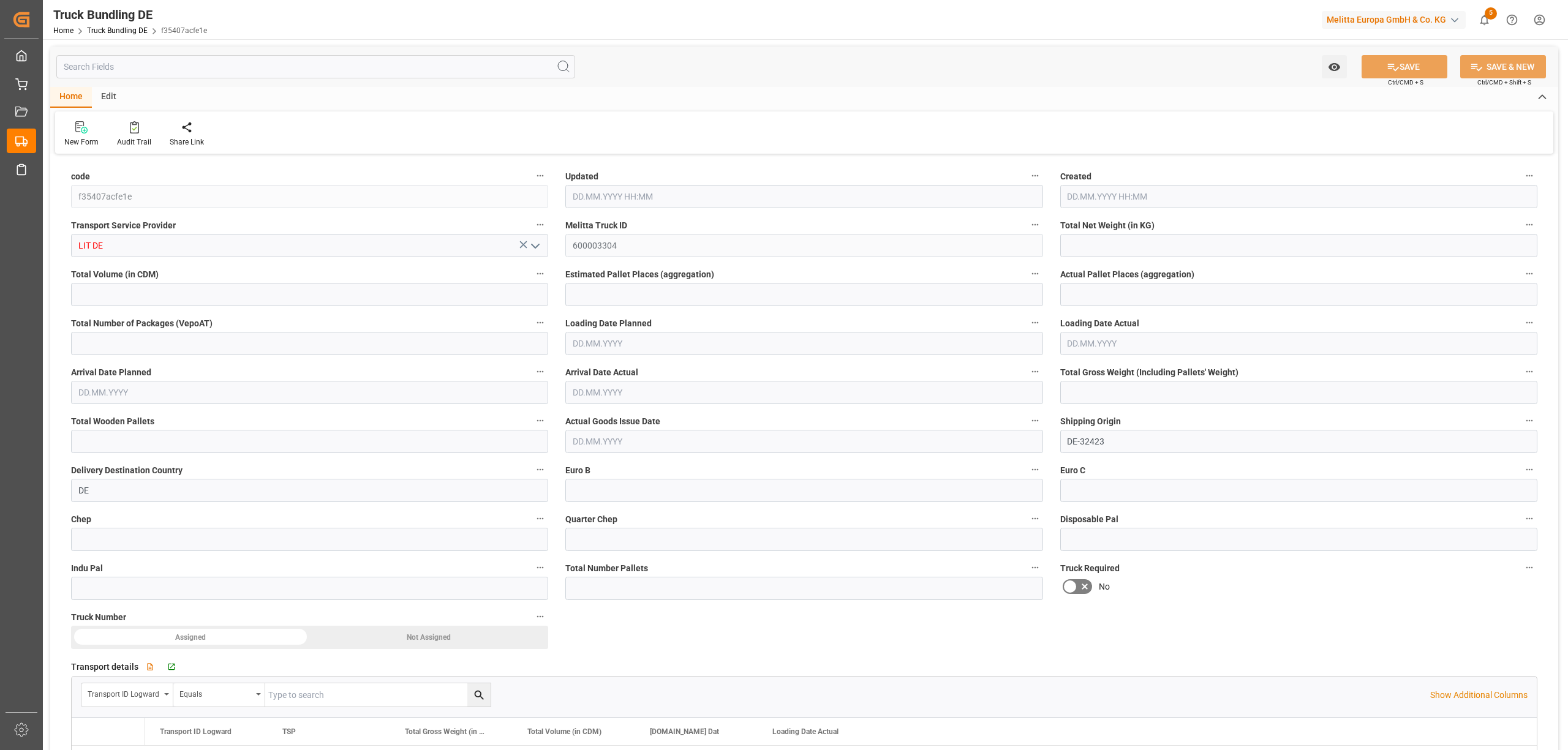
type input "432.352"
type input "4513.478"
type input "5"
type input "0"
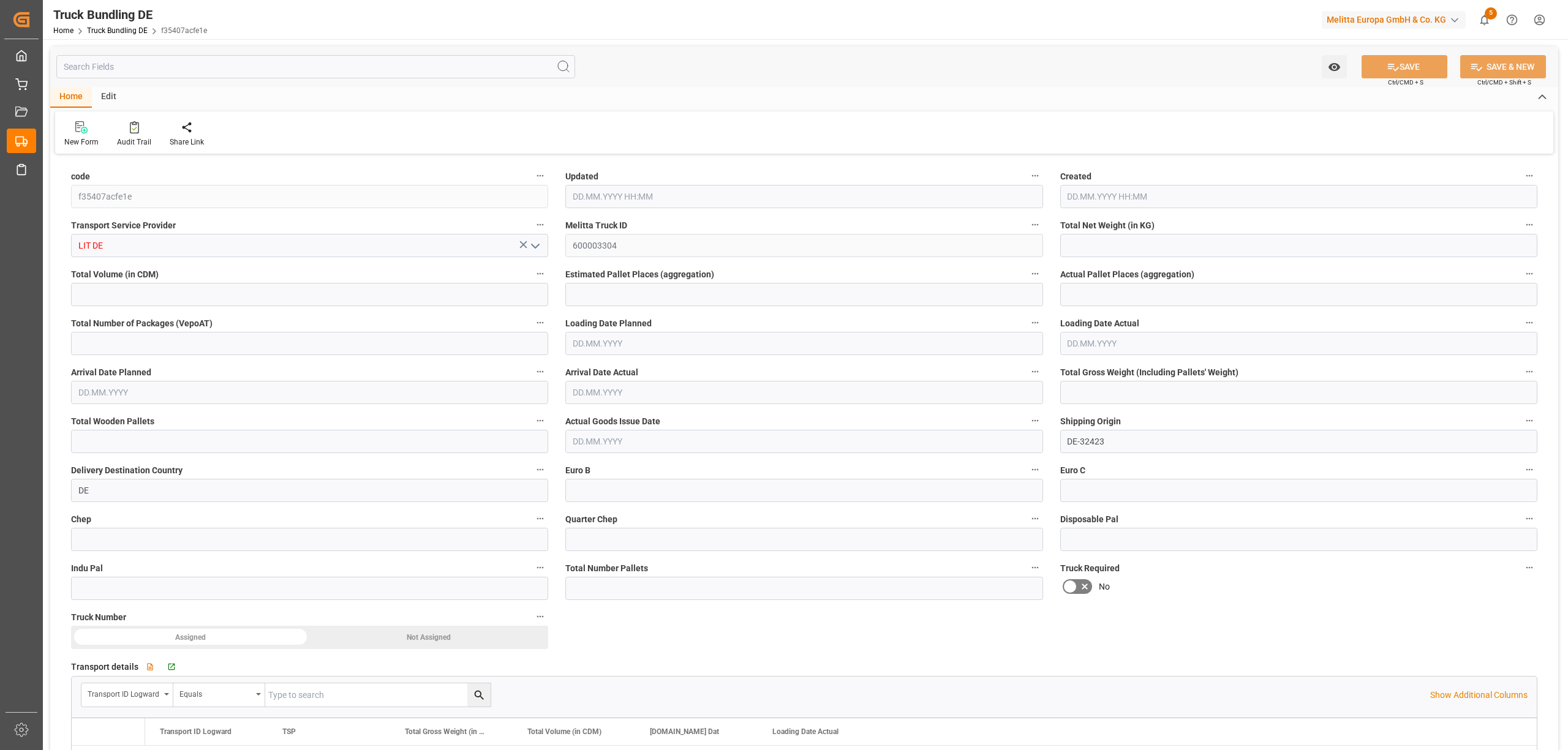
type input "646"
type input "5"
type input "0"
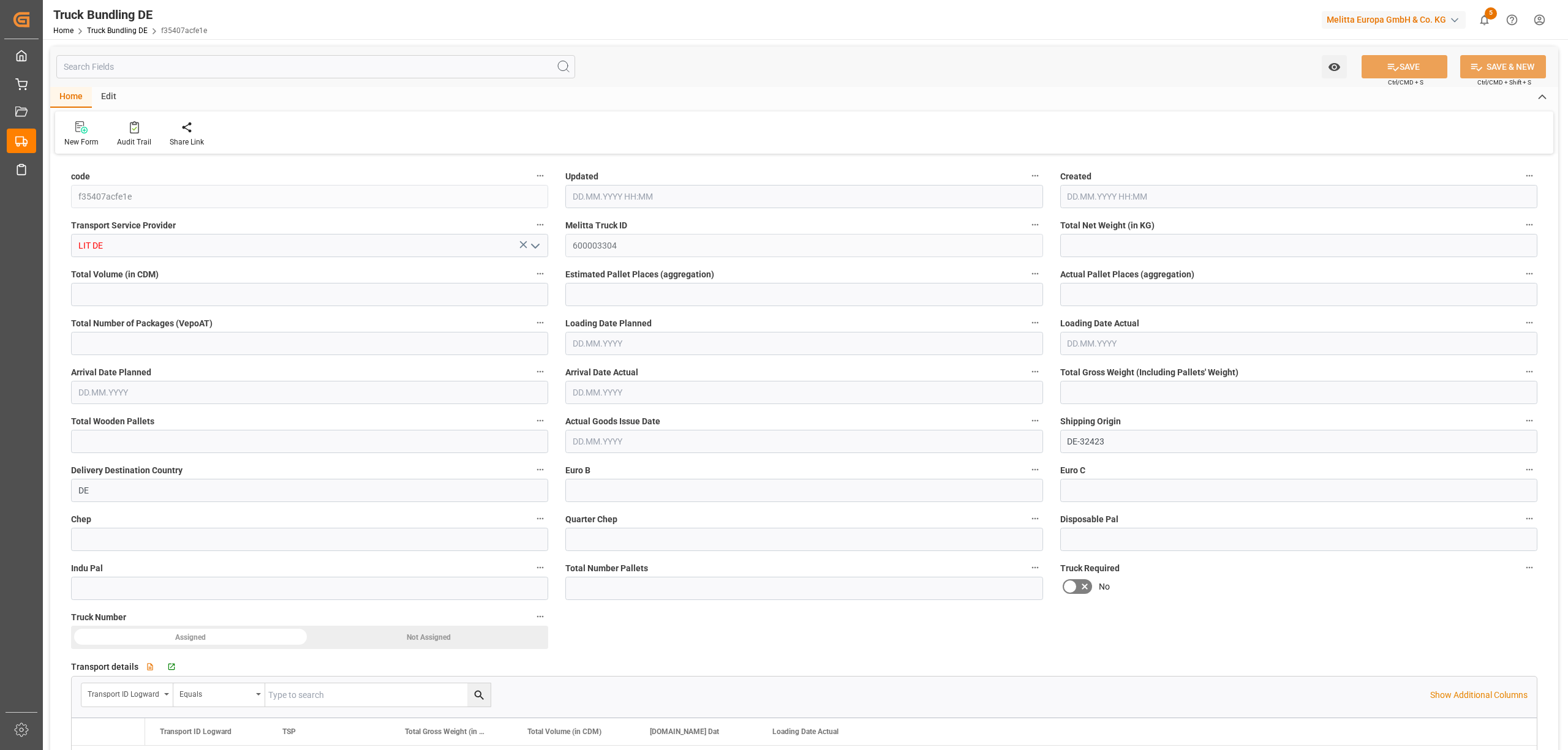
type input "0"
type input "07.10.2025 10:16"
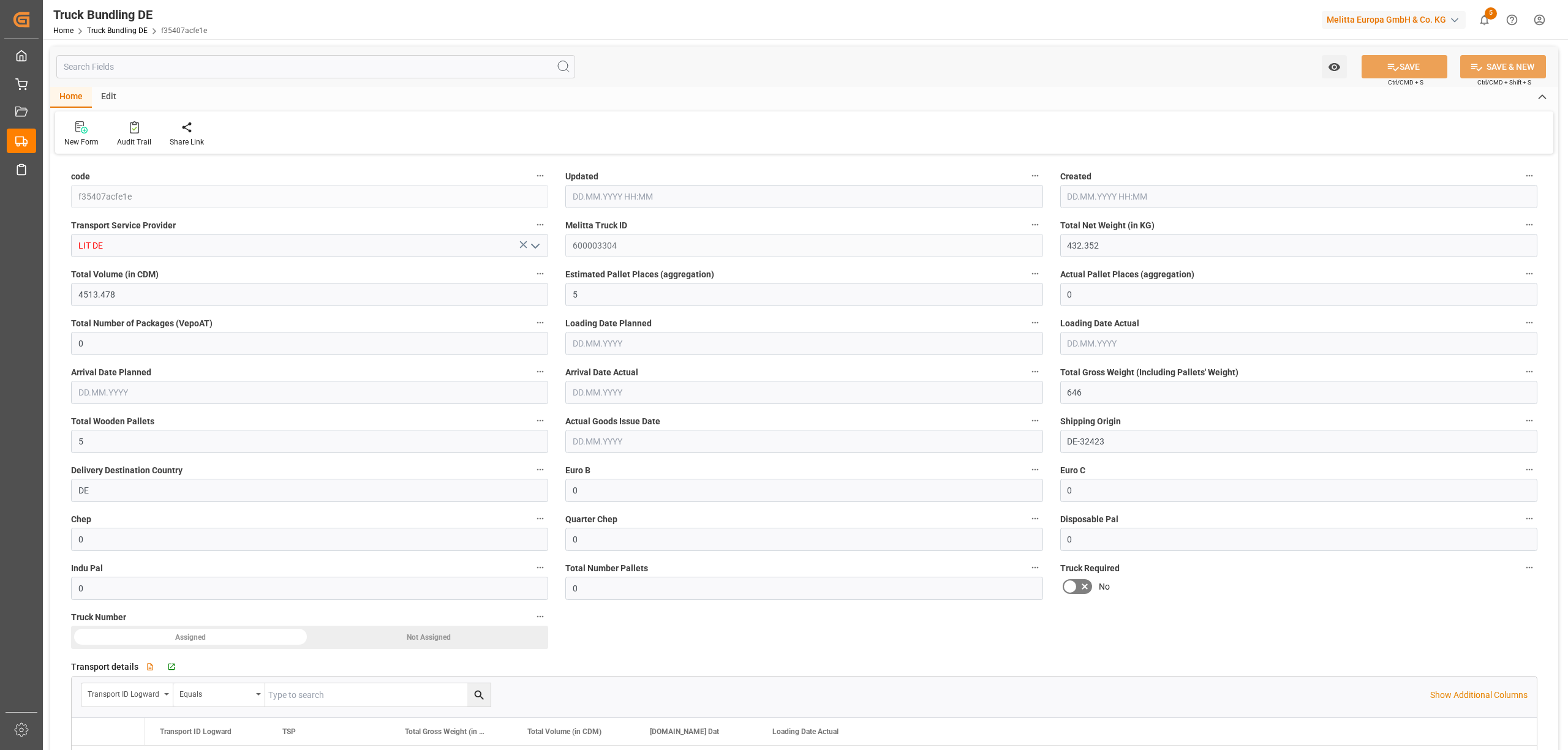
type input "07.10.2025 10:16"
type input "10.10.2025"
type input "14.10.2025"
type input "[DATE]"
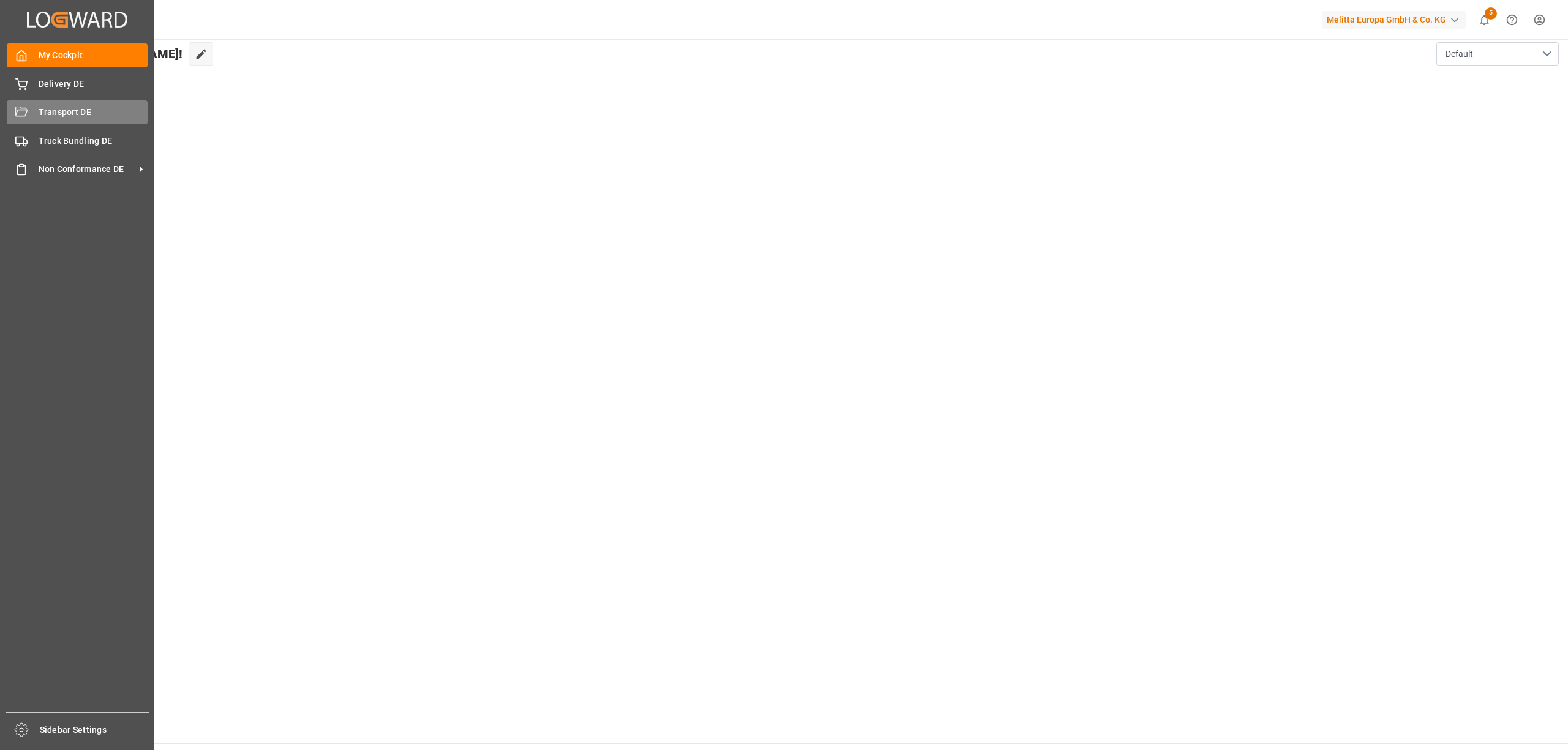
click at [30, 114] on div "Transport DE Transport DE" at bounding box center [77, 112] width 141 height 24
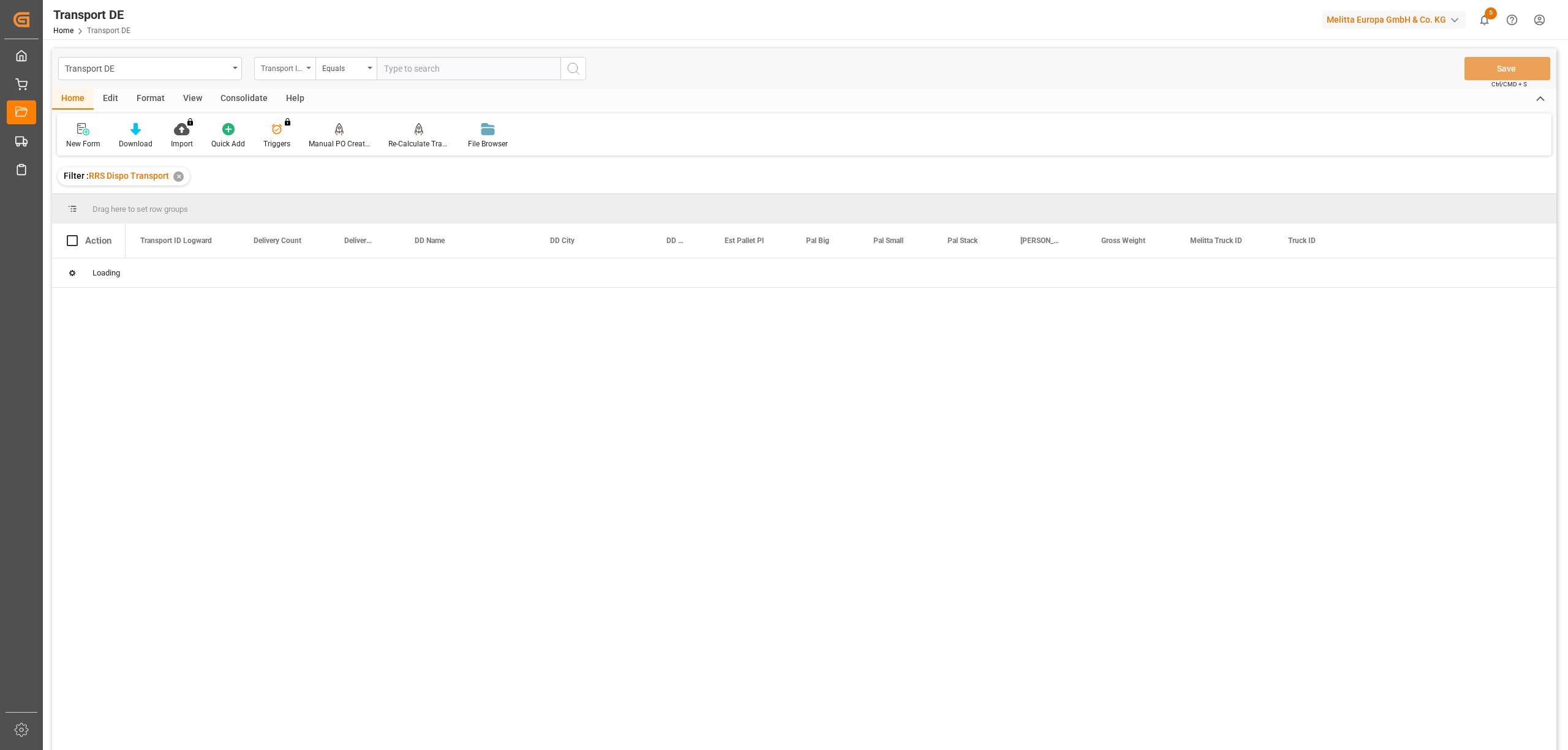
click at [302, 72] on div "Transport ID Logward" at bounding box center [282, 67] width 42 height 14
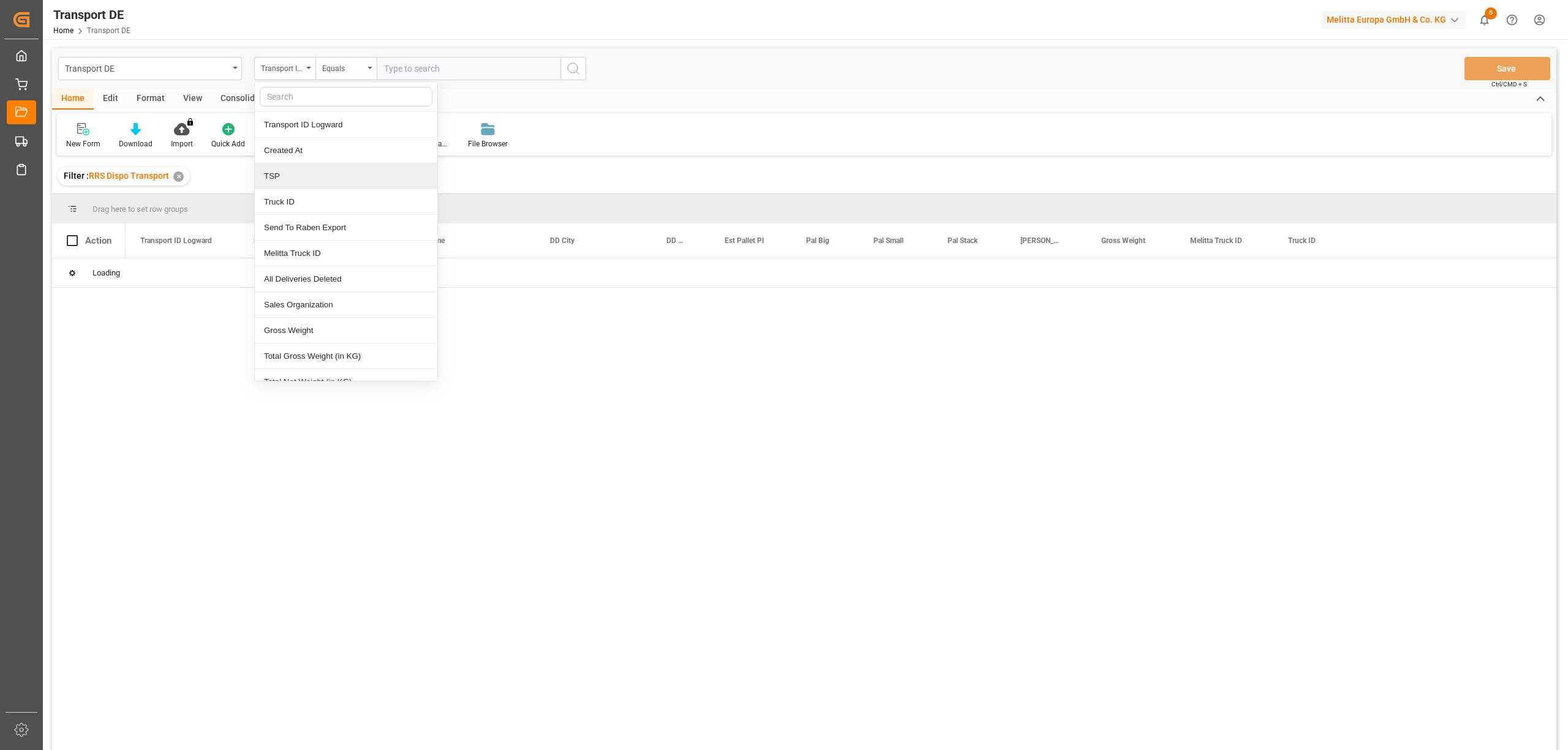
click at [275, 179] on div "TSP" at bounding box center [346, 176] width 183 height 26
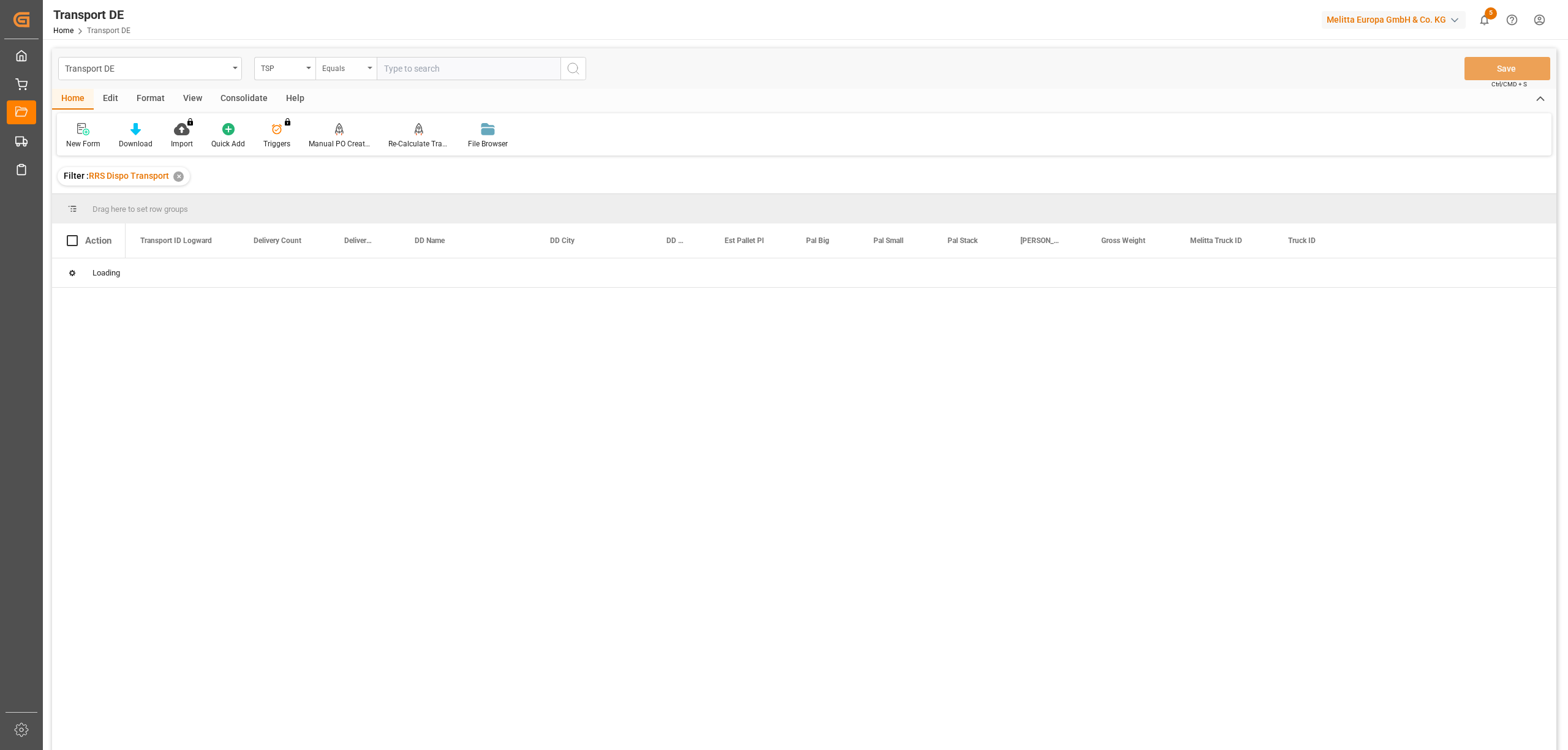
click at [329, 65] on div "Equals" at bounding box center [344, 67] width 42 height 14
click at [347, 206] on div "Starts with" at bounding box center [407, 202] width 183 height 26
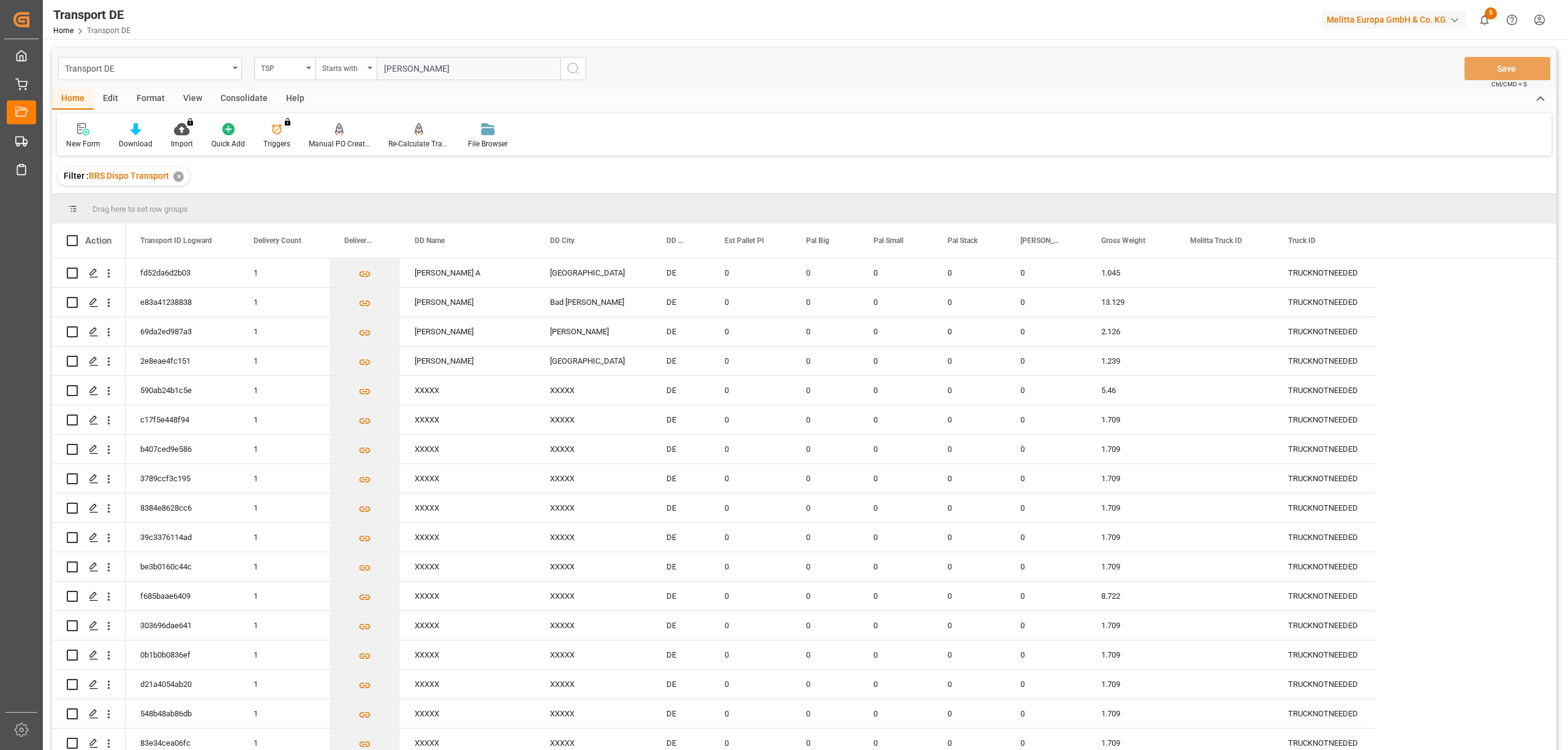
type input "Hartmann"
click at [569, 67] on icon "search button" at bounding box center [572, 68] width 14 height 14
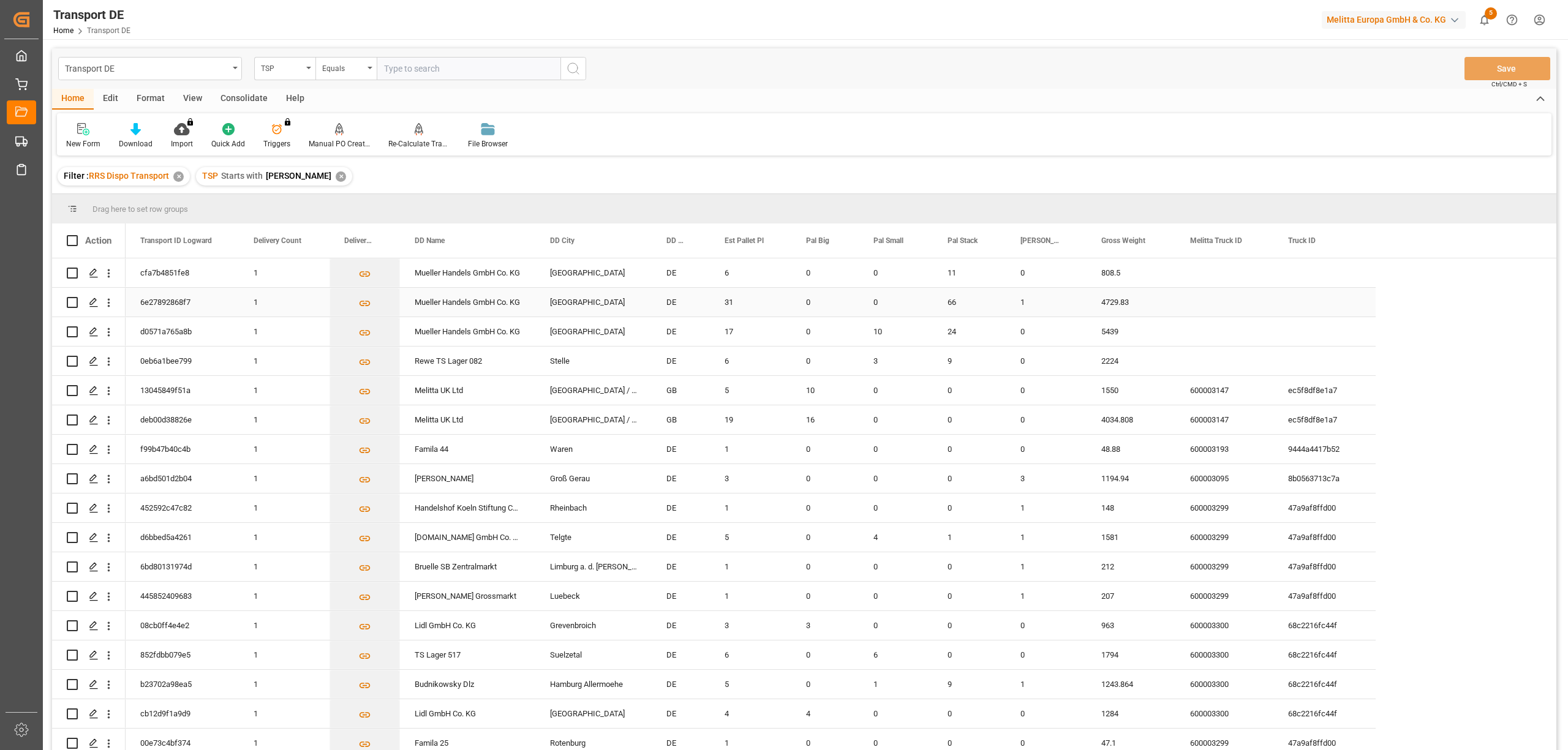
click at [73, 302] on input "Press Space to toggle row selection (unchecked)" at bounding box center [73, 302] width 11 height 11
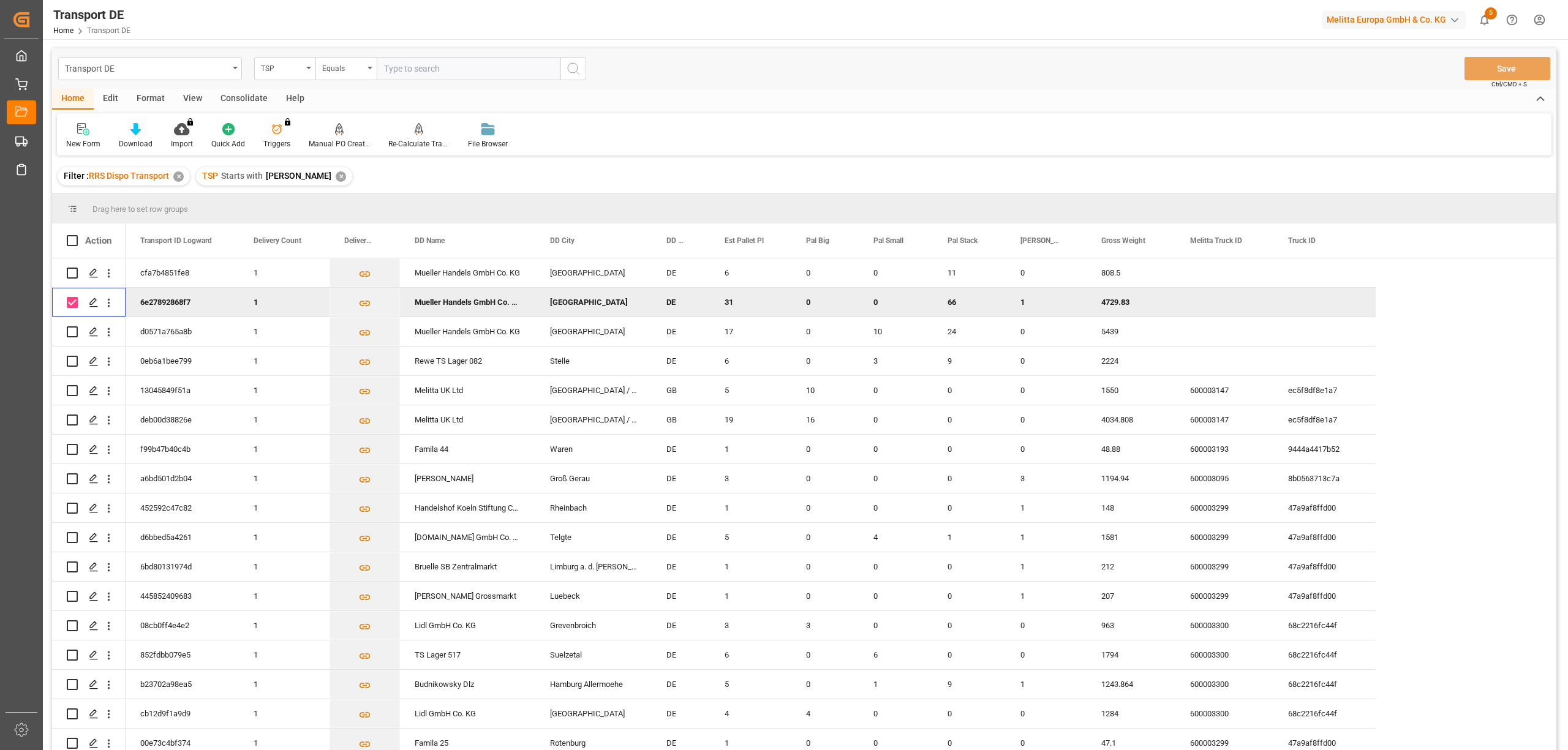
click at [70, 301] on input "Press Space to toggle row selection (checked)" at bounding box center [73, 302] width 11 height 11
checkbox input "false"
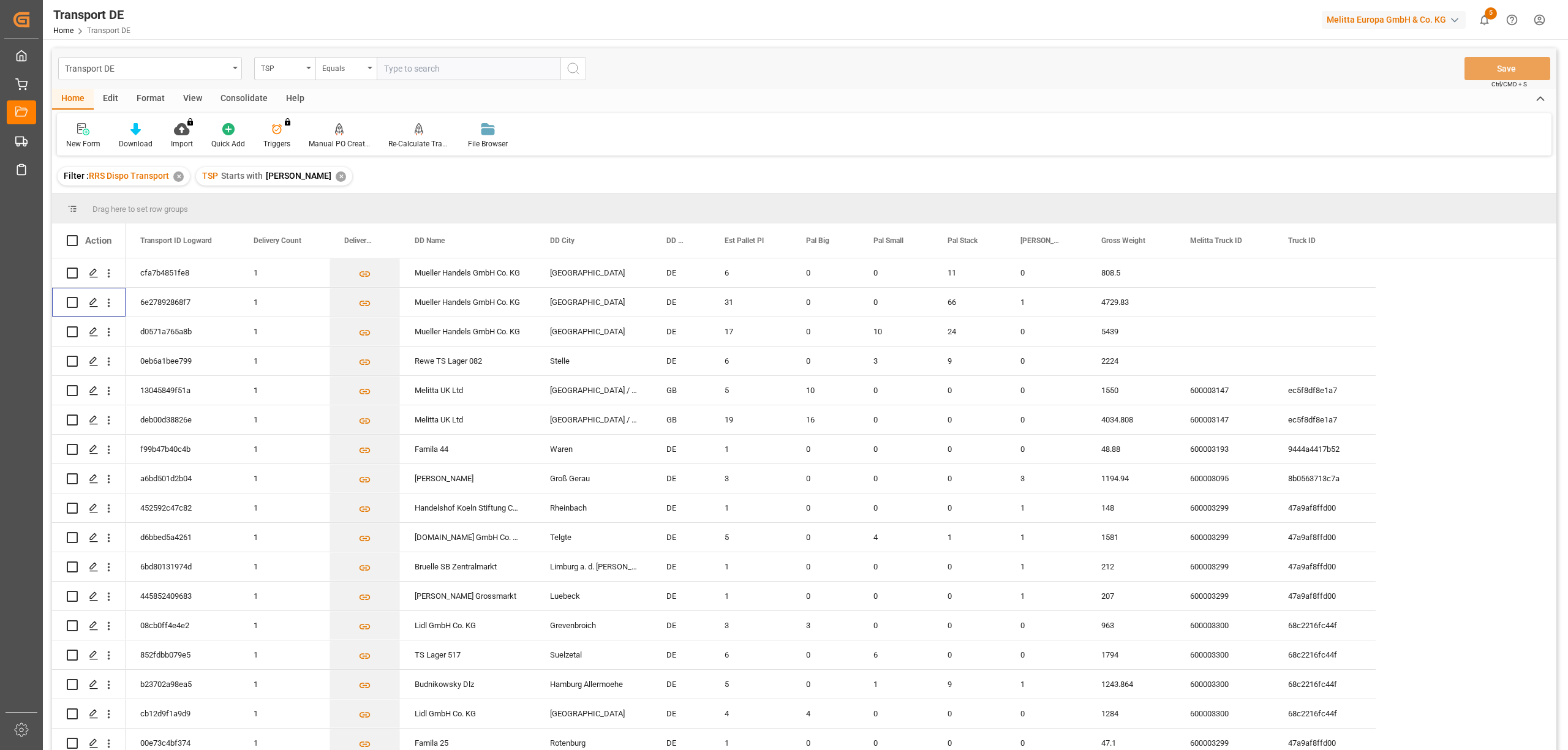
click at [243, 101] on div "Consolidate" at bounding box center [244, 99] width 65 height 21
click at [87, 133] on div at bounding box center [96, 128] width 60 height 12
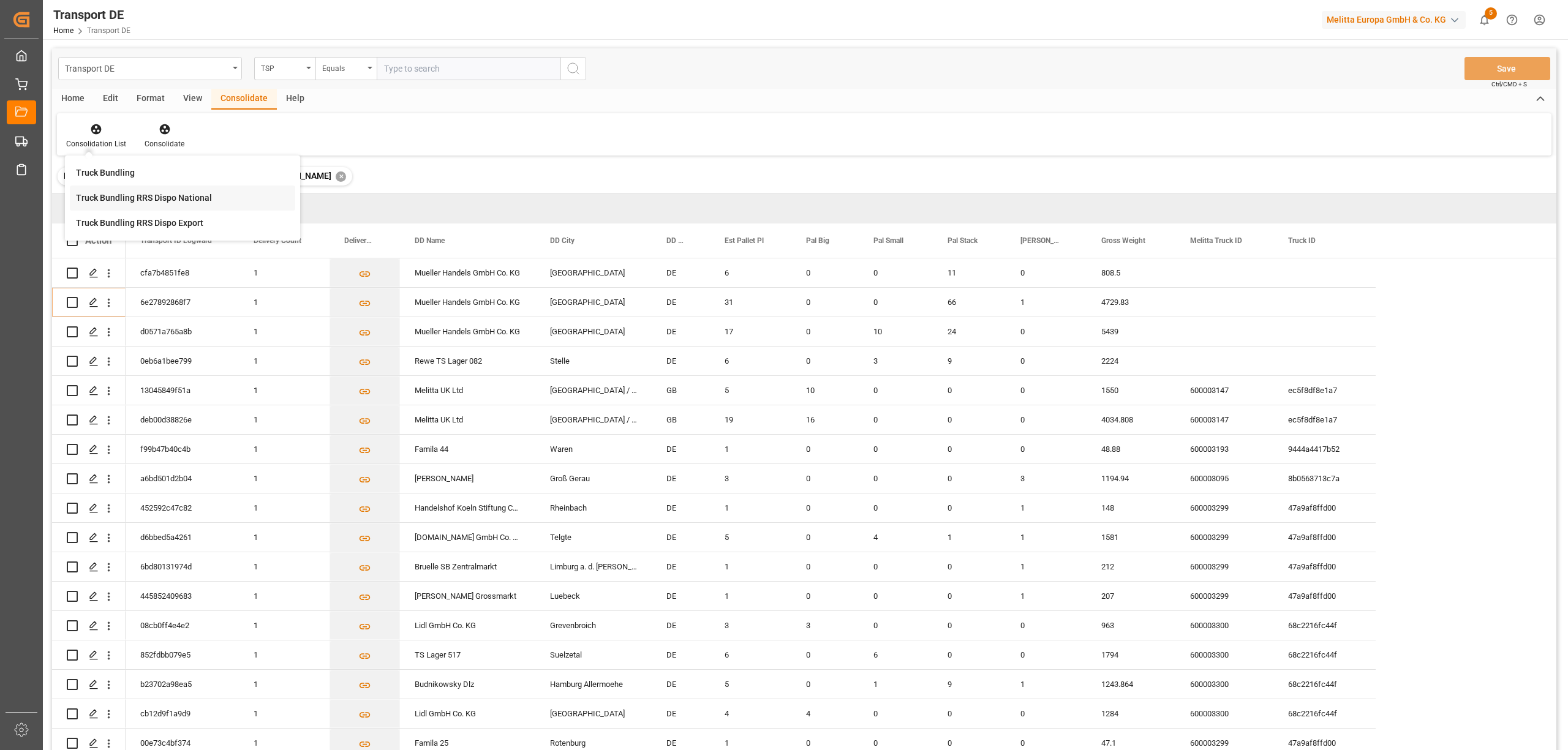
click at [110, 197] on div "Truck Bundling RRS Dispo National" at bounding box center [144, 197] width 136 height 12
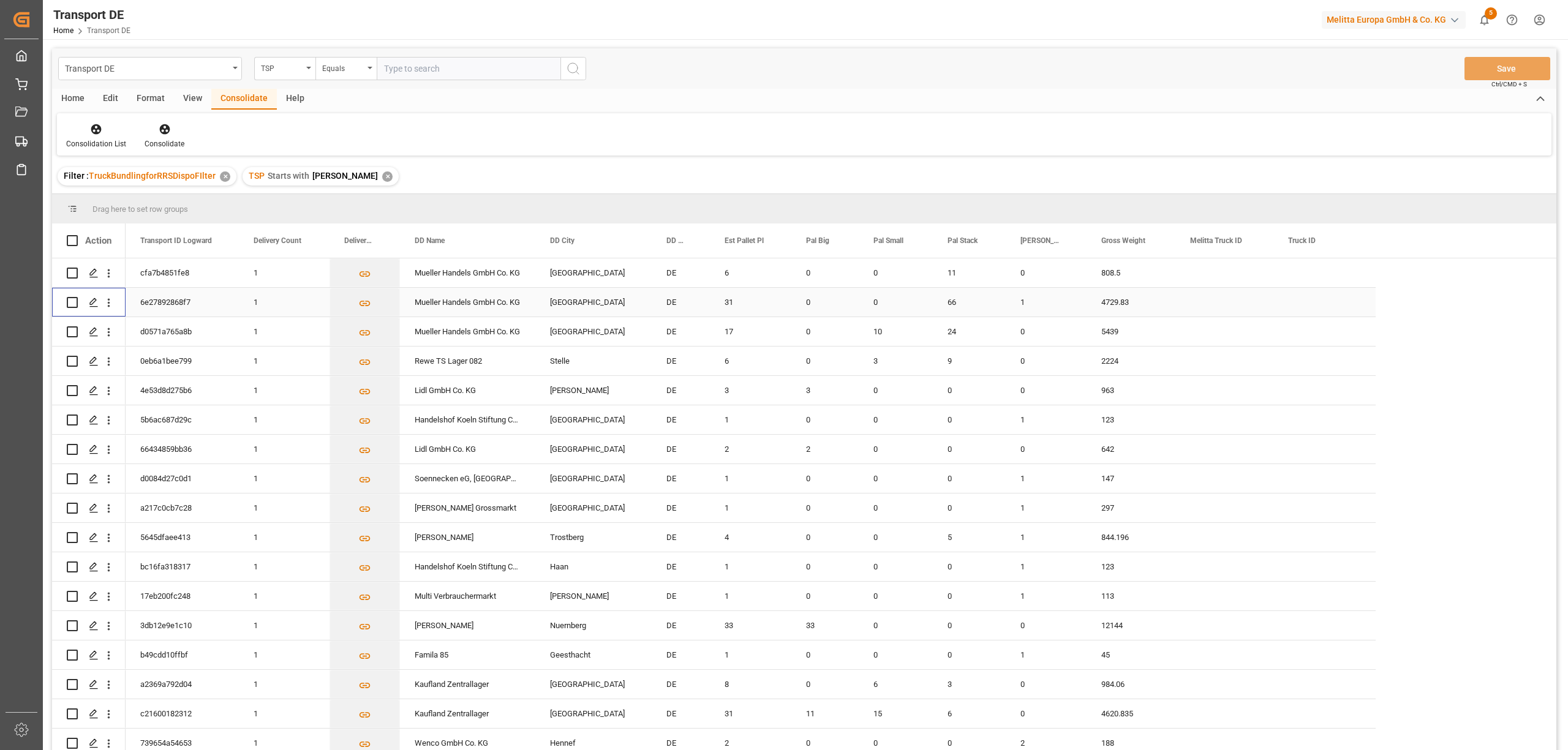
click at [70, 304] on input "Press Space to toggle row selection (unchecked)" at bounding box center [73, 302] width 11 height 11
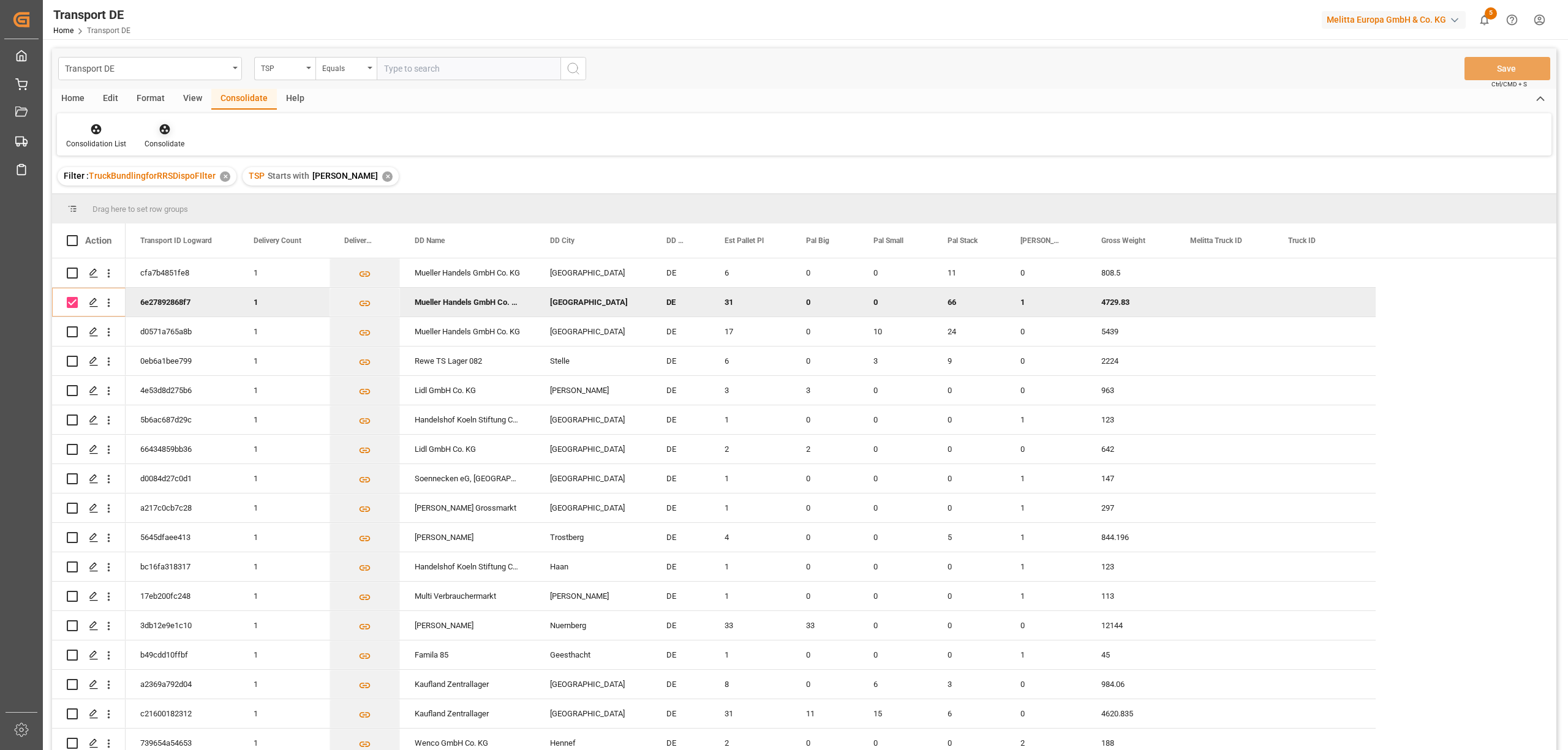
click at [162, 130] on icon at bounding box center [165, 129] width 12 height 12
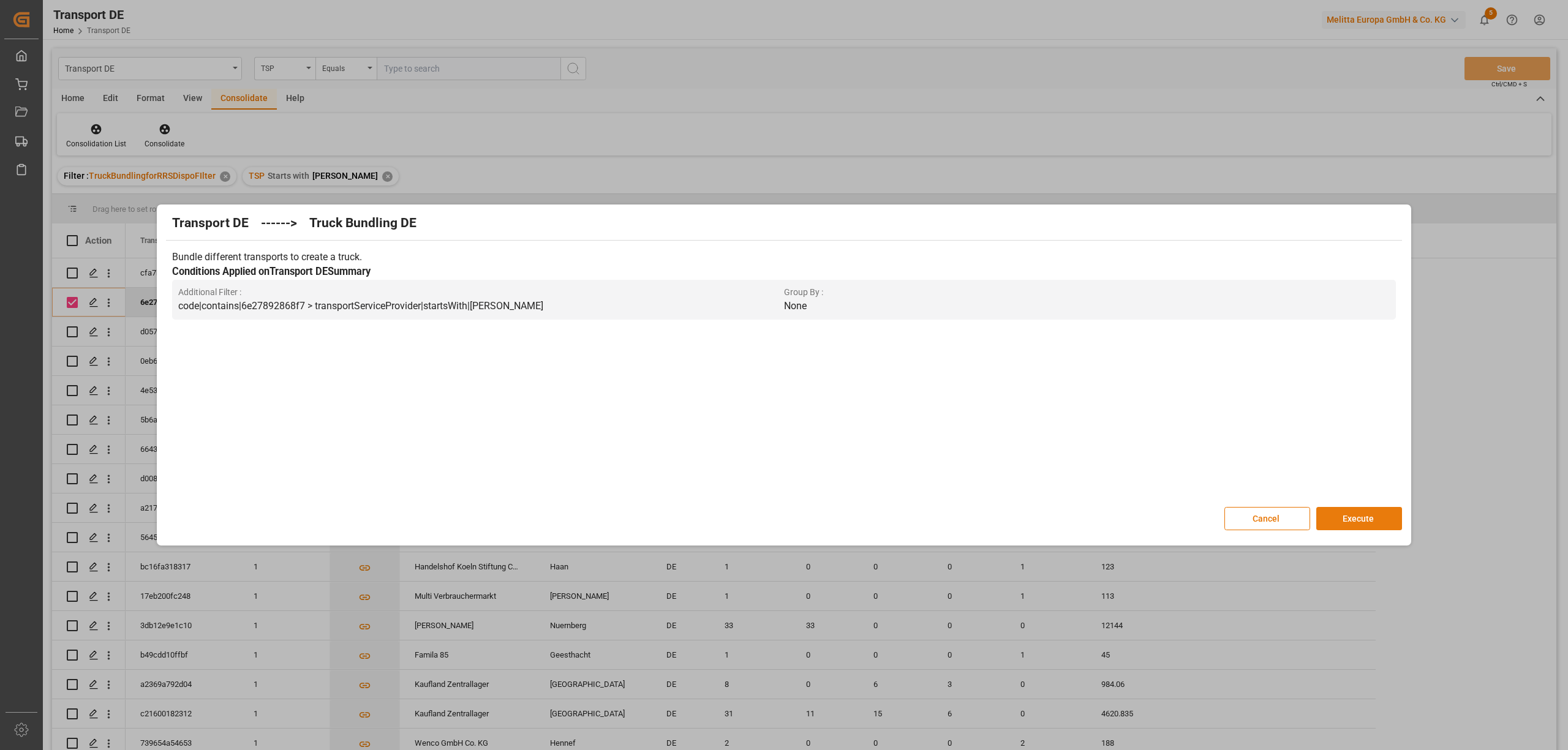
click at [1351, 516] on button "Execute" at bounding box center [1359, 518] width 86 height 23
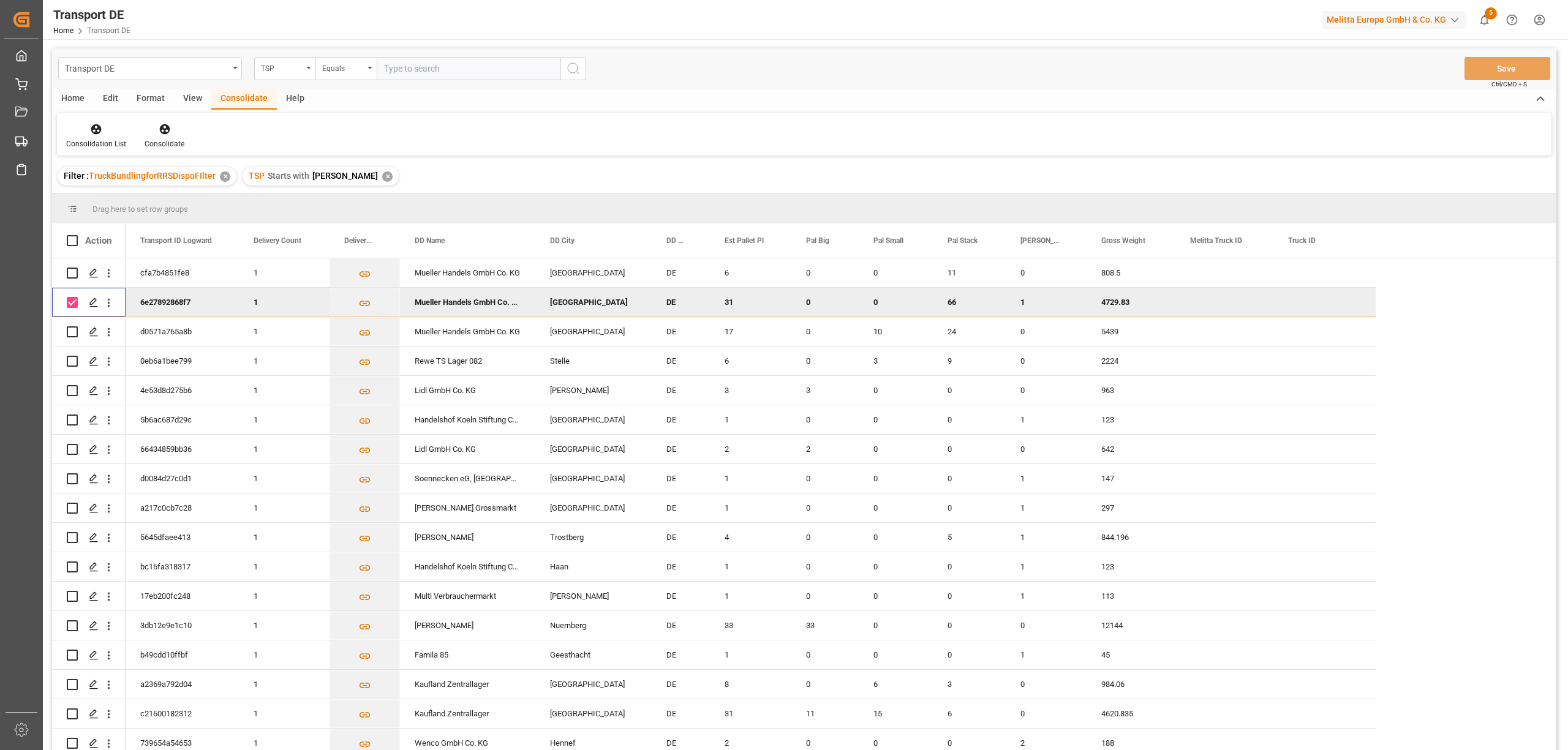
click at [70, 301] on input "Press Space to toggle row selection (checked)" at bounding box center [73, 302] width 11 height 11
checkbox input "false"
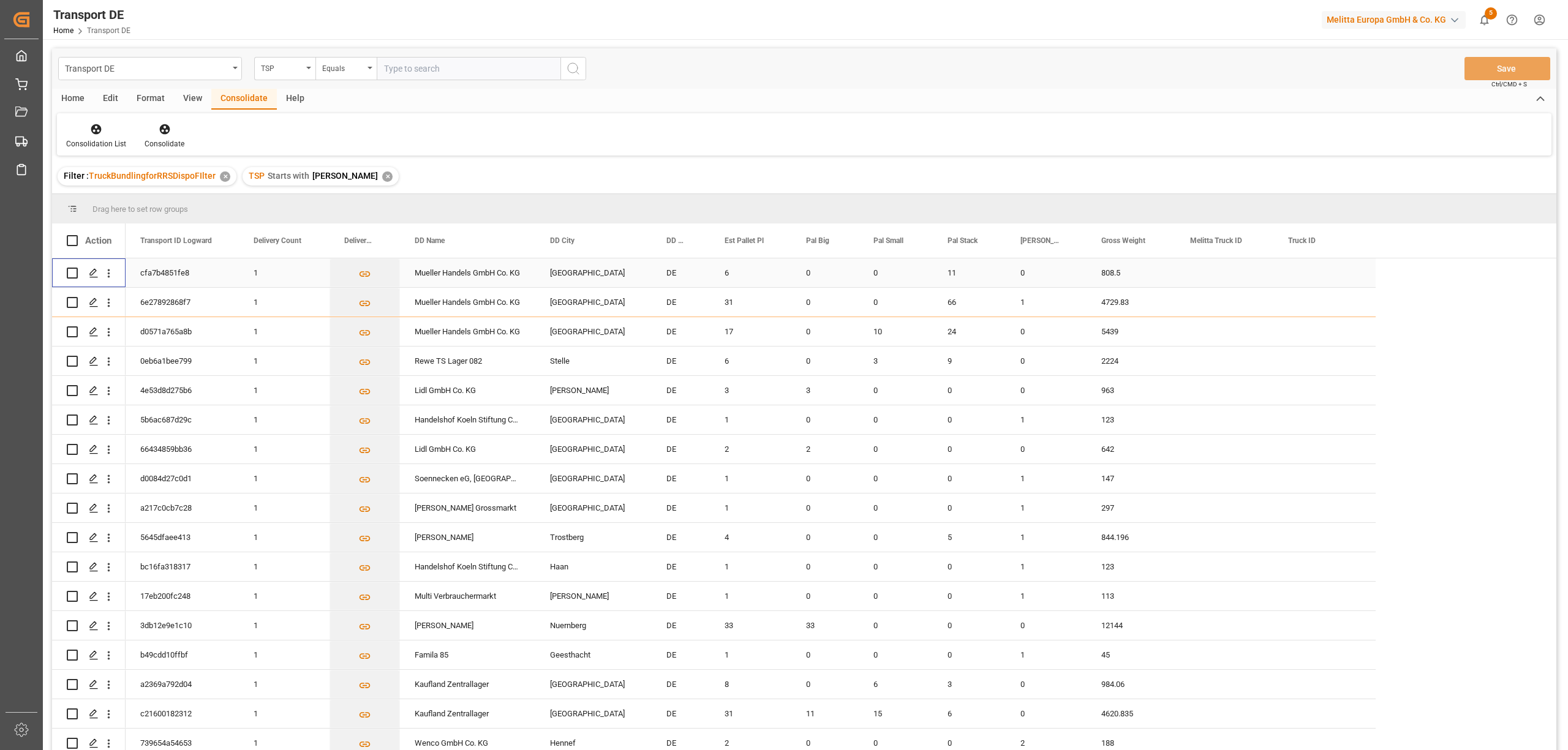
click at [71, 273] on input "Press Space to toggle row selection (unchecked)" at bounding box center [73, 274] width 11 height 11
checkbox input "true"
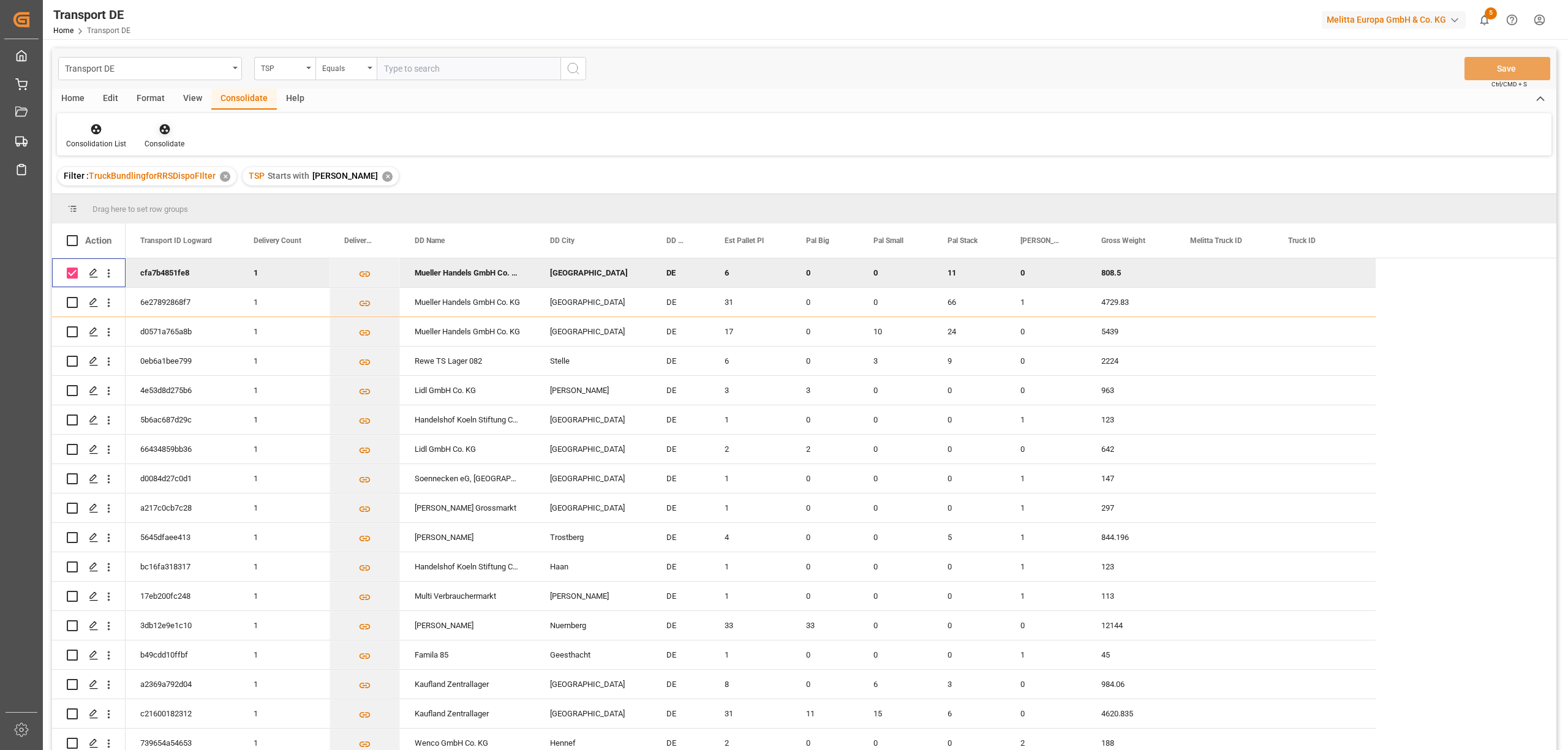
click at [160, 131] on icon at bounding box center [165, 129] width 12 height 12
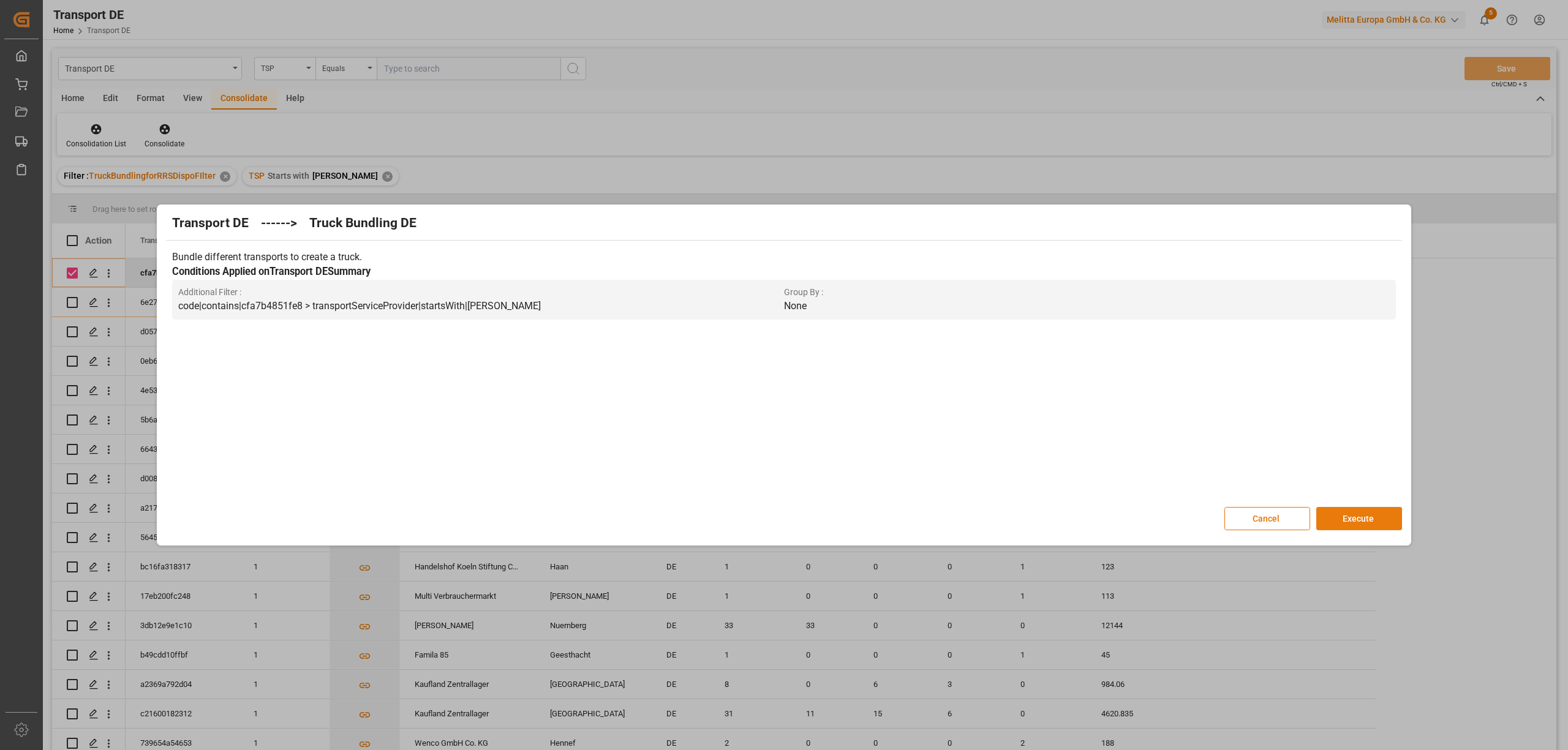
click at [1355, 520] on button "Execute" at bounding box center [1359, 518] width 86 height 23
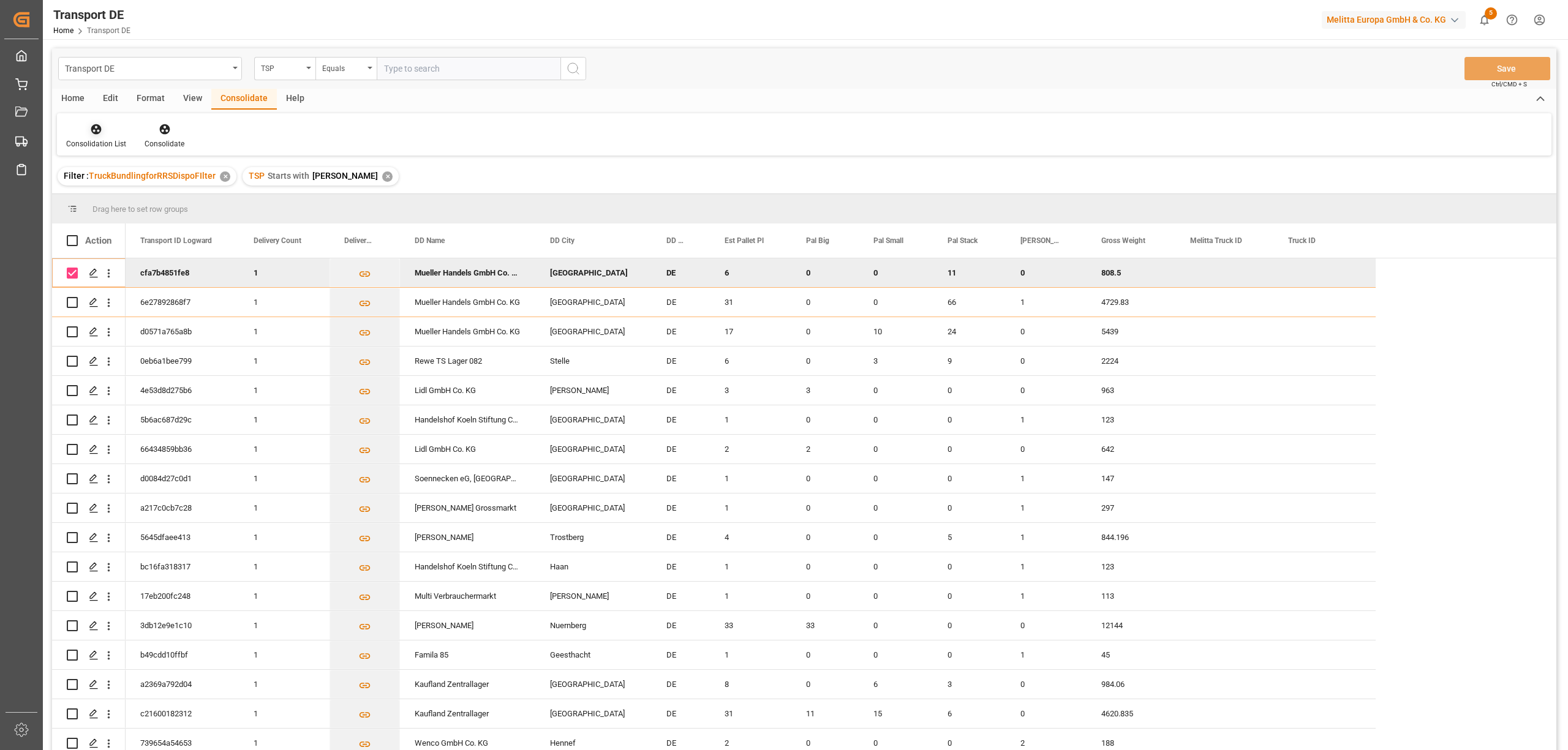
click at [92, 136] on div "Consolidation List" at bounding box center [97, 136] width 78 height 27
click at [121, 194] on div "Transport DE TSP Equals Save Ctrl/CMD + S Home Edit Format View Consolidate Hel…" at bounding box center [804, 415] width 1505 height 734
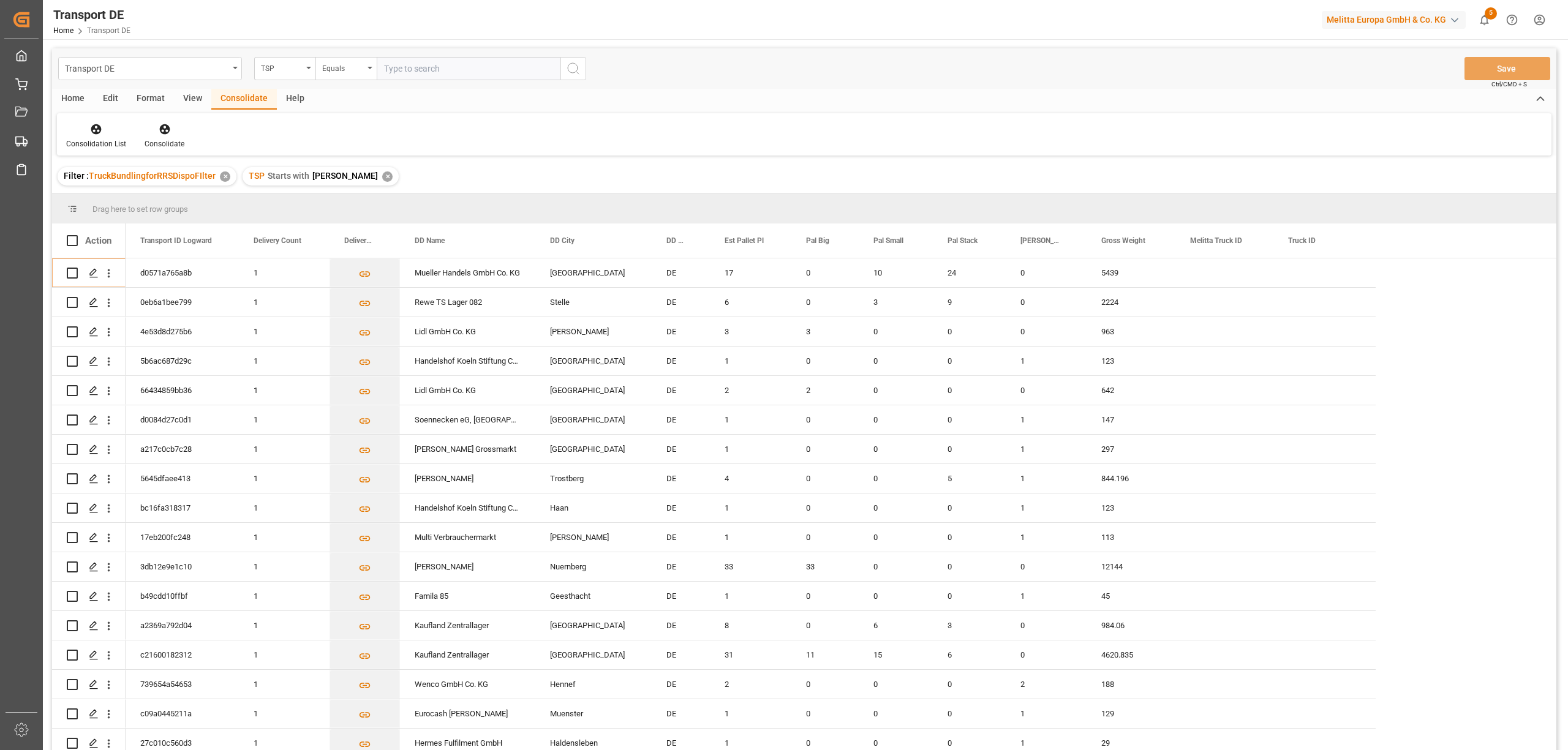
drag, startPoint x: 355, startPoint y: 174, endPoint x: 363, endPoint y: 133, distance: 41.8
click at [382, 172] on div "✕" at bounding box center [387, 176] width 11 height 11
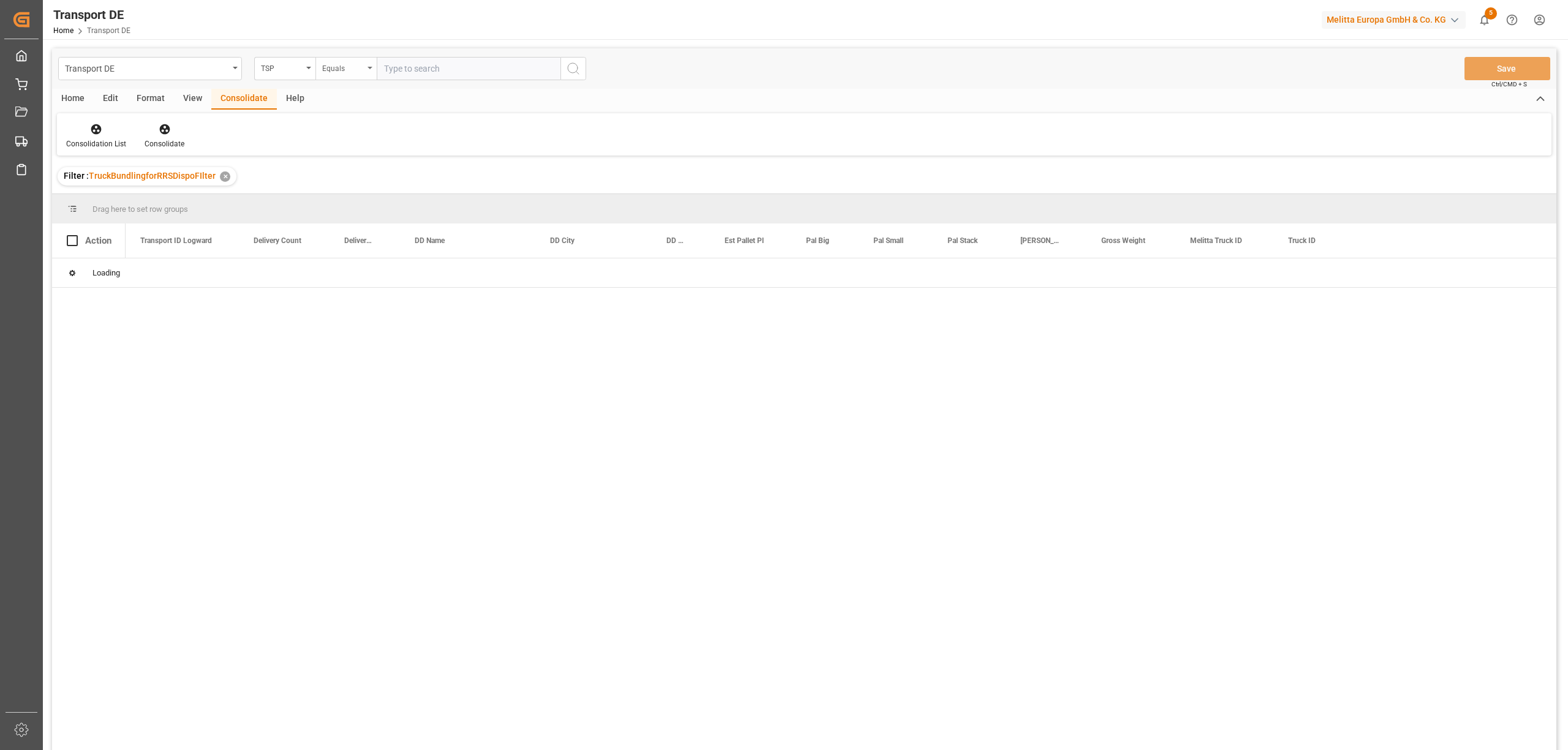
click at [343, 70] on div "Equals" at bounding box center [344, 67] width 42 height 14
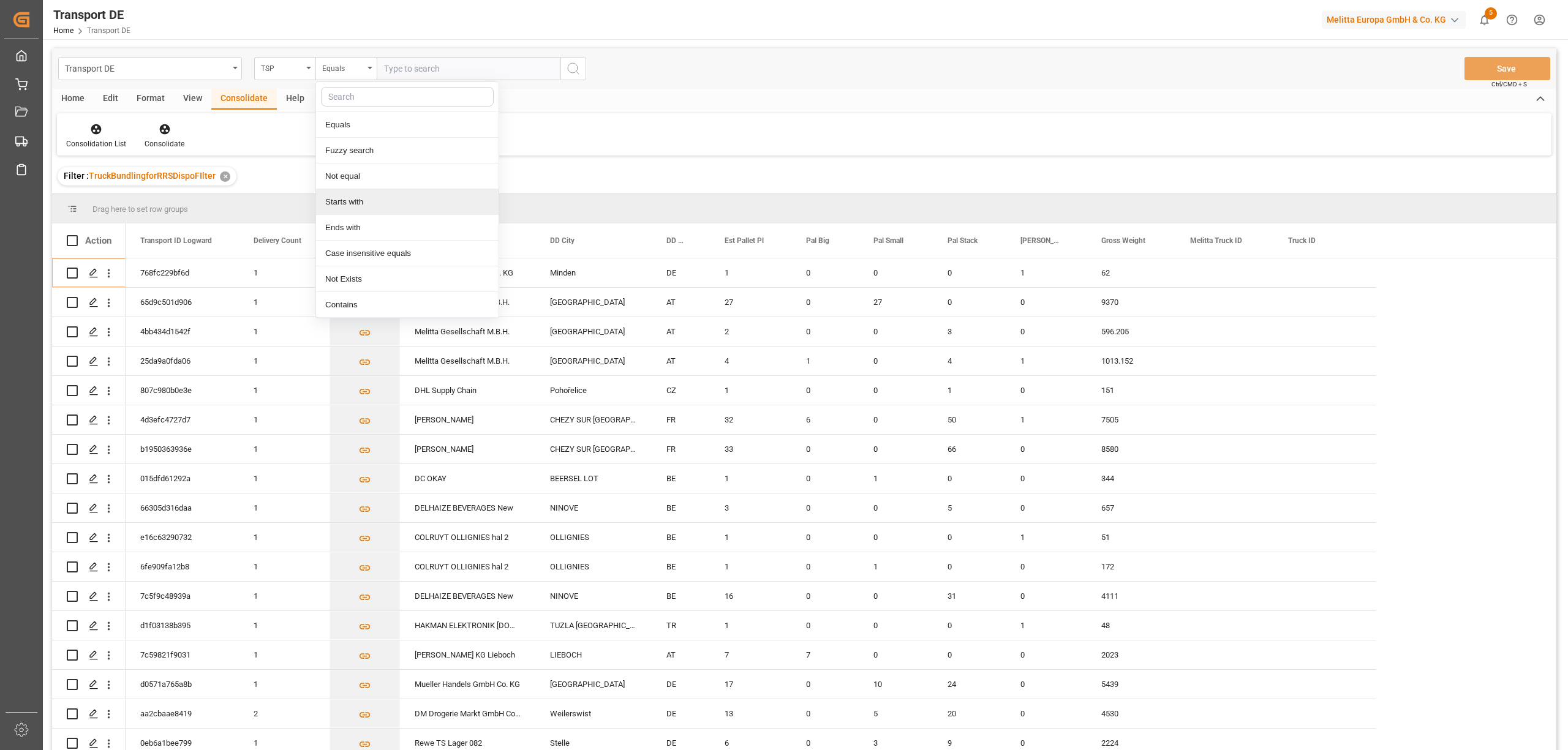
click at [354, 207] on div "Starts with" at bounding box center [407, 202] width 183 height 26
type input "Self"
click at [574, 64] on circle "search button" at bounding box center [572, 68] width 10 height 10
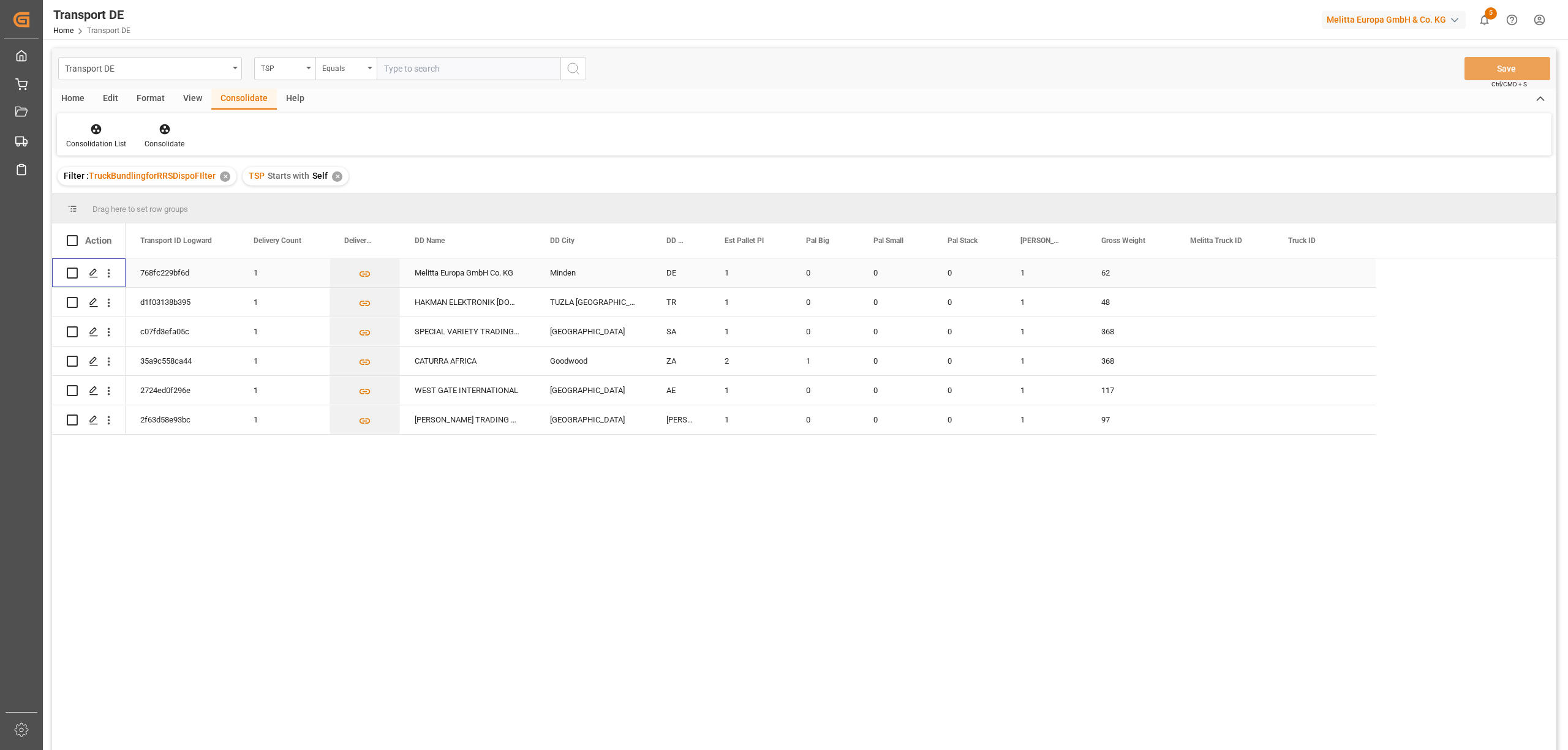
click at [70, 276] on input "Press Space to toggle row selection (unchecked)" at bounding box center [73, 274] width 11 height 11
checkbox input "true"
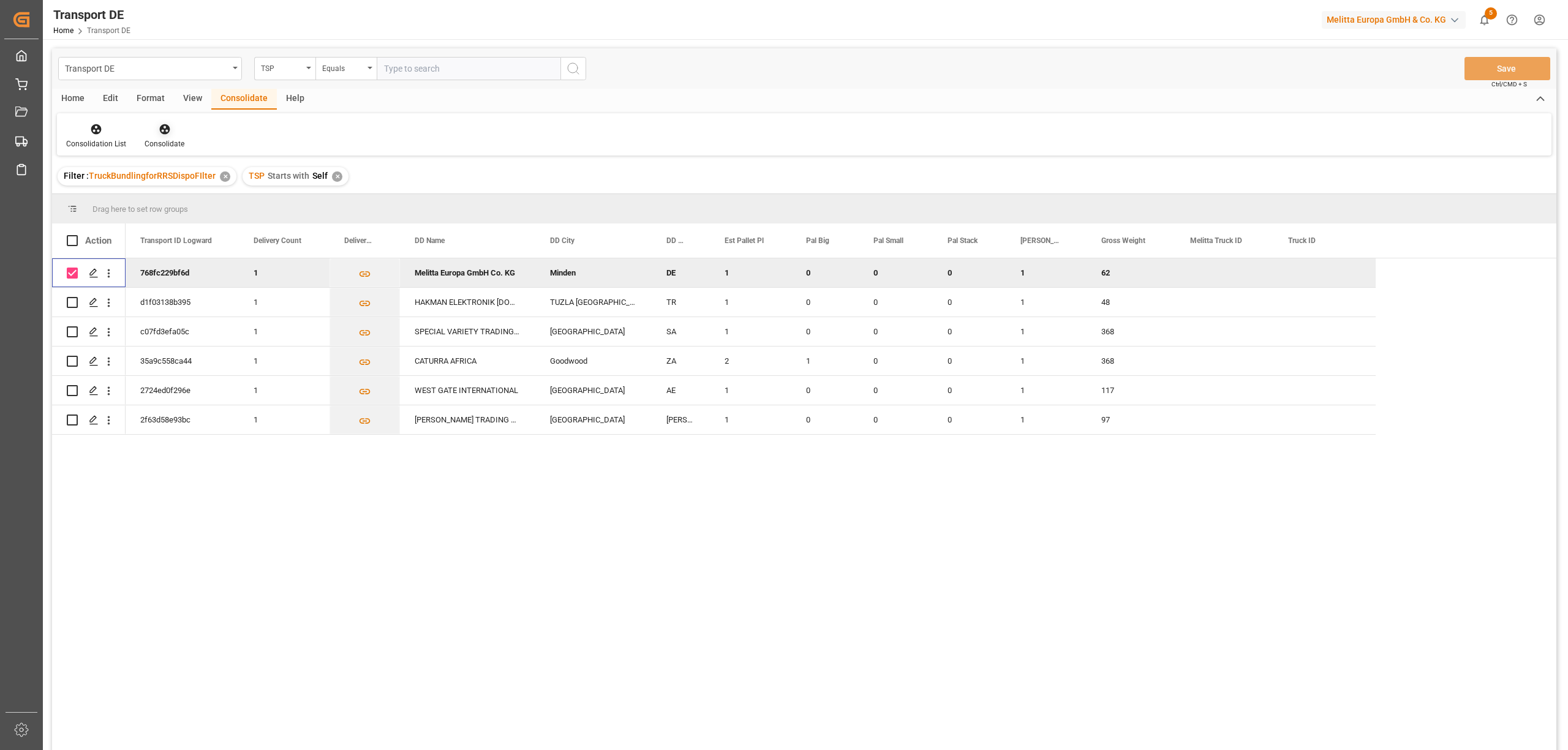
click at [168, 128] on icon at bounding box center [165, 129] width 12 height 12
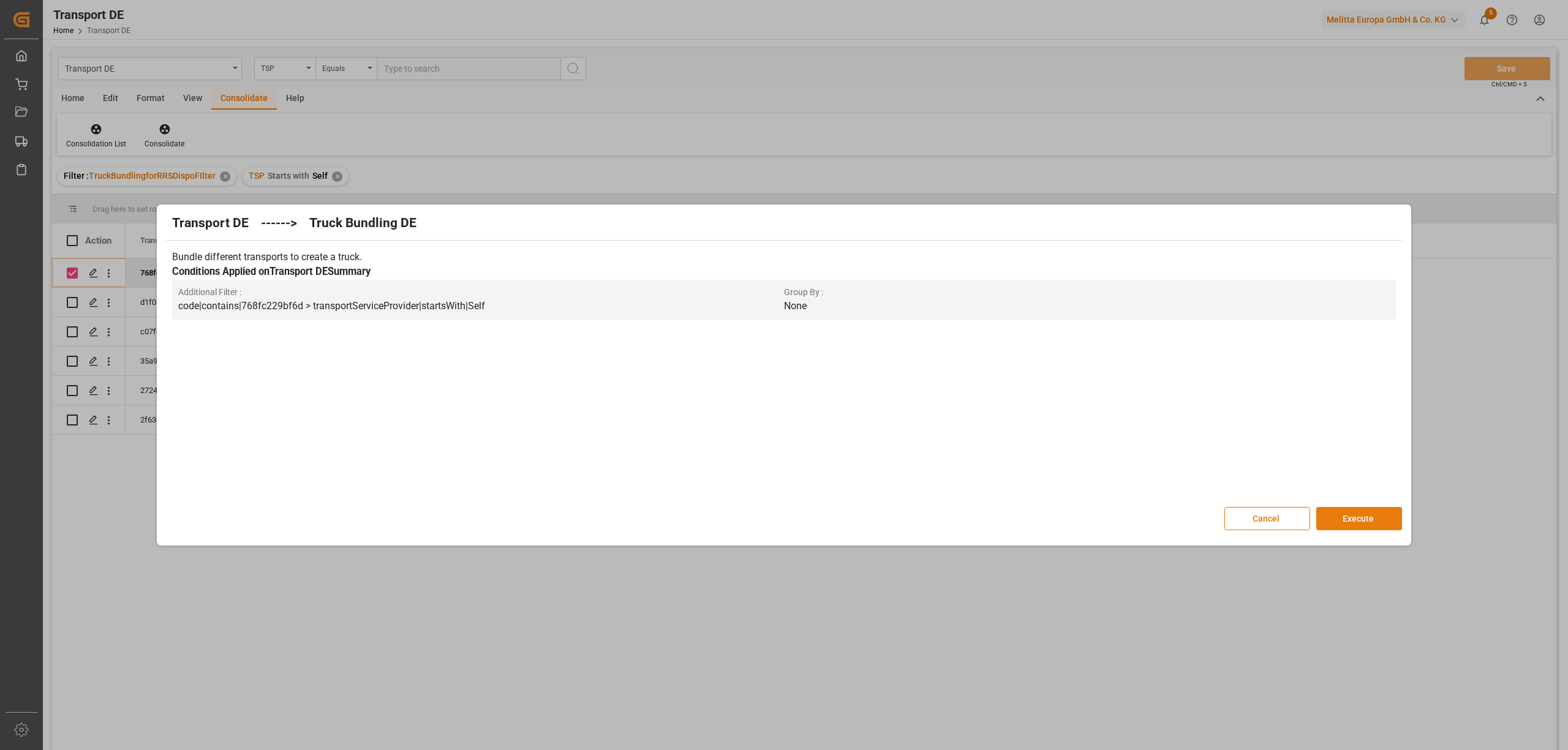
click at [1365, 518] on button "Execute" at bounding box center [1359, 518] width 86 height 23
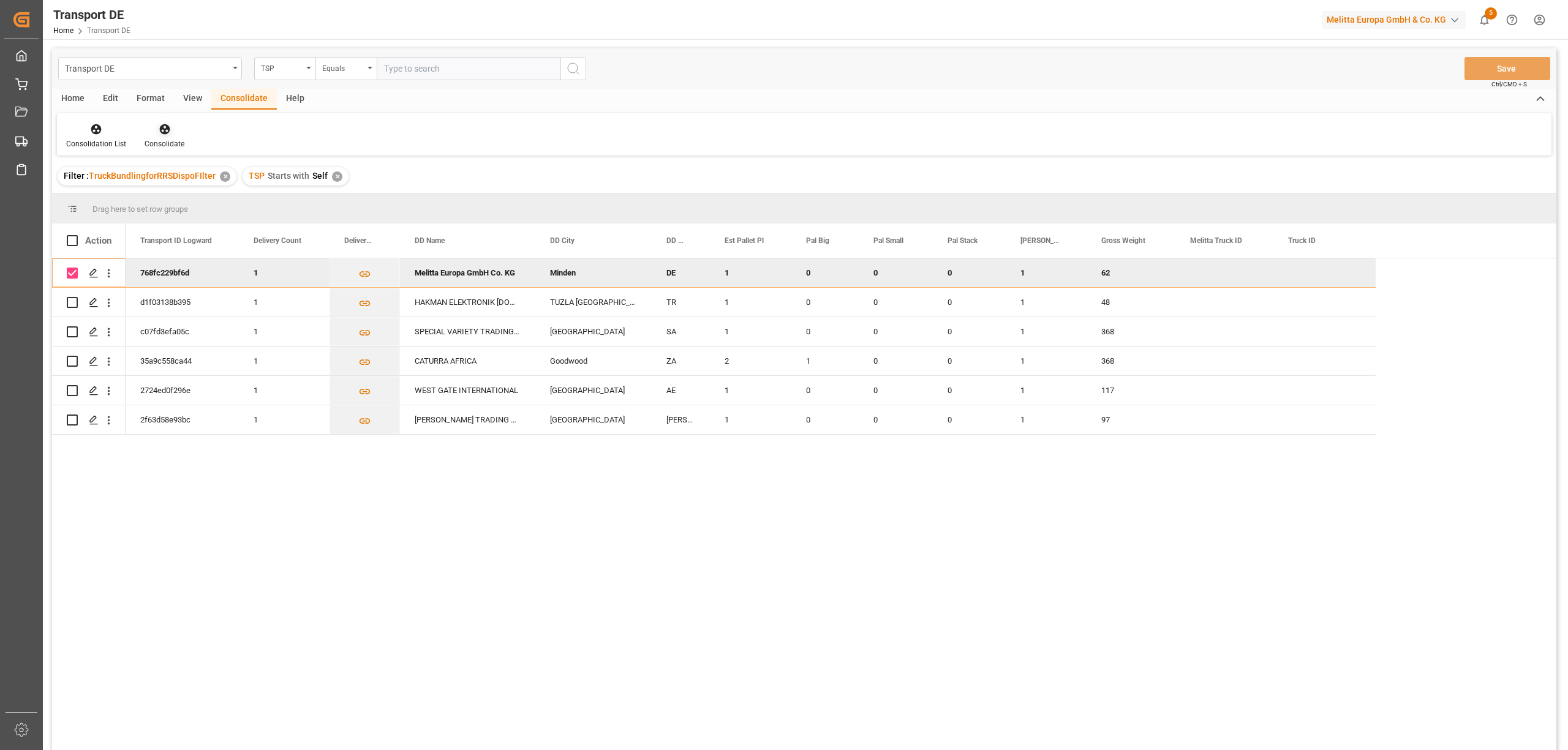
click at [164, 125] on icon at bounding box center [164, 129] width 11 height 11
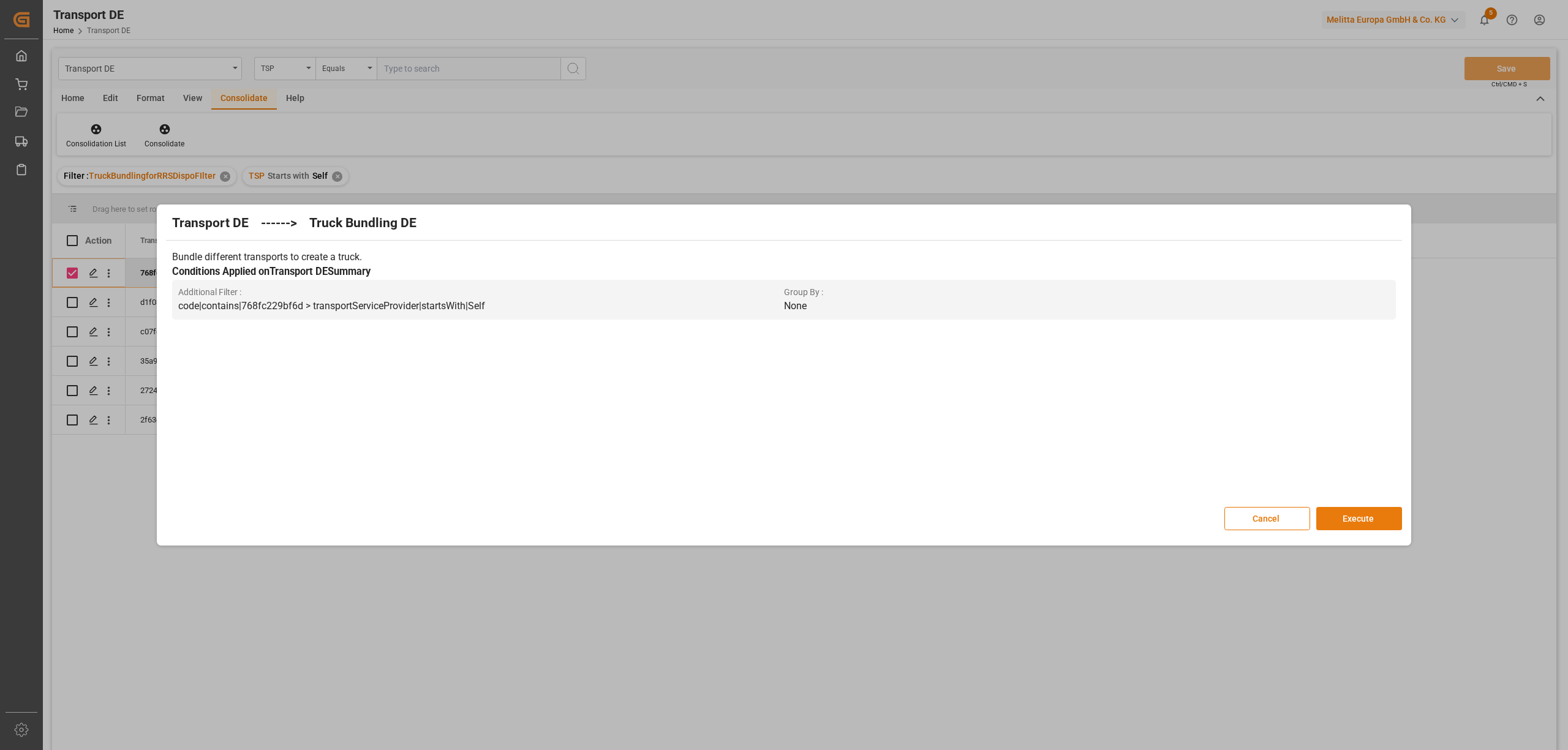
click at [1378, 522] on button "Execute" at bounding box center [1359, 518] width 86 height 23
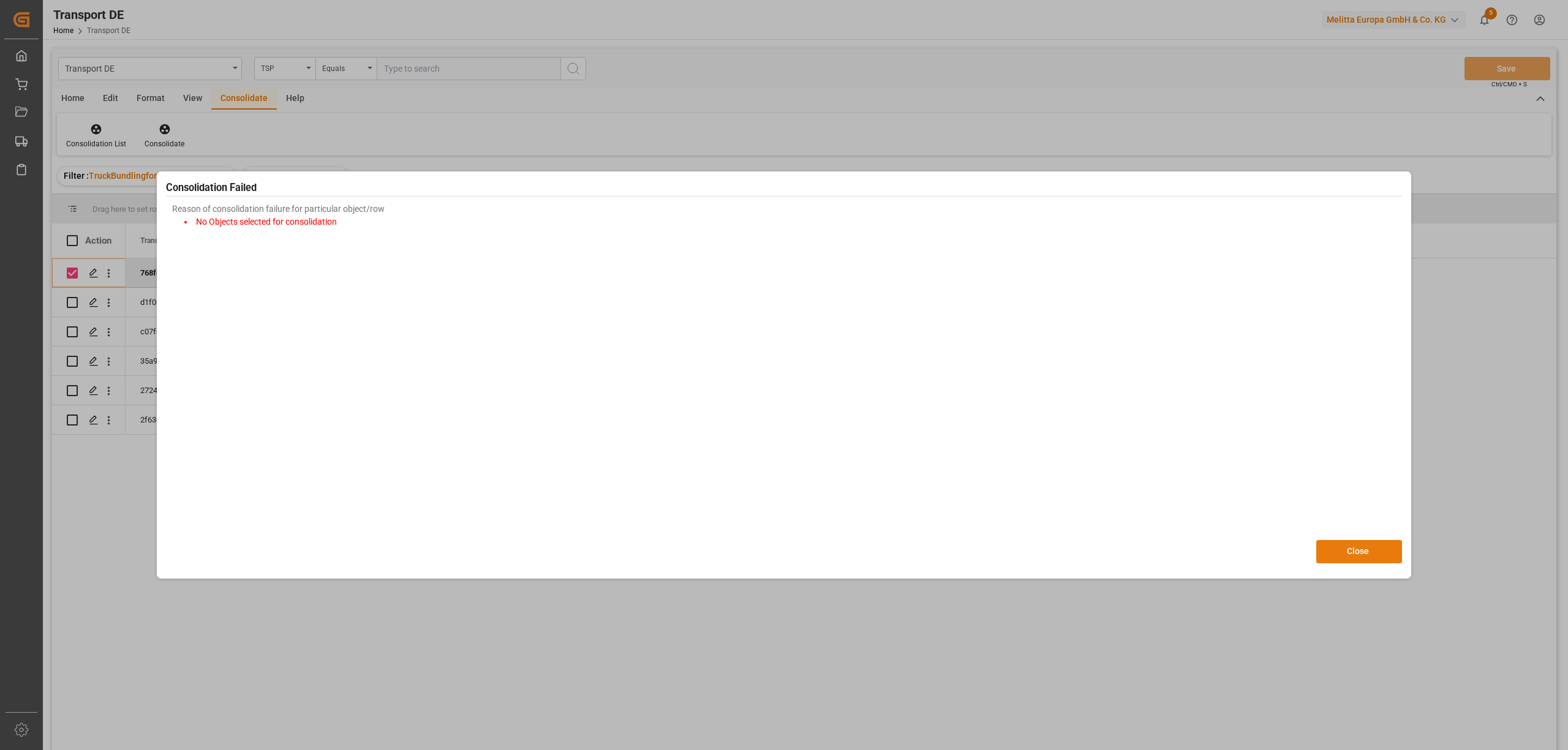
drag, startPoint x: 1358, startPoint y: 551, endPoint x: 881, endPoint y: 552, distance: 477.0
click at [1357, 550] on button "Close" at bounding box center [1359, 551] width 86 height 23
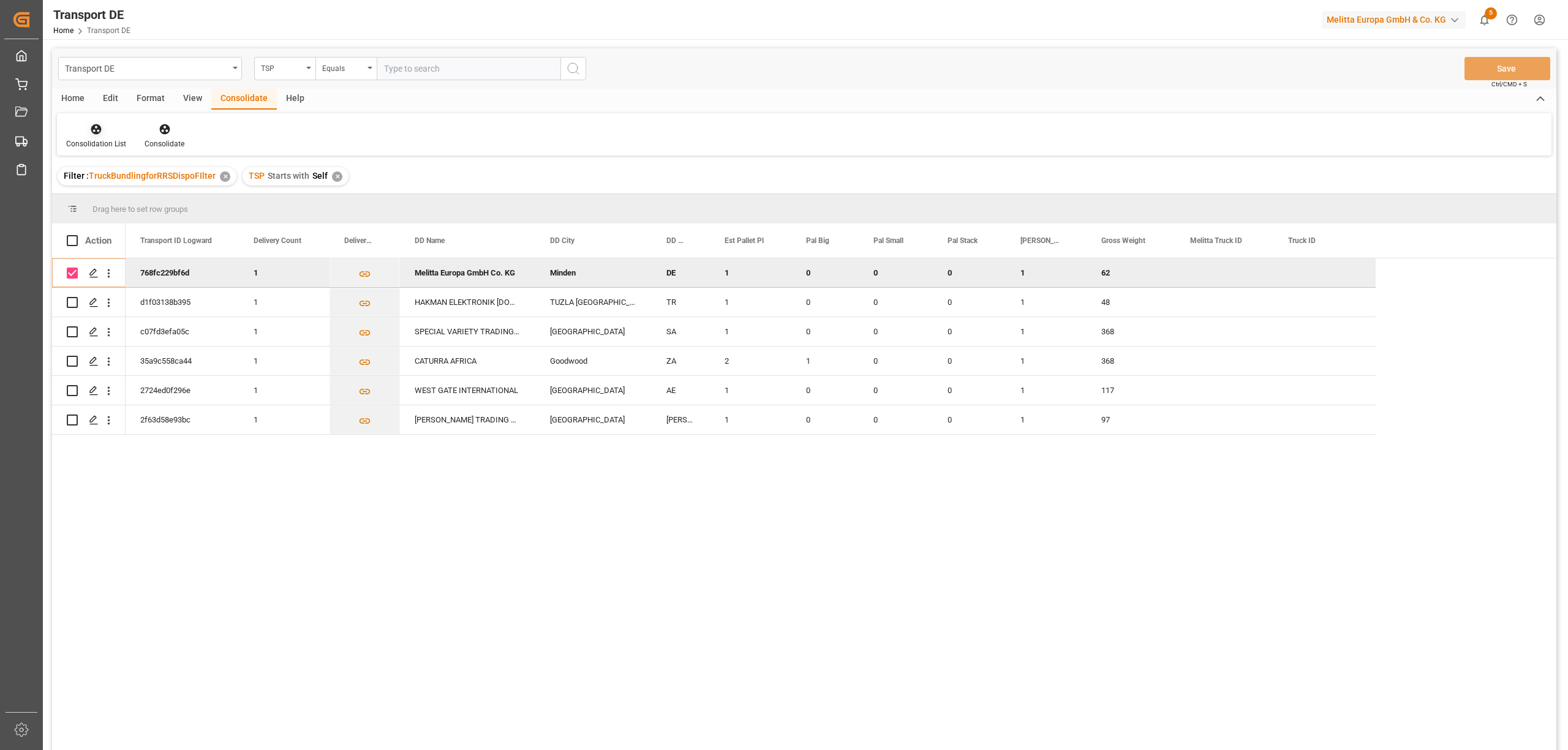
click at [102, 133] on div at bounding box center [96, 128] width 60 height 12
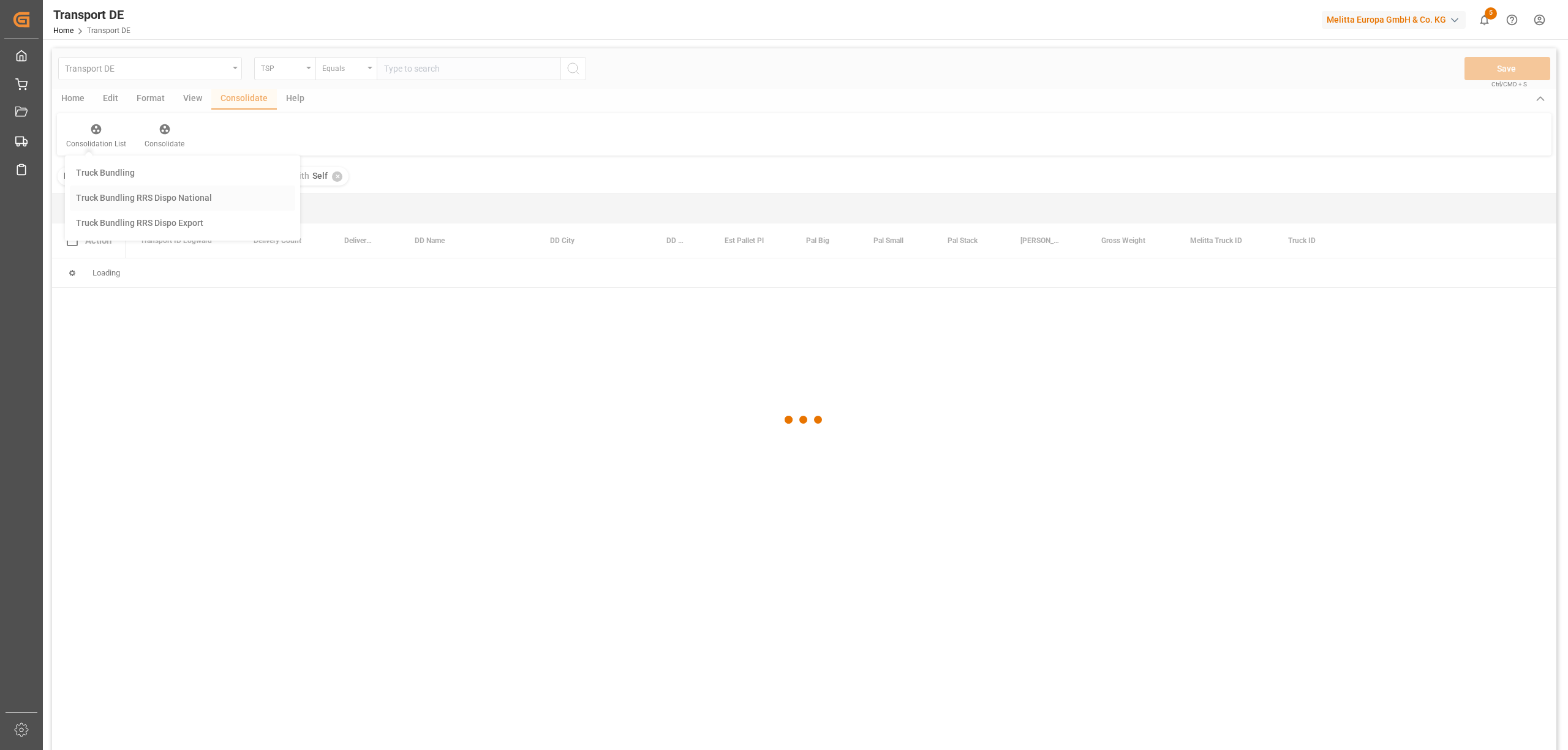
click at [125, 192] on div "Transport DE TSP Equals Save Ctrl/CMD + S Home Edit Format View Consolidate Hel…" at bounding box center [804, 415] width 1505 height 734
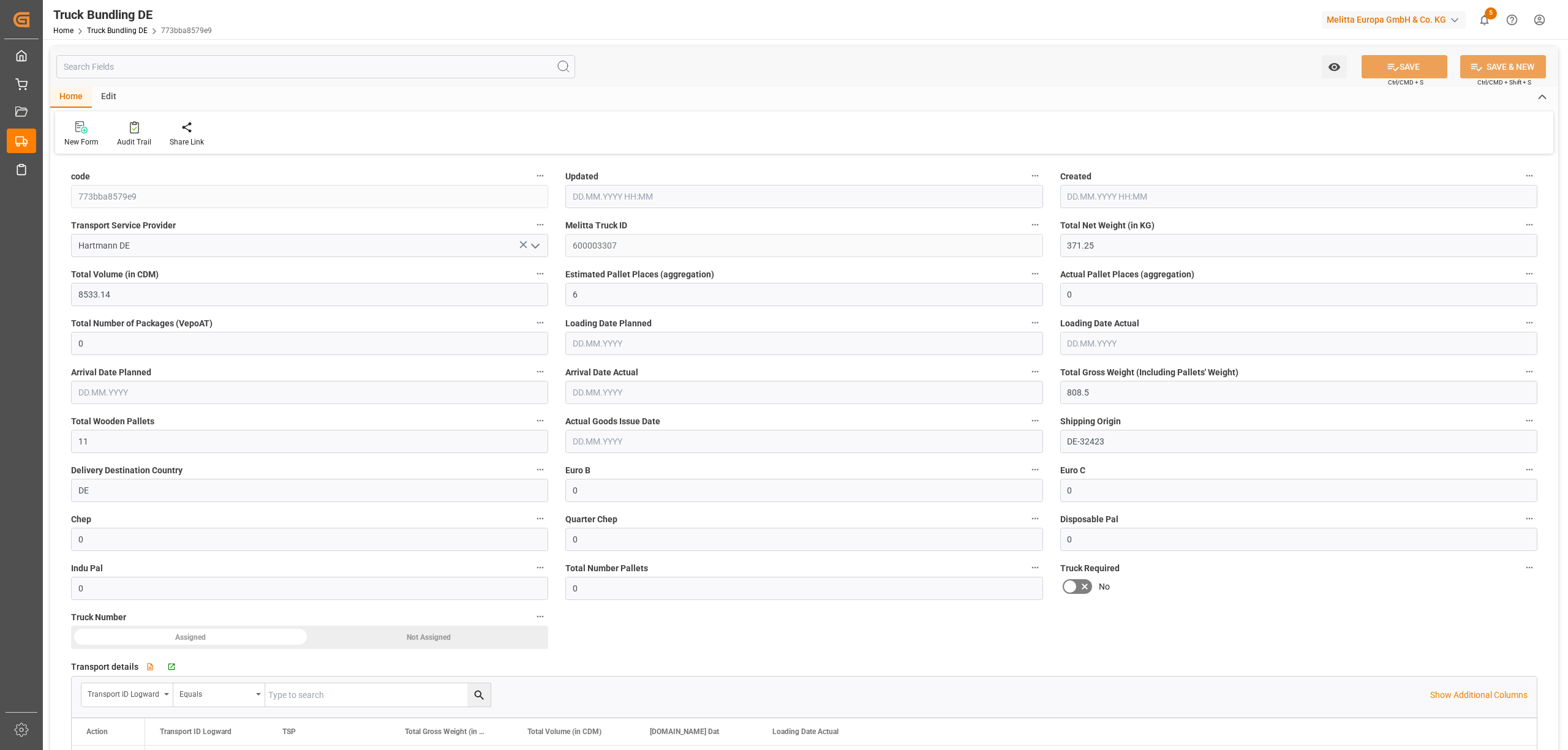
type input "07.10.2025 10:30"
type input "[DATE]"
type input "07.10.2025"
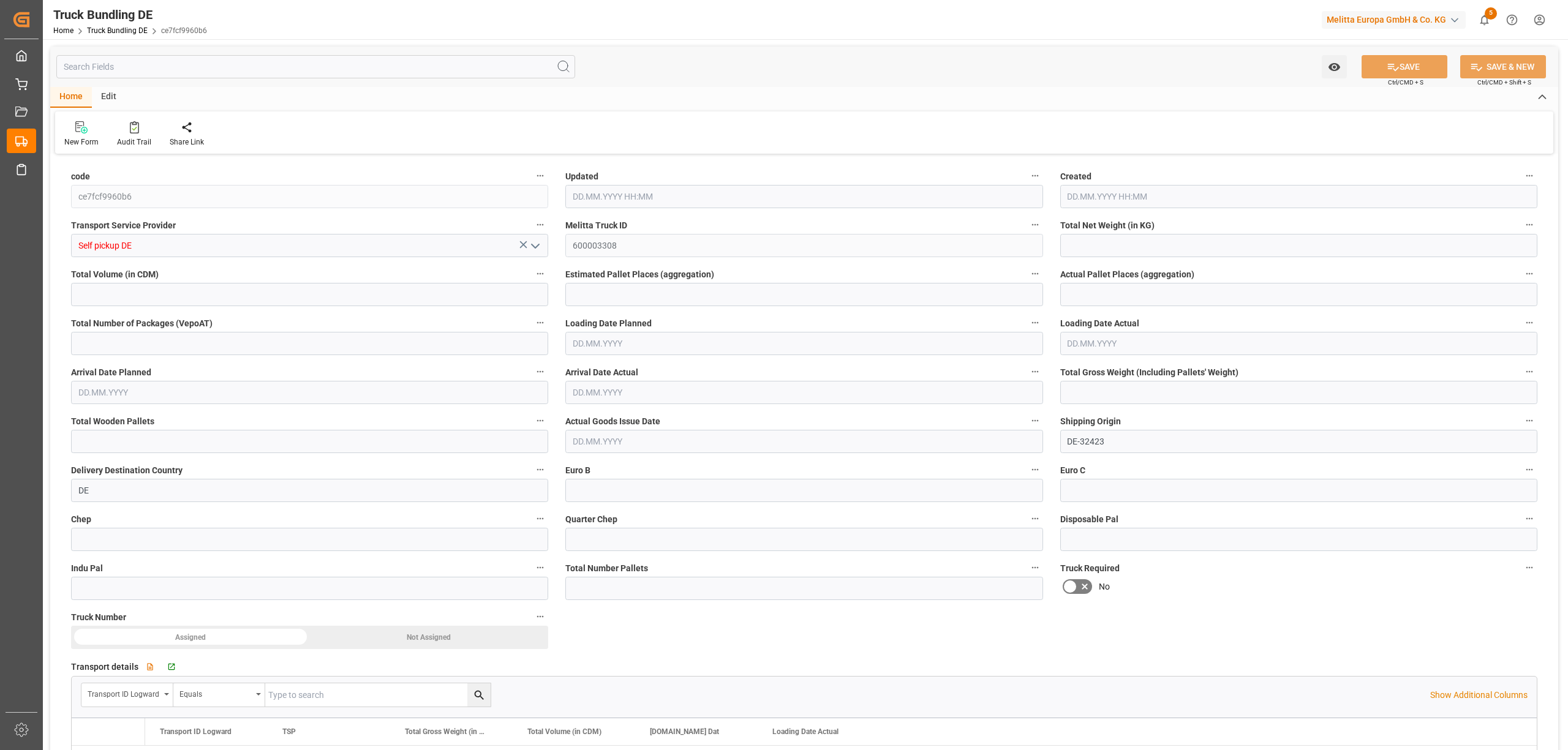
type input "32.884"
type input "369.94"
type input "1"
type input "0"
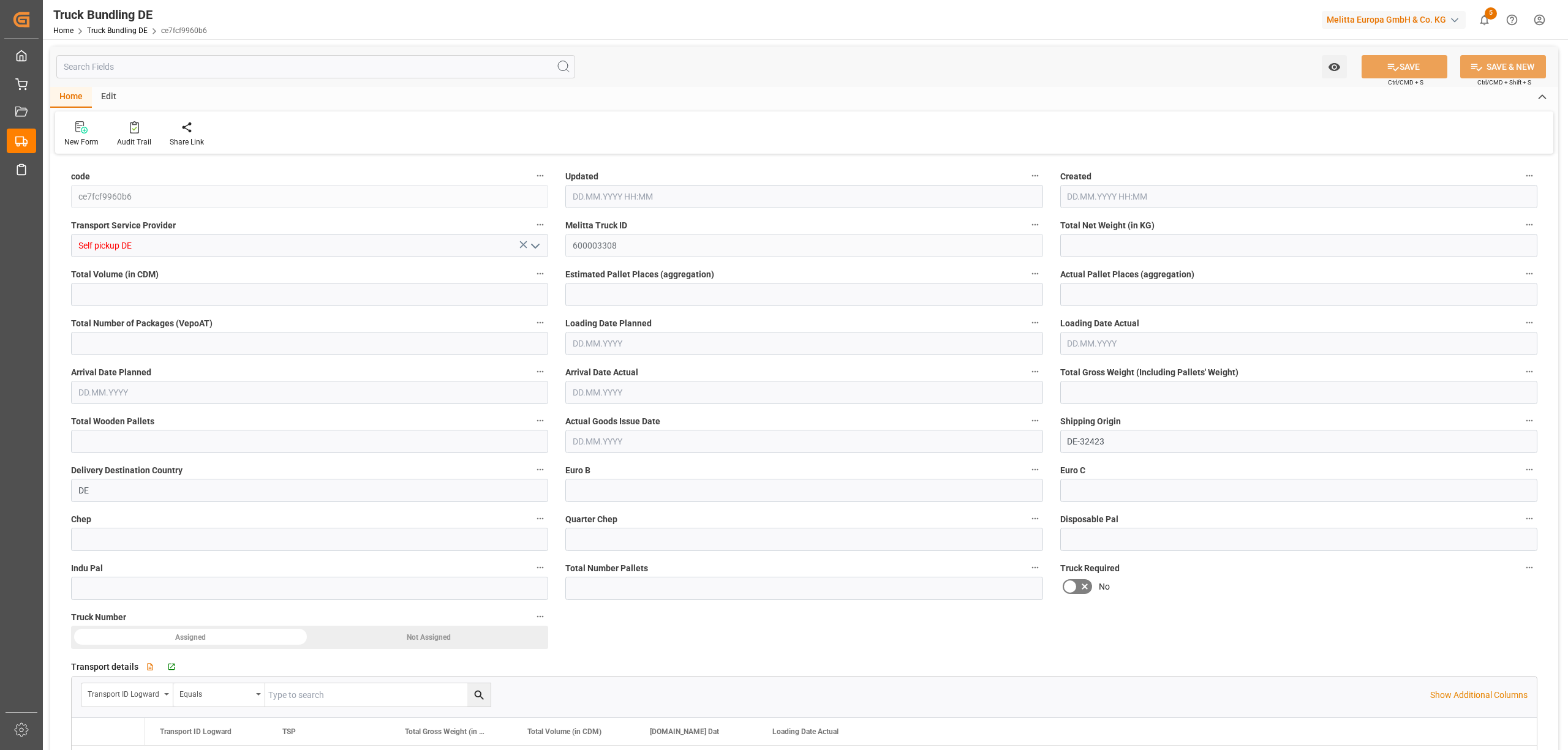
type input "62"
type input "1"
type input "0"
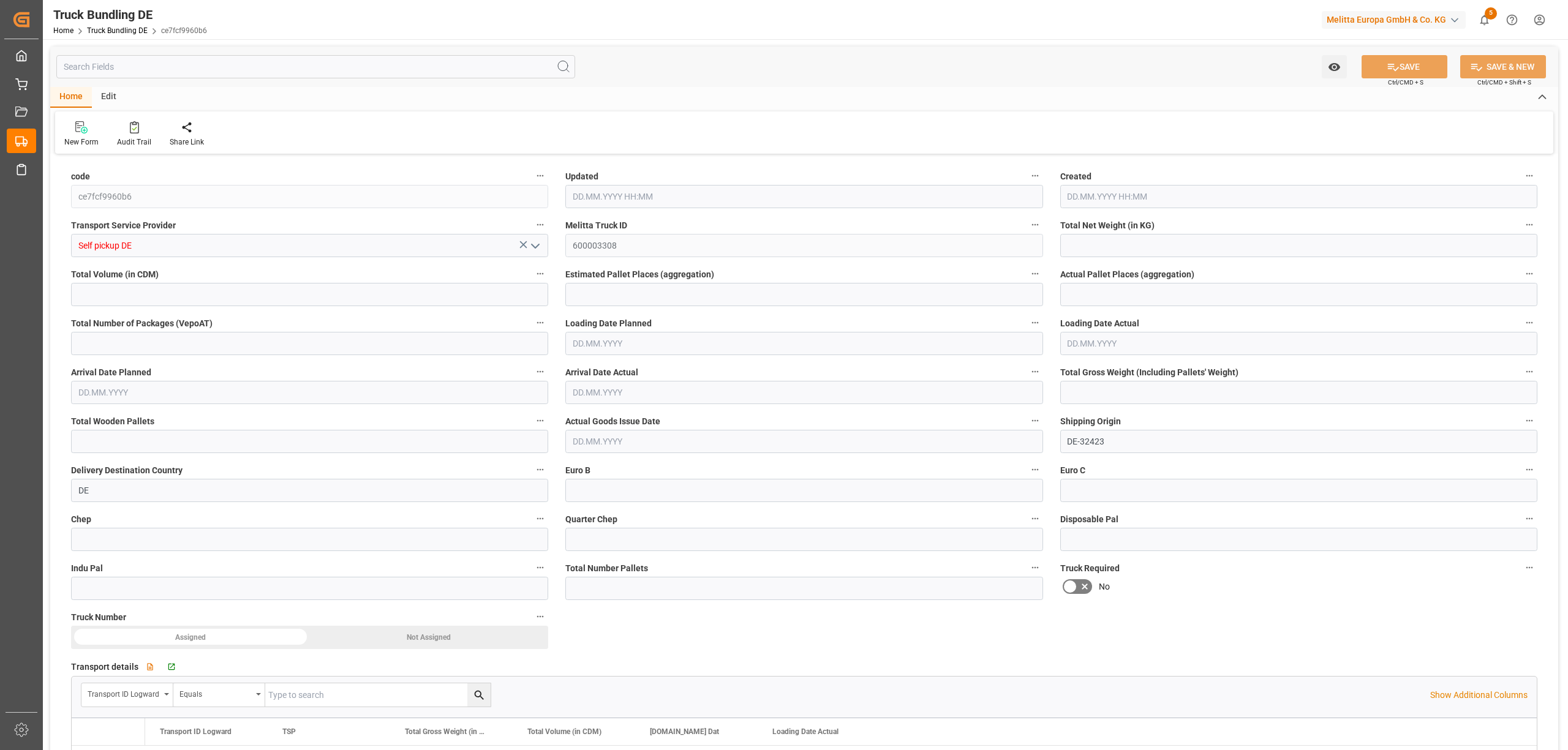
type input "0"
type input "[DATE] 10:51"
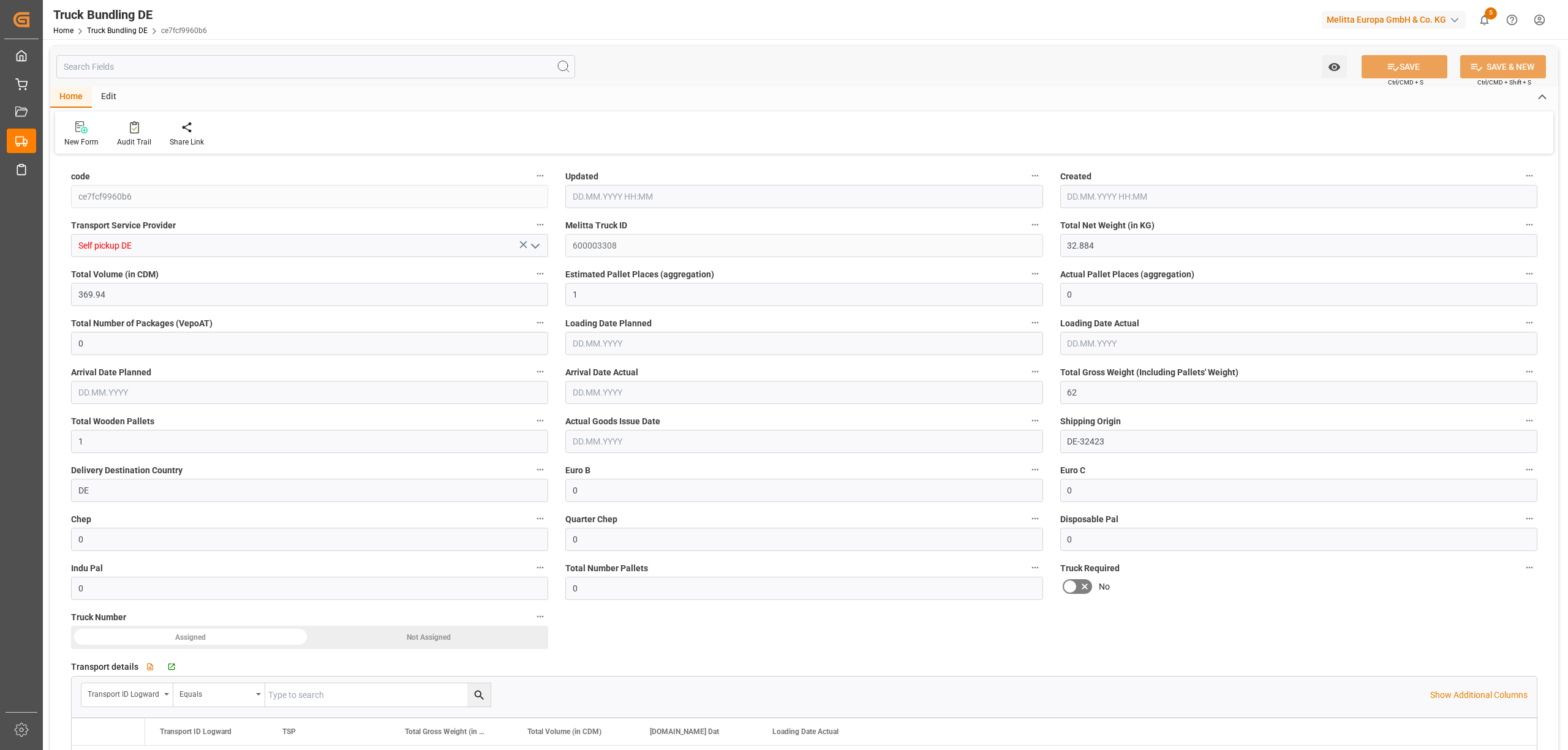
type input "[DATE] 10:51"
type input "[DATE]"
